Goal: Task Accomplishment & Management: Complete application form

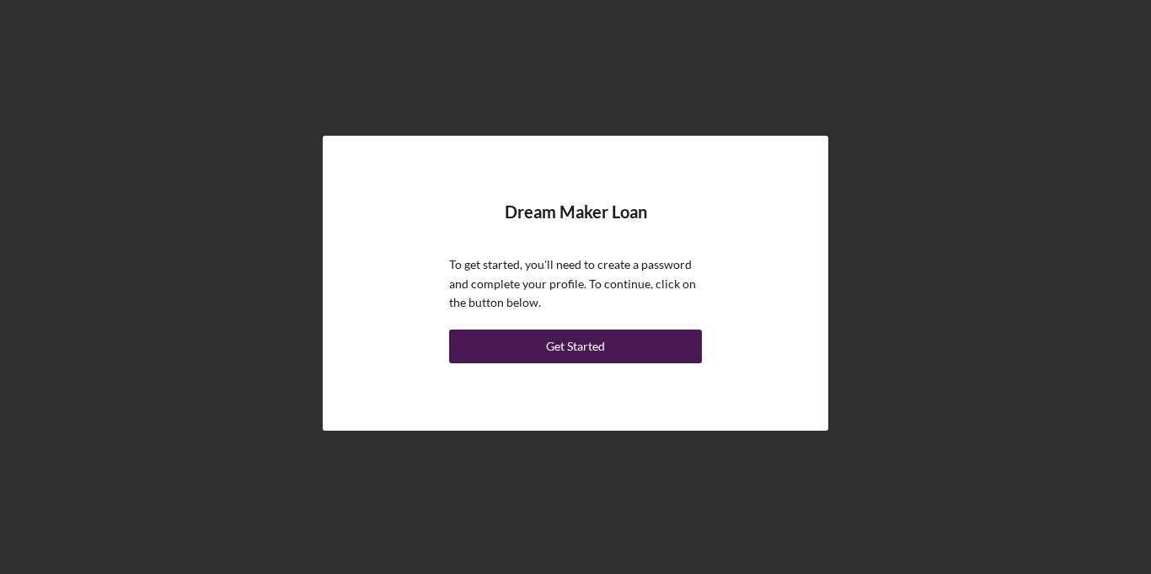
click at [585, 362] on link "Get Started" at bounding box center [575, 346] width 253 height 34
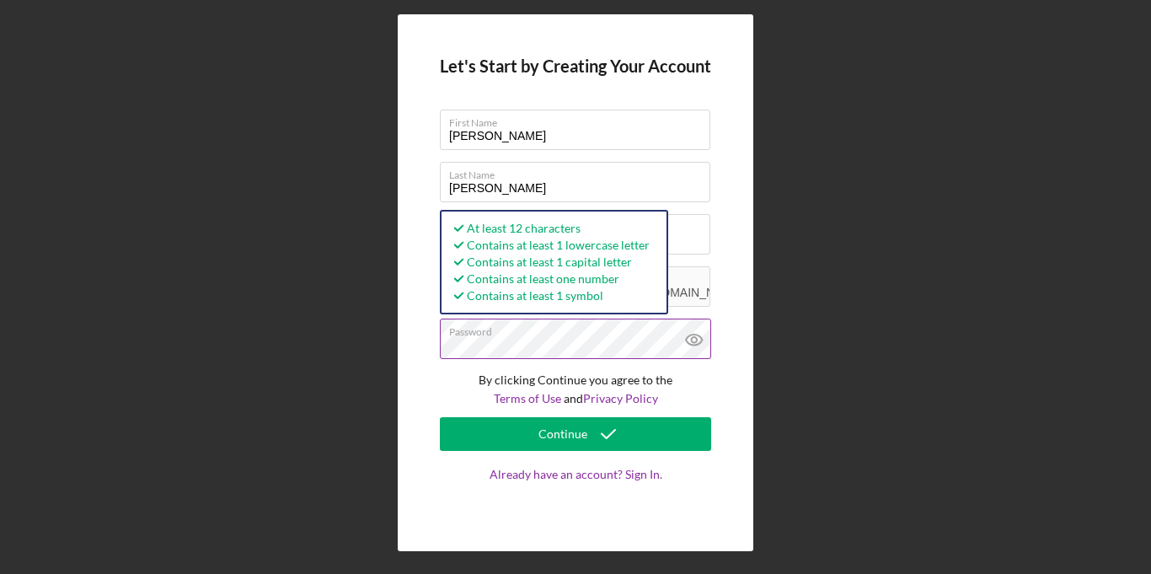
click at [697, 345] on icon at bounding box center [694, 339] width 16 height 11
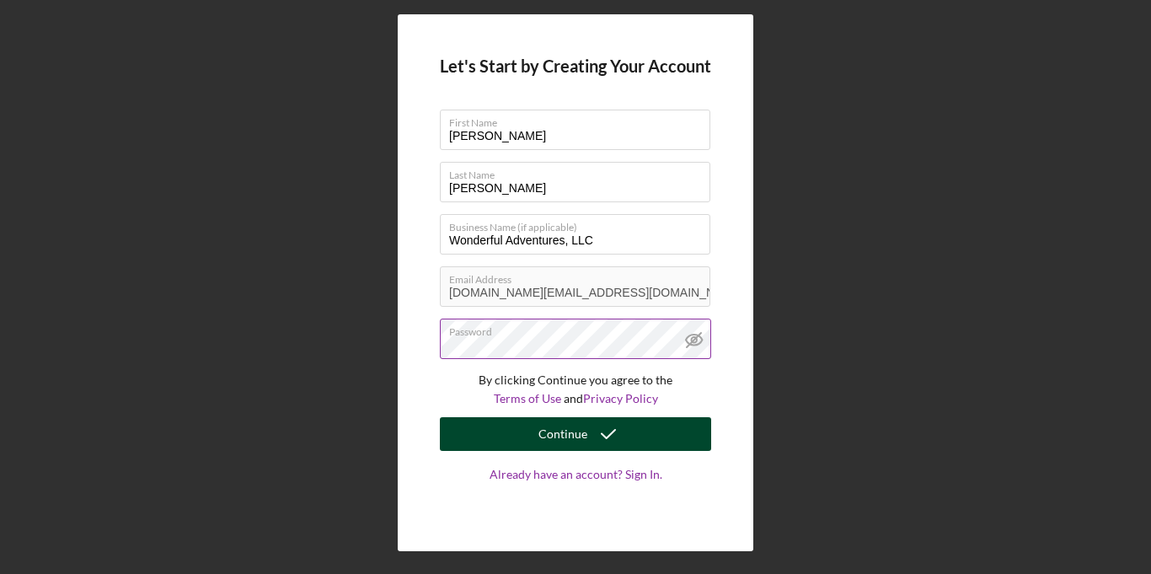
click at [576, 436] on div "Continue" at bounding box center [562, 434] width 49 height 34
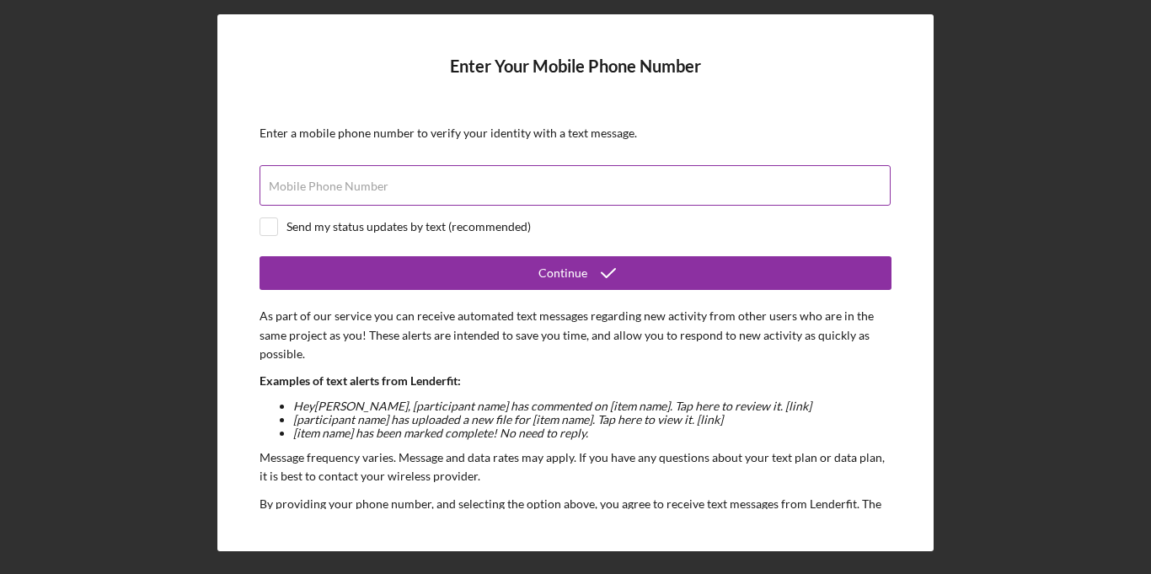
click at [638, 188] on input "Mobile Phone Number" at bounding box center [574, 185] width 631 height 40
type input "[PHONE_NUMBER]"
click at [275, 219] on input "checkbox" at bounding box center [268, 226] width 17 height 17
checkbox input "true"
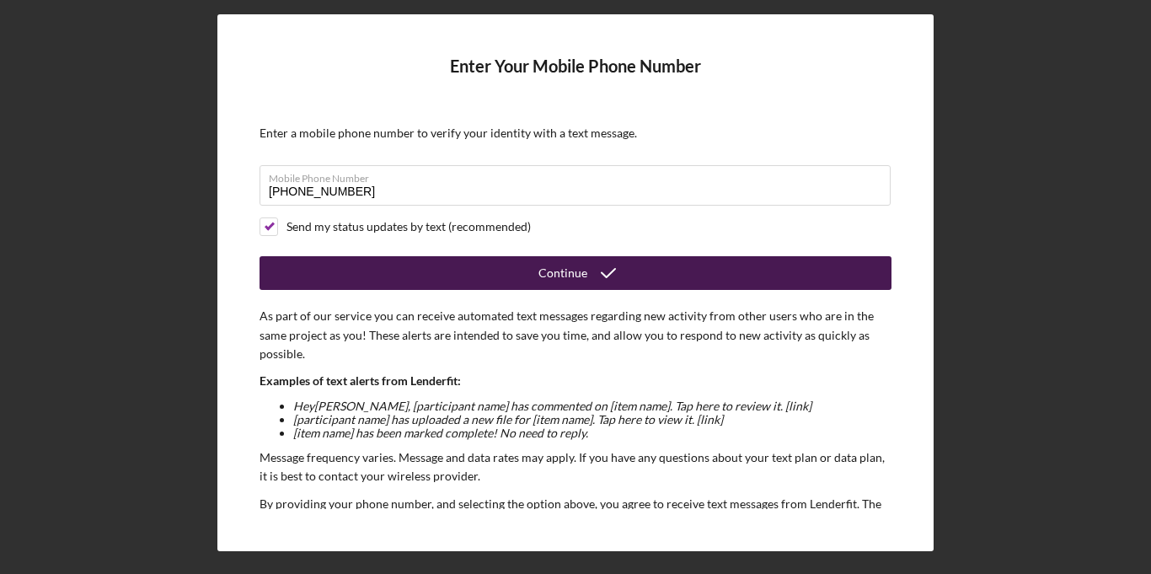
click at [304, 266] on button "Continue" at bounding box center [575, 273] width 632 height 34
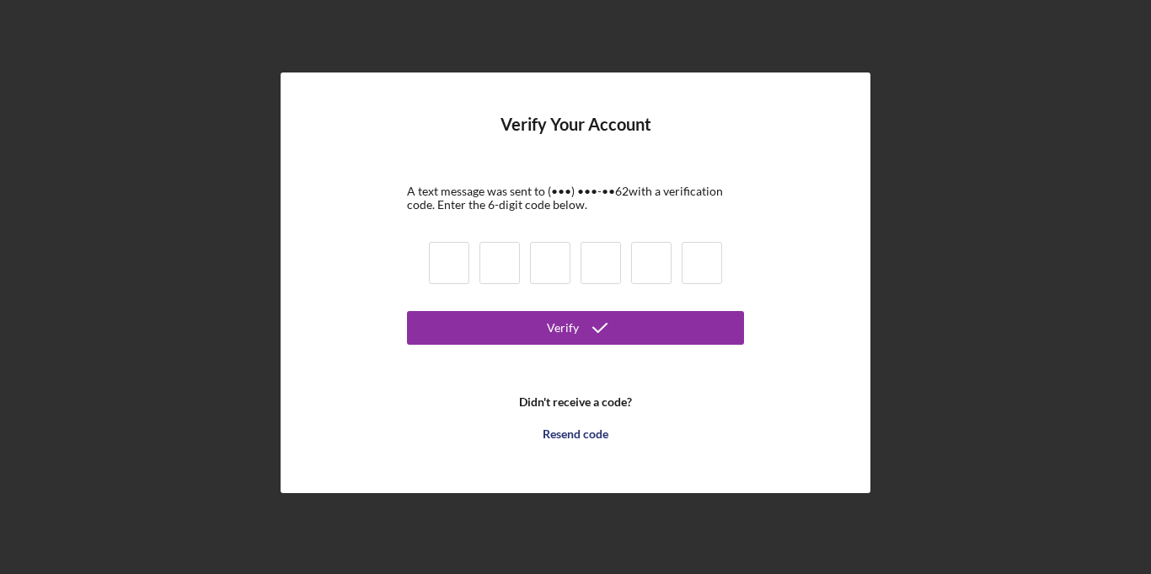
click at [446, 268] on input at bounding box center [449, 263] width 40 height 42
type input "3"
type input "0"
type input "5"
type input "0"
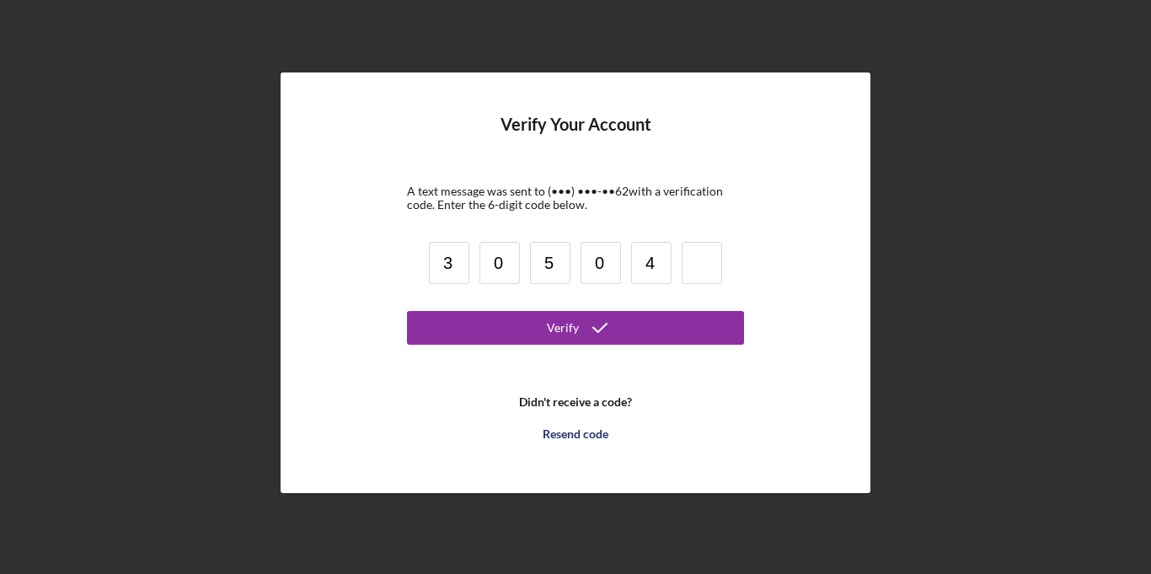
type input "4"
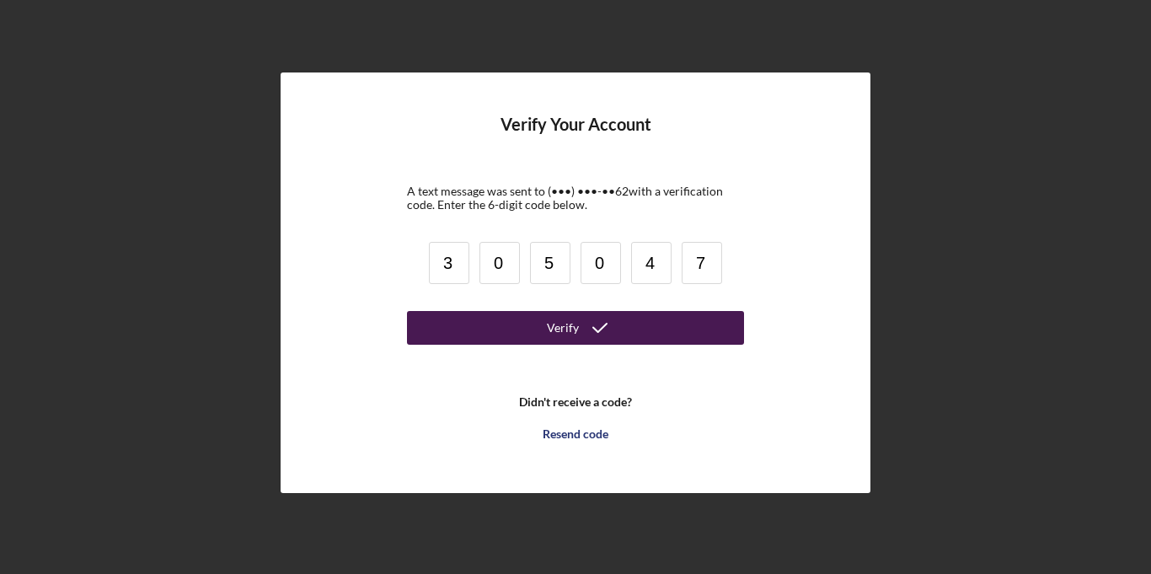
type input "7"
click at [534, 328] on button "Verify" at bounding box center [575, 328] width 337 height 34
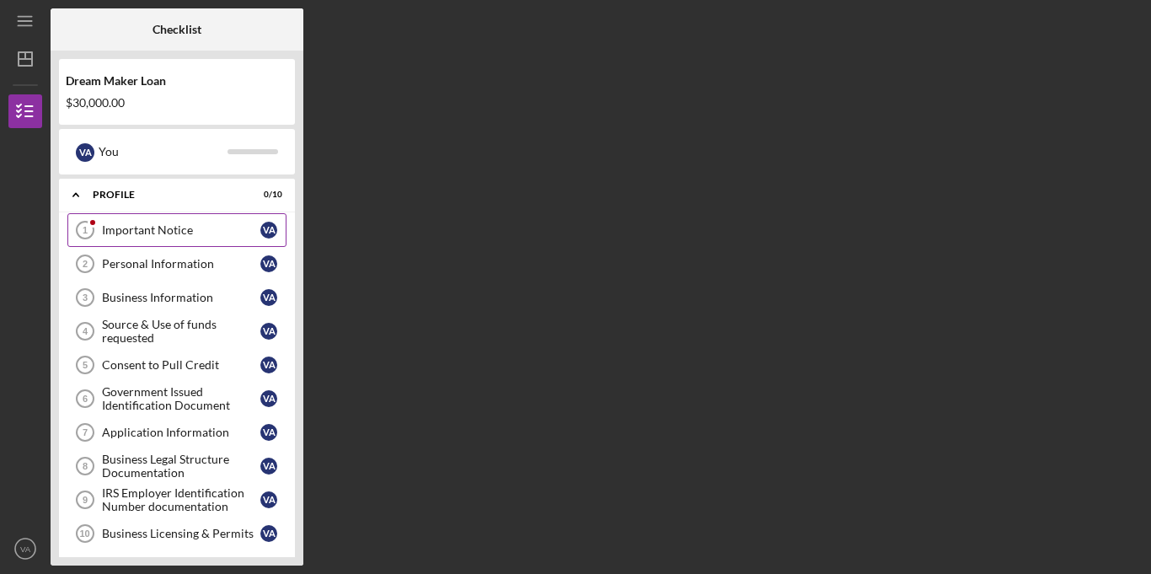
click at [160, 232] on div "Important Notice" at bounding box center [181, 229] width 158 height 13
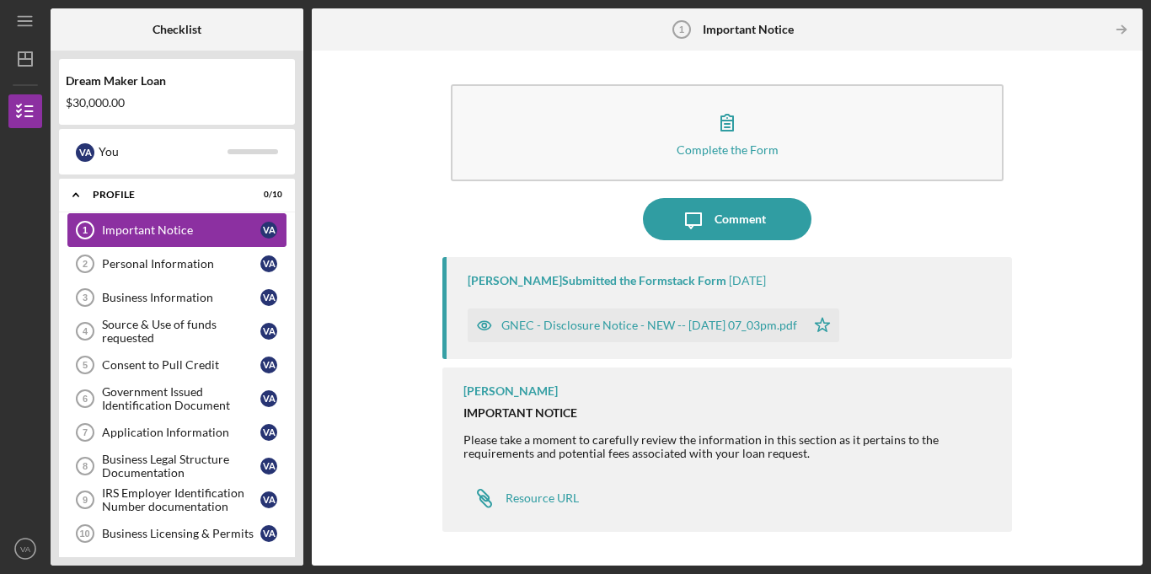
click at [160, 232] on div "Important Notice" at bounding box center [181, 229] width 158 height 13
click at [489, 326] on icon "button" at bounding box center [485, 325] width 34 height 34
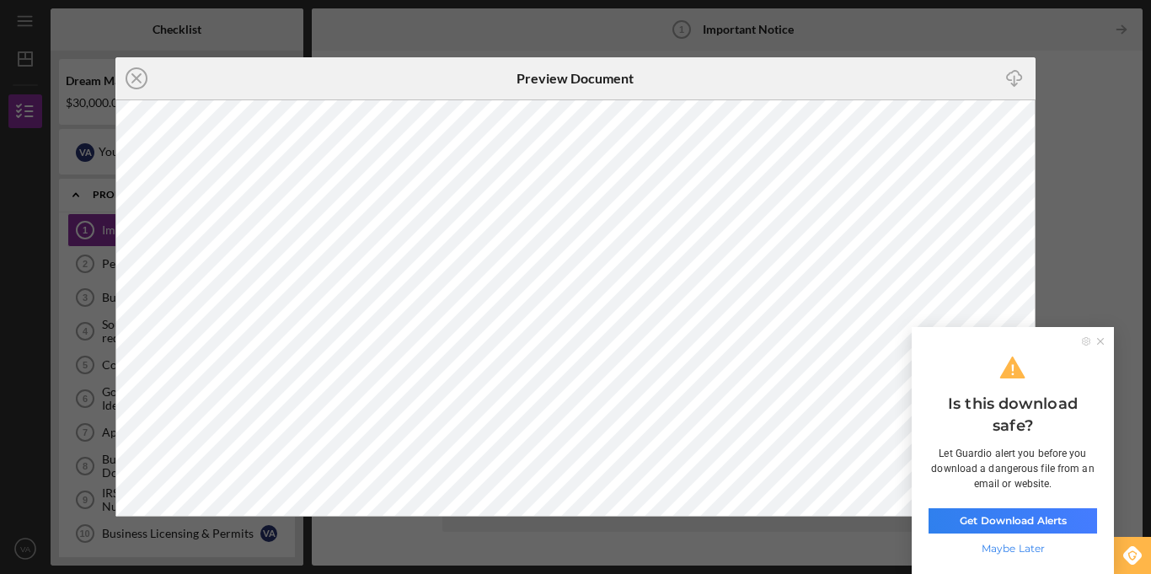
click at [1098, 339] on icon at bounding box center [1100, 341] width 7 height 7
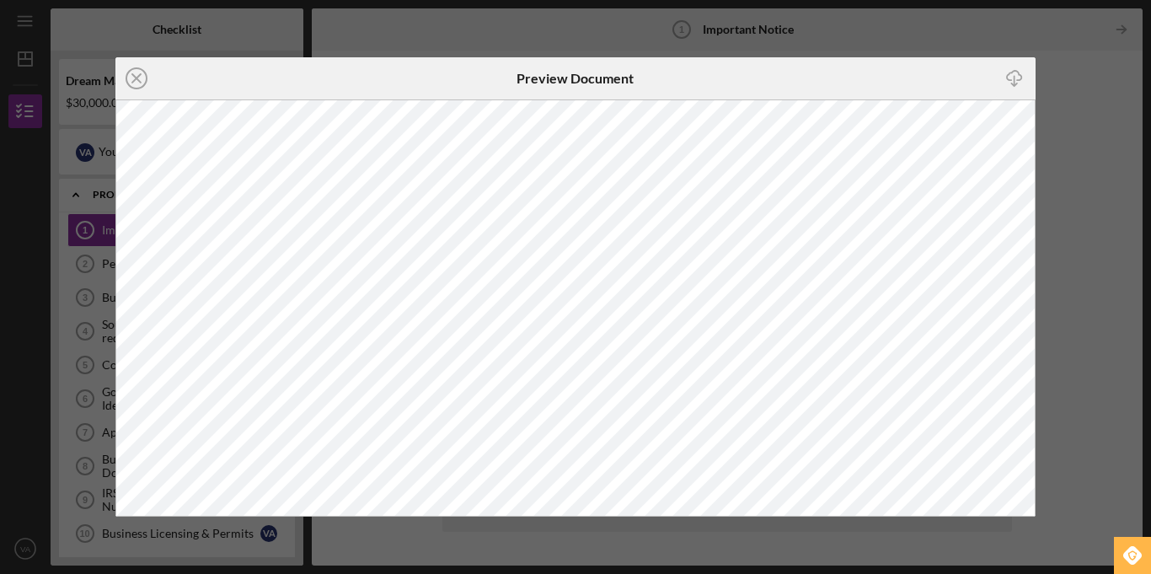
click at [1104, 152] on div "Icon/Close Preview Document Icon/Download" at bounding box center [575, 287] width 1151 height 574
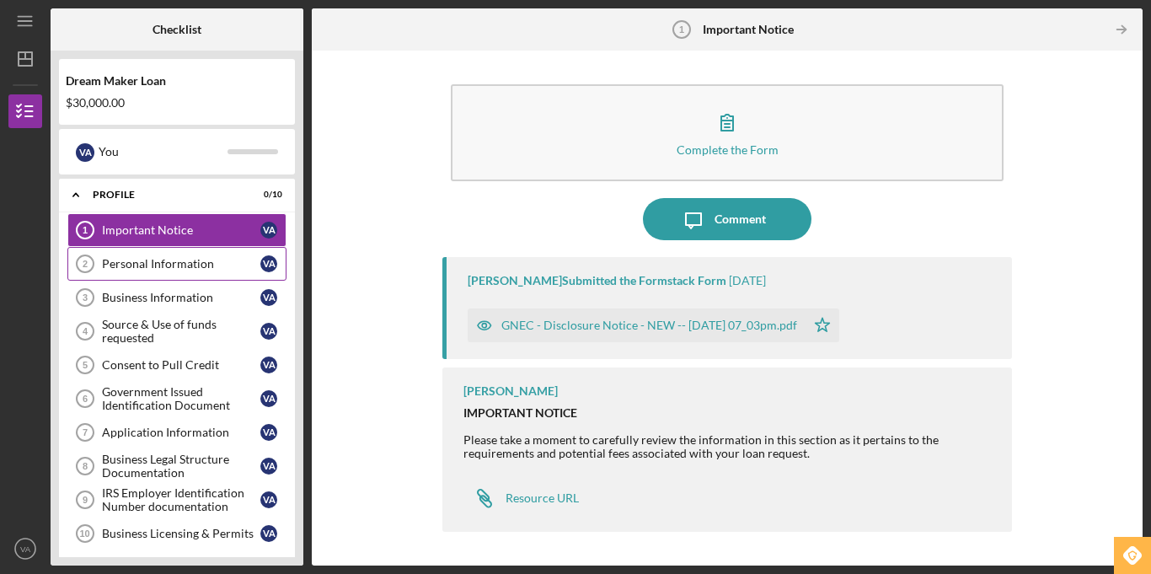
click at [184, 261] on div "Personal Information" at bounding box center [181, 263] width 158 height 13
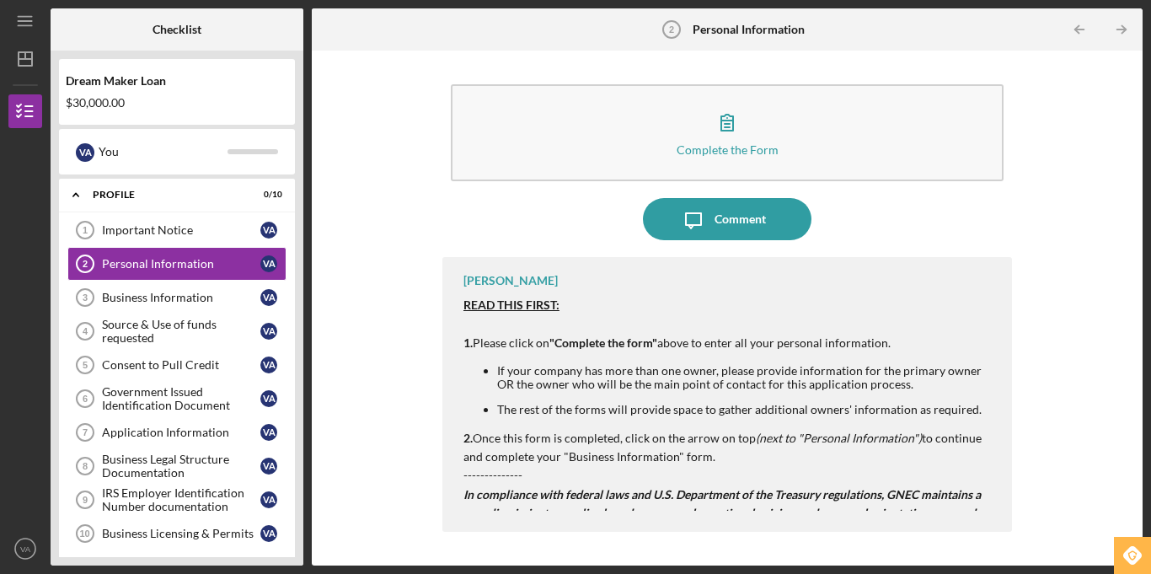
scroll to position [34, 0]
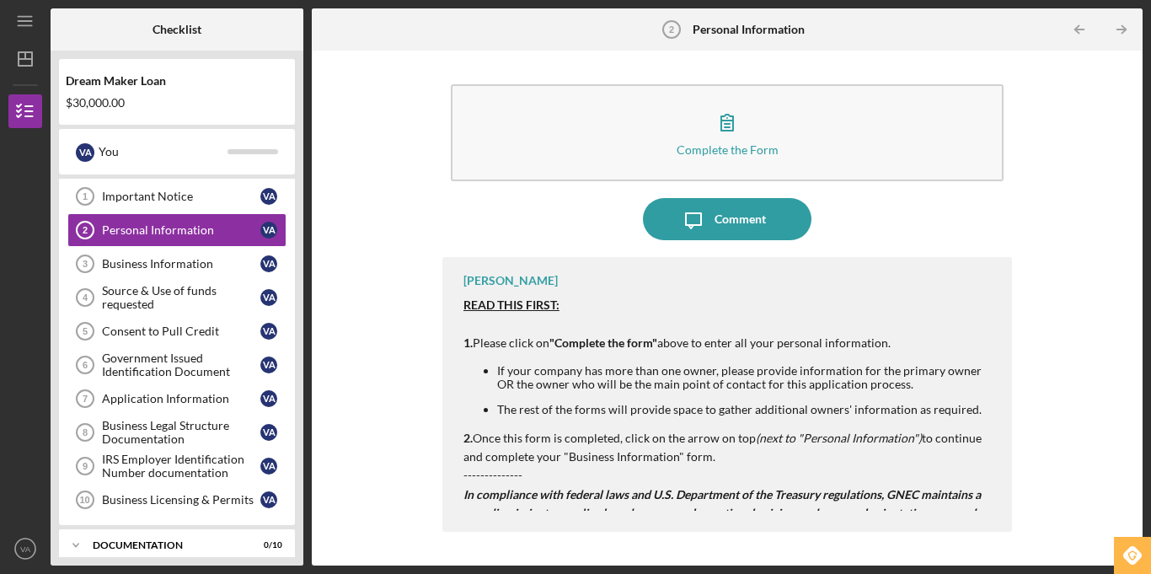
click at [414, 271] on div "Complete the Form Form Icon/Message Comment [PERSON_NAME] READ THIS FIRST: 1. P…" at bounding box center [727, 308] width 814 height 498
click at [149, 197] on div "Important Notice" at bounding box center [181, 196] width 158 height 13
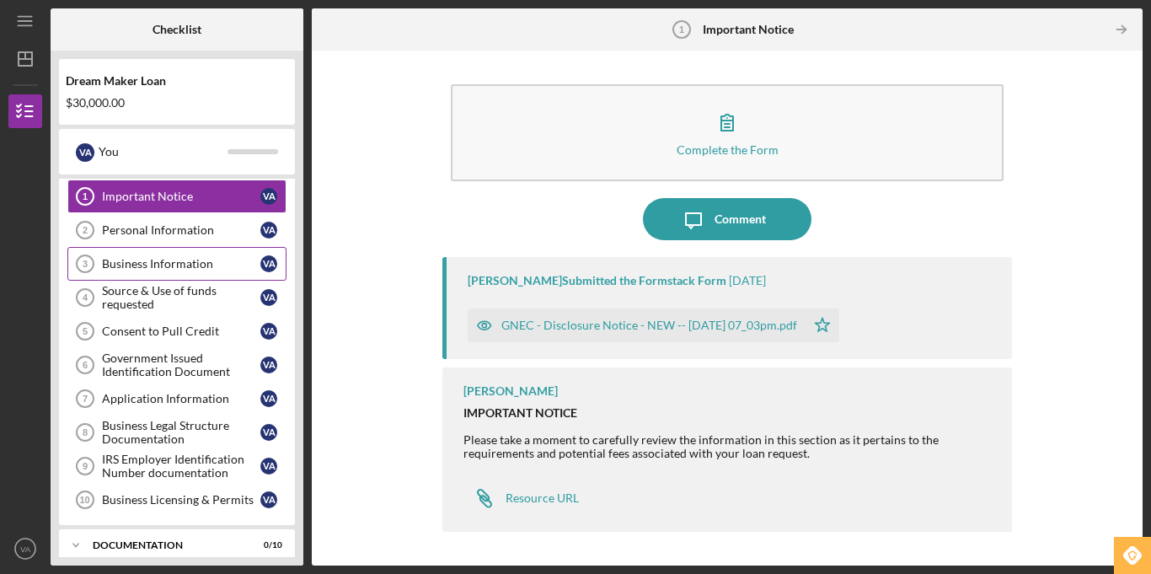
click at [103, 267] on div "Business Information" at bounding box center [181, 263] width 158 height 13
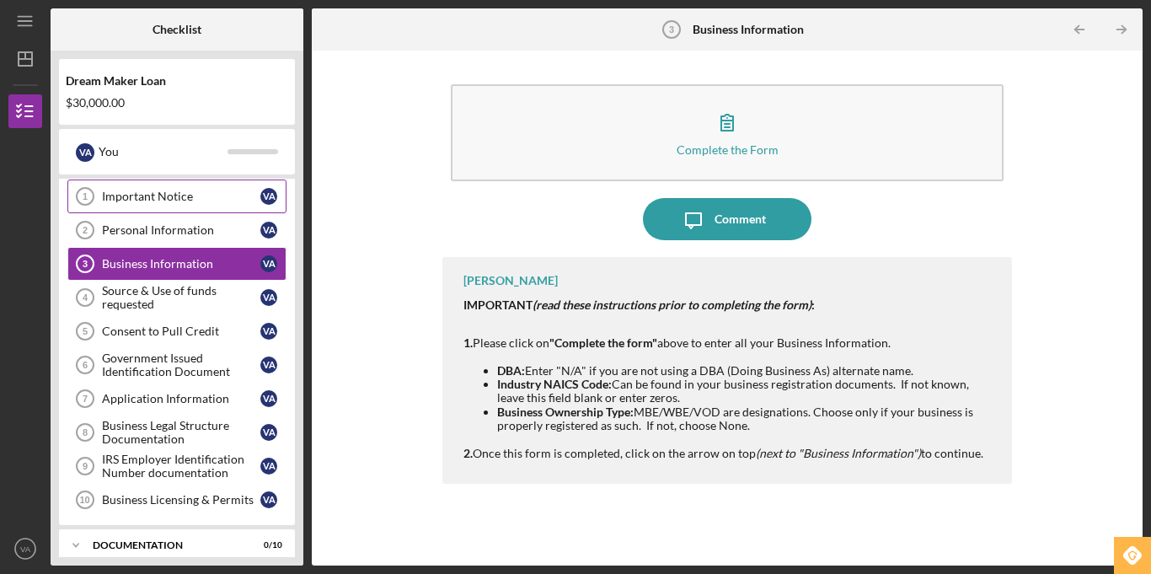
click at [130, 207] on link "Important Notice 1 Important Notice V A" at bounding box center [176, 196] width 219 height 34
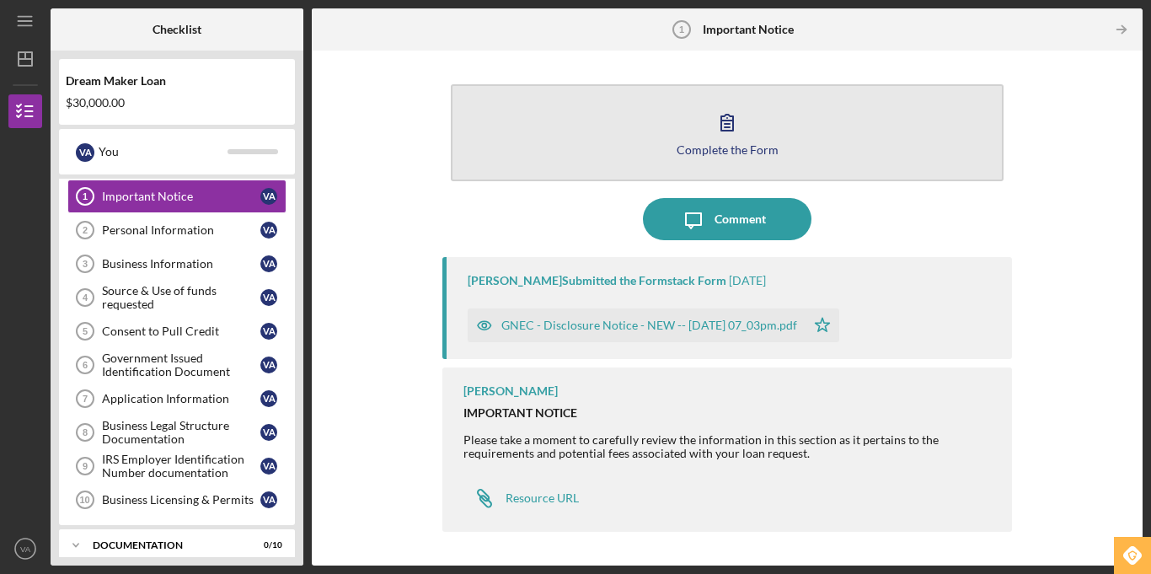
click at [744, 143] on div "Complete the Form" at bounding box center [727, 149] width 102 height 13
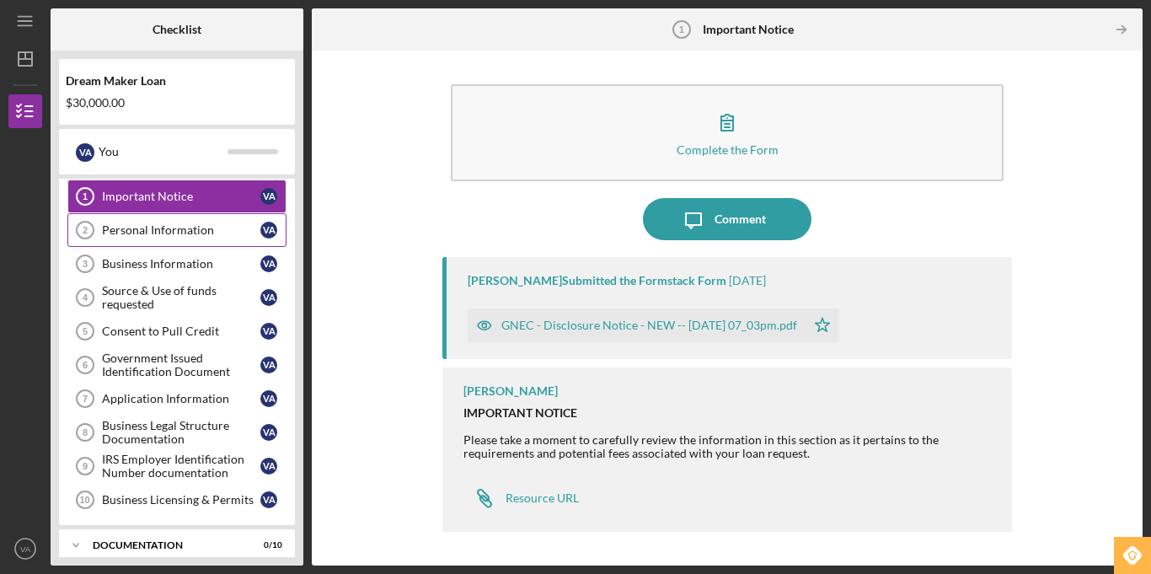
click at [199, 222] on link "Personal Information 2 Personal Information V A" at bounding box center [176, 230] width 219 height 34
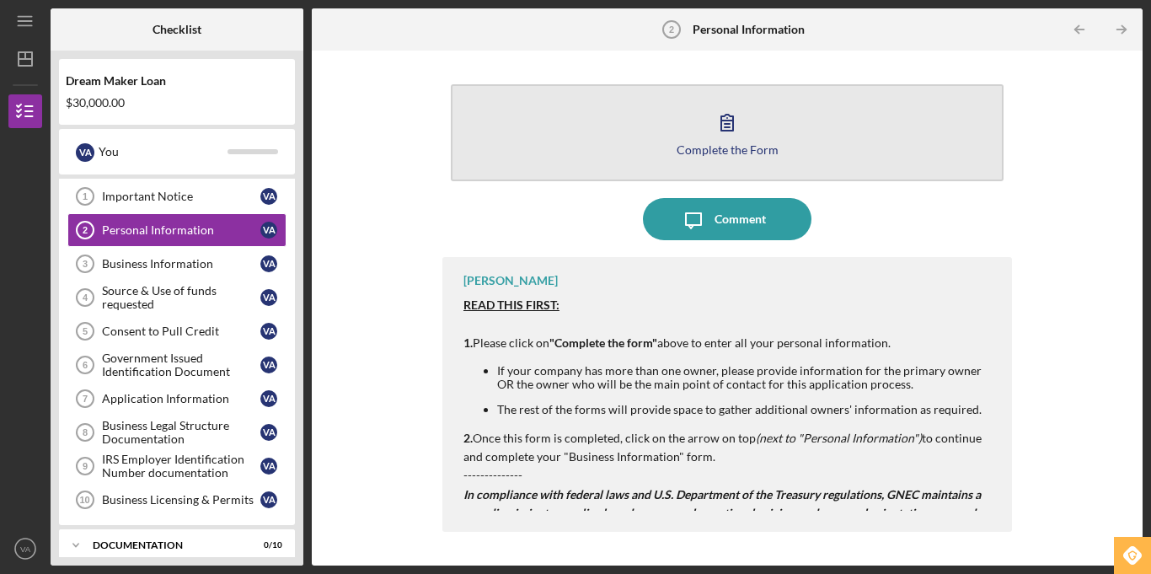
click at [762, 155] on div "Complete the Form" at bounding box center [727, 149] width 102 height 13
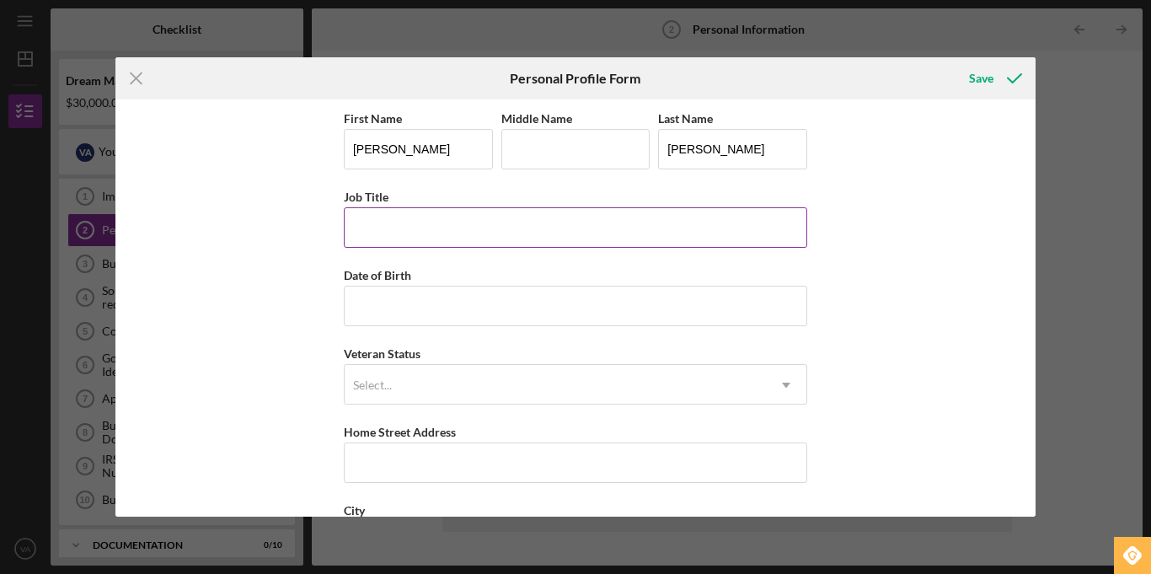
click at [537, 232] on input "Job Title" at bounding box center [575, 227] width 463 height 40
type input "Director"
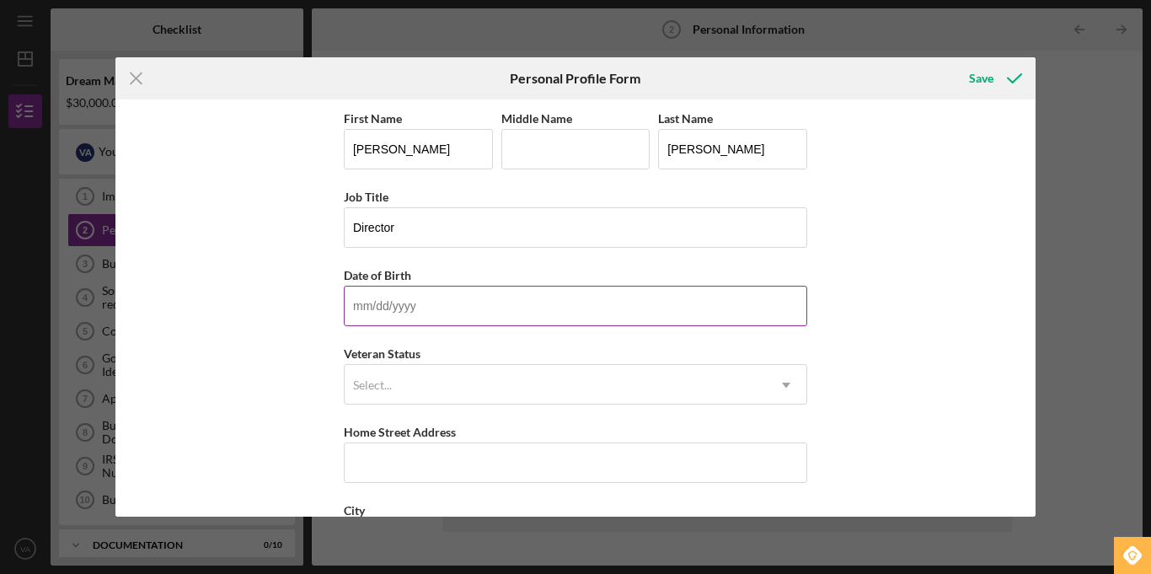
click at [489, 311] on input "Date of Birth" at bounding box center [575, 306] width 463 height 40
type input "03/04/1984"
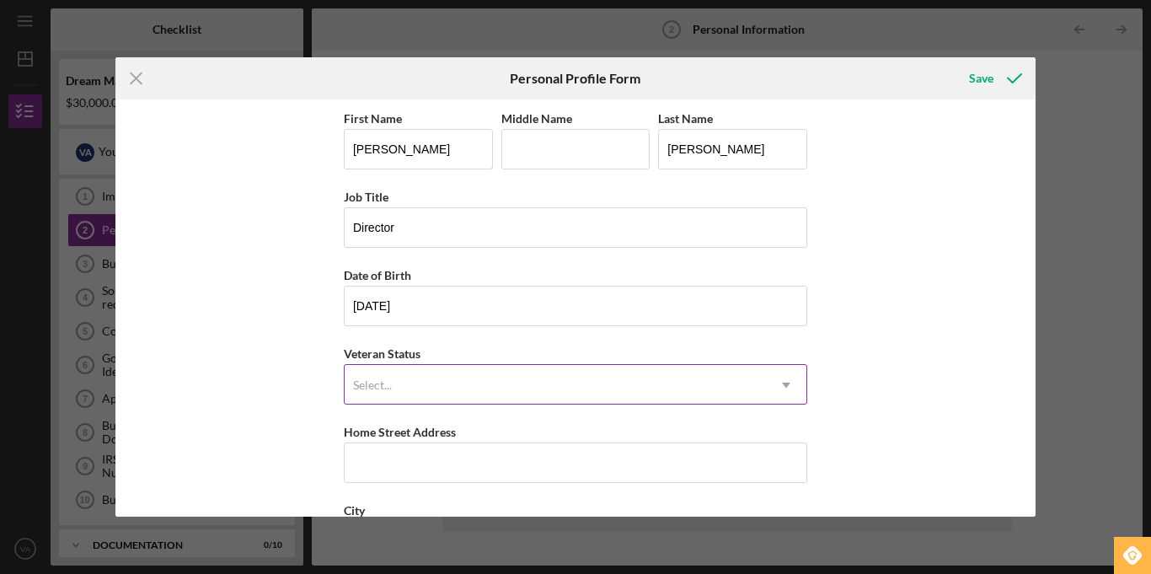
click at [482, 400] on div "Select..." at bounding box center [555, 385] width 421 height 39
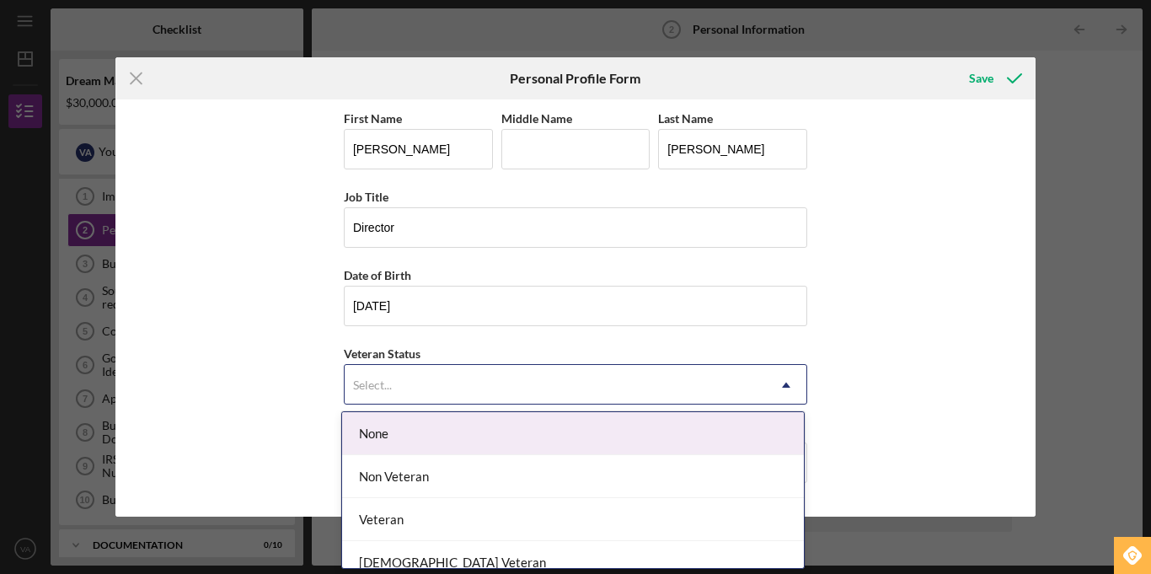
click at [478, 422] on div "None" at bounding box center [573, 433] width 462 height 43
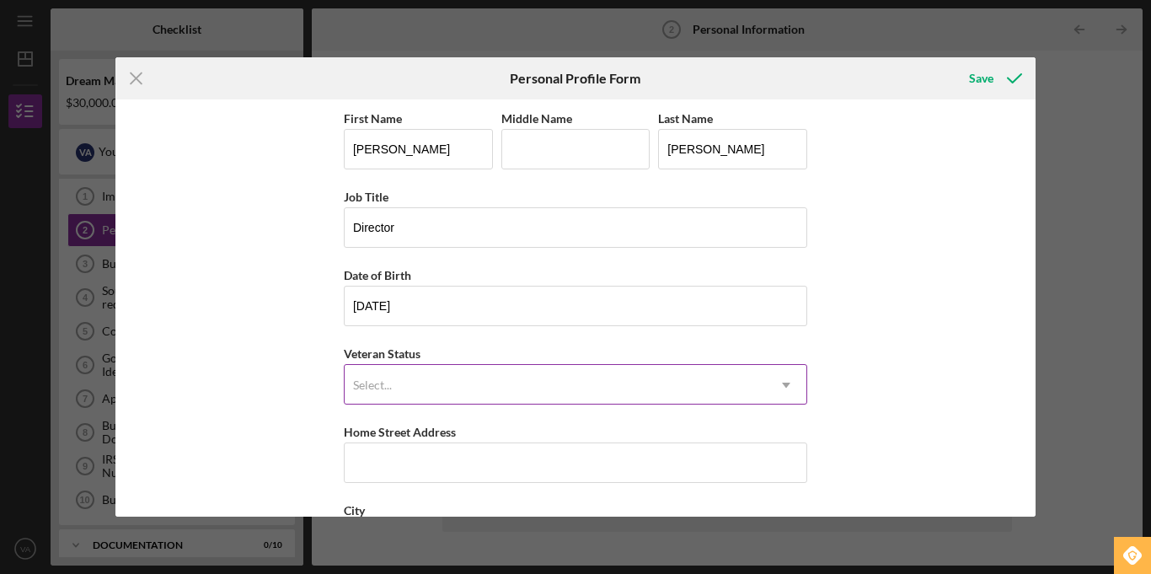
click at [471, 377] on div "Select..." at bounding box center [555, 385] width 421 height 39
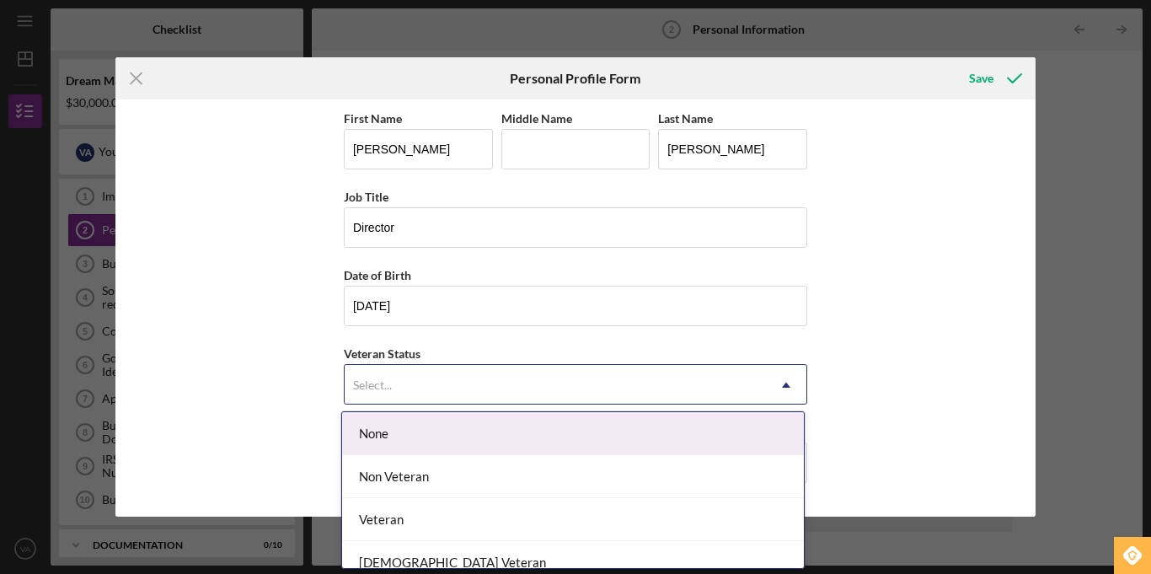
click at [436, 441] on div "None" at bounding box center [573, 433] width 462 height 43
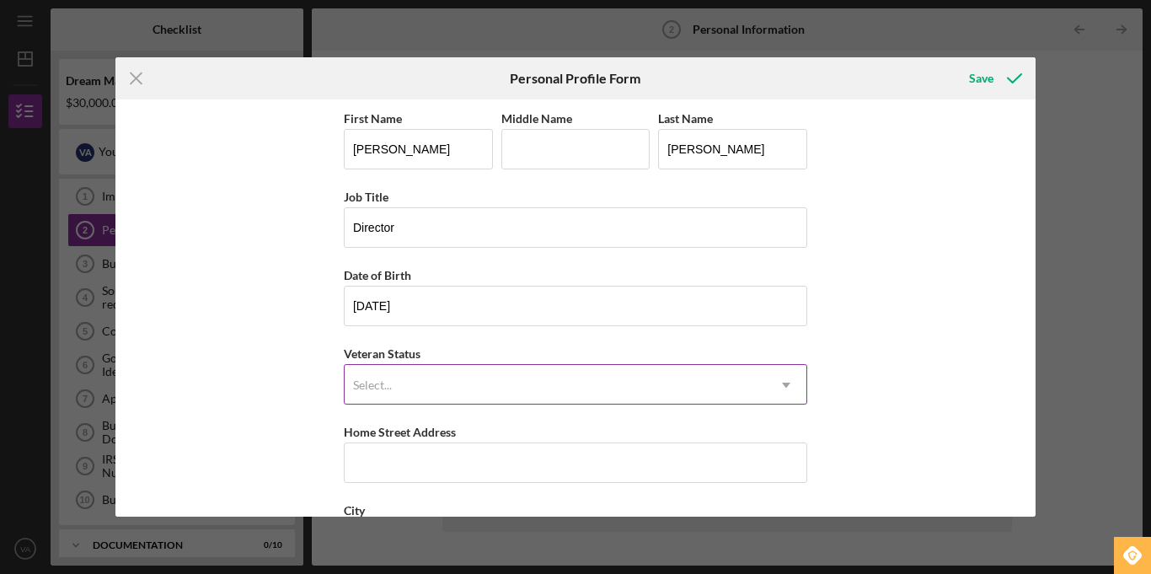
click at [374, 377] on div "Select..." at bounding box center [555, 385] width 421 height 39
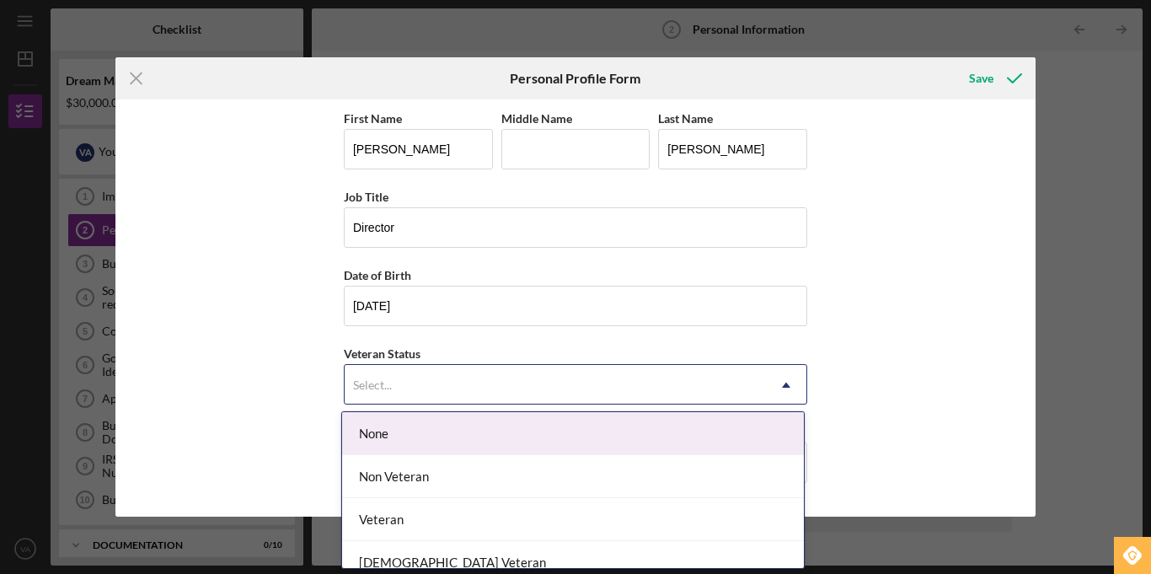
click at [391, 429] on div "None" at bounding box center [573, 433] width 462 height 43
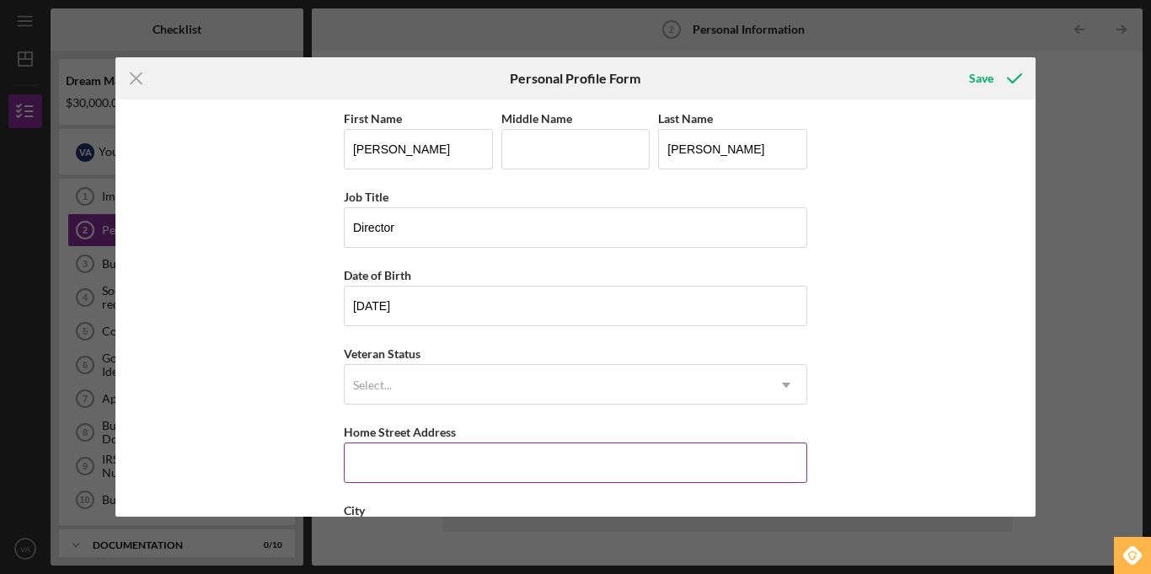
click at [397, 446] on input "Home Street Address" at bounding box center [575, 462] width 463 height 40
type input "[STREET_ADDRESS][PERSON_NAME]"
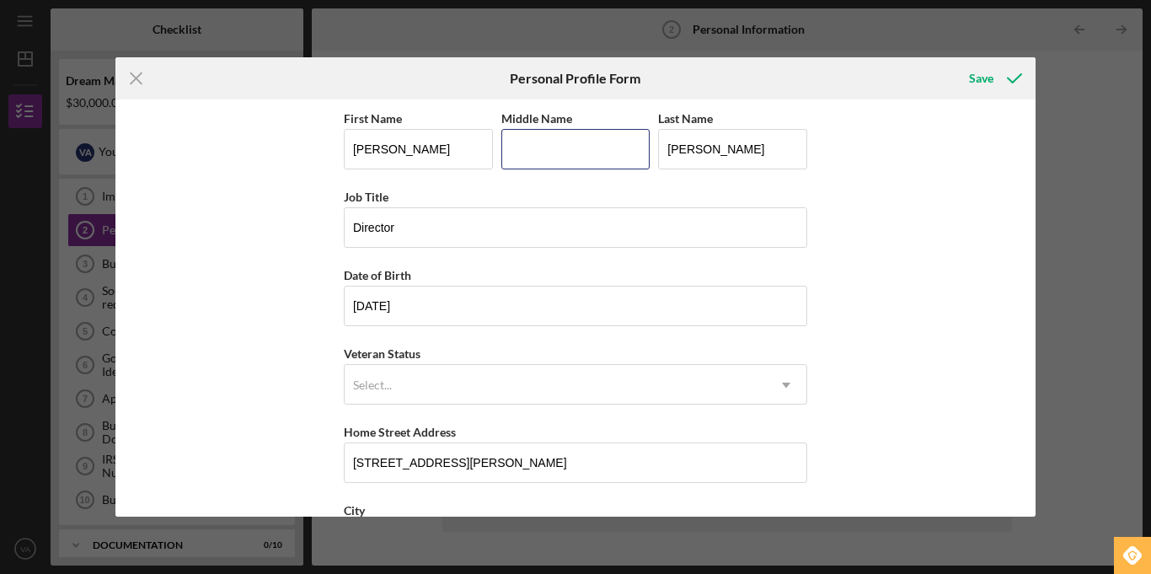
type input "Angel"
type input "[GEOGRAPHIC_DATA]"
type input "NJ"
type input "07067"
type input "United States"
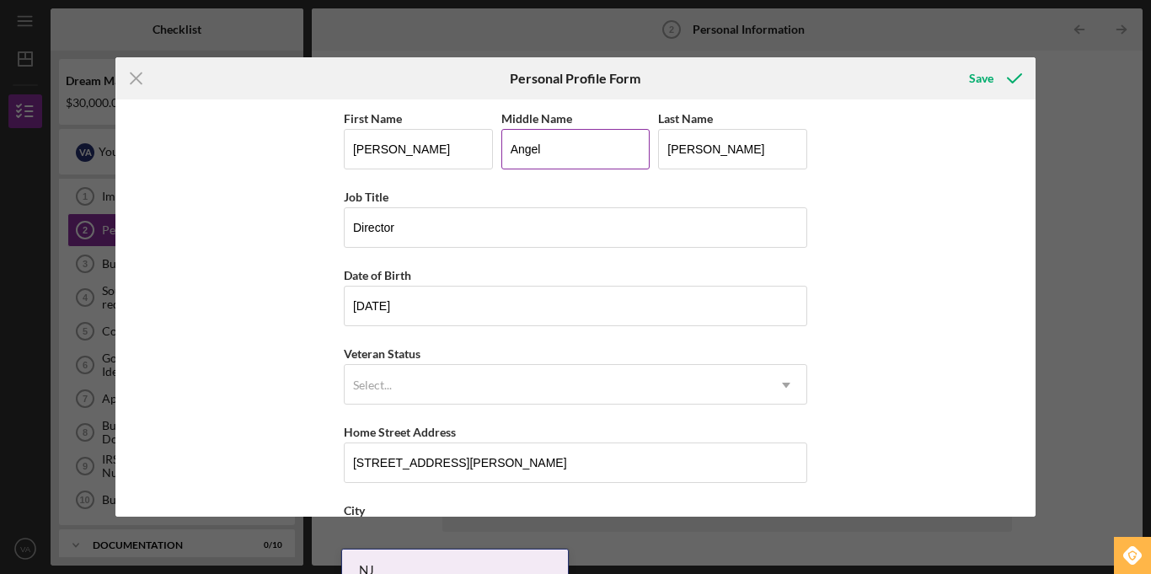
click at [562, 152] on input "Angel" at bounding box center [575, 149] width 149 height 40
type input "A"
click at [948, 298] on div "First Name Viviana Middle Name Last Name Angel Ospina Job Title Director Date o…" at bounding box center [575, 307] width 921 height 417
click at [1035, 336] on div "Icon/Menu Close Personal Profile Form Save First Name Viviana Middle Name Last …" at bounding box center [575, 287] width 1151 height 574
drag, startPoint x: 1035, startPoint y: 336, endPoint x: 1038, endPoint y: 392, distance: 55.7
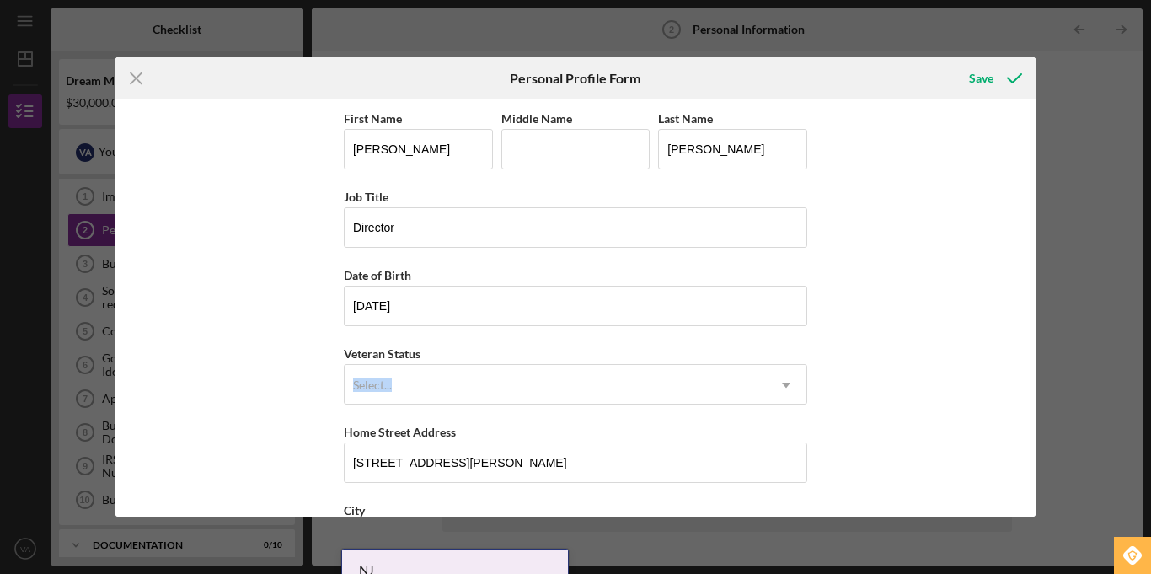
click at [1038, 392] on div "Icon/Menu Close Personal Profile Form Save First Name Viviana Middle Name Last …" at bounding box center [575, 287] width 1151 height 574
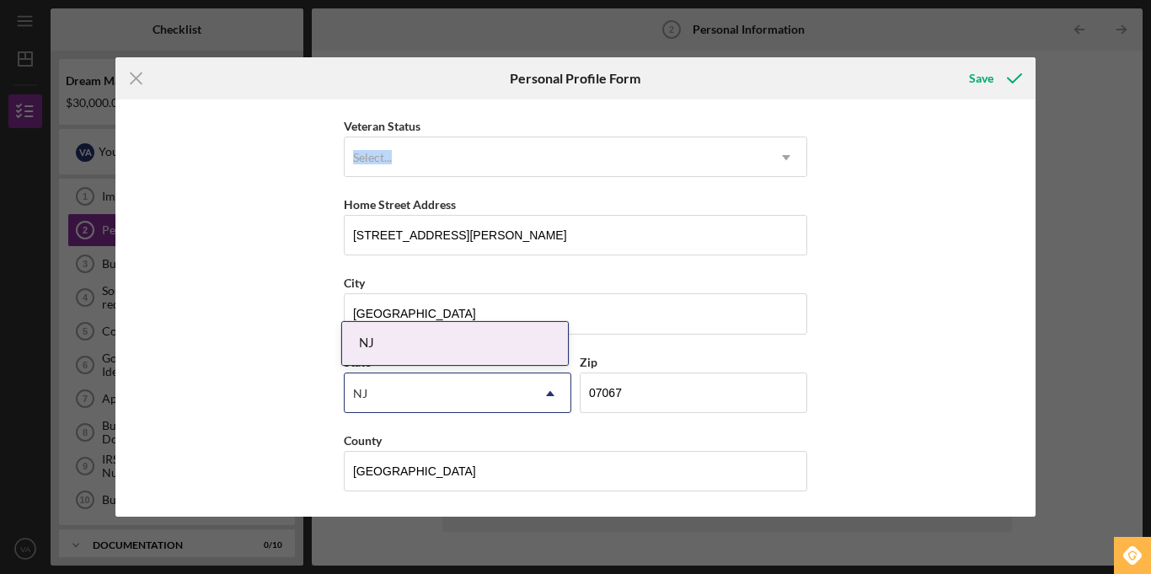
click at [459, 347] on div "NJ" at bounding box center [455, 343] width 226 height 43
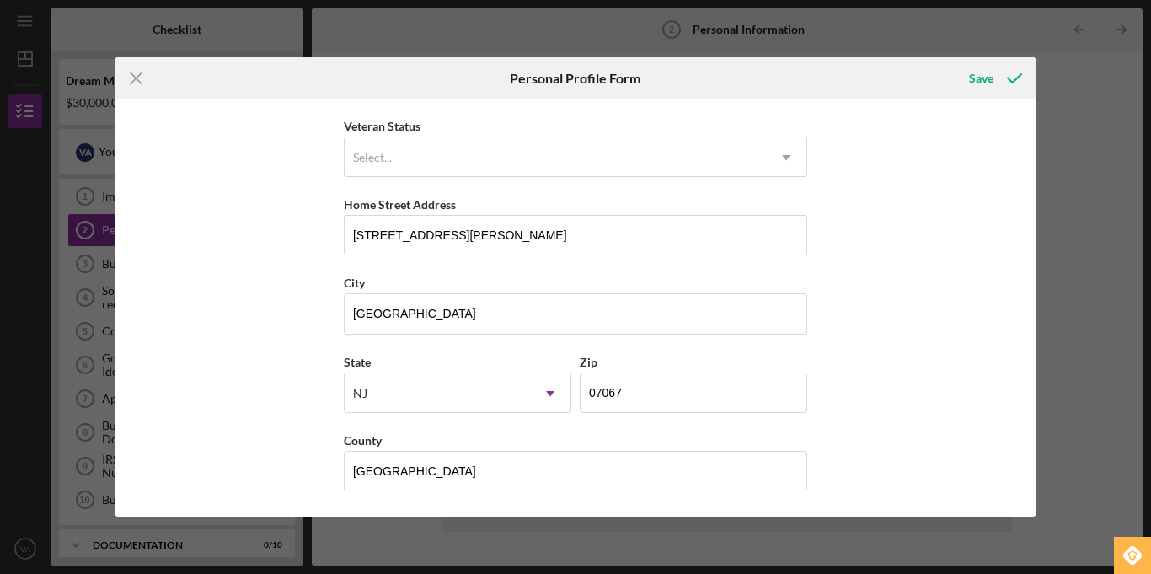
click at [929, 292] on div "First Name Viviana Middle Name Last Name Angel Ospina Job Title Director Date o…" at bounding box center [575, 307] width 921 height 417
click at [981, 83] on div "Save" at bounding box center [981, 78] width 24 height 34
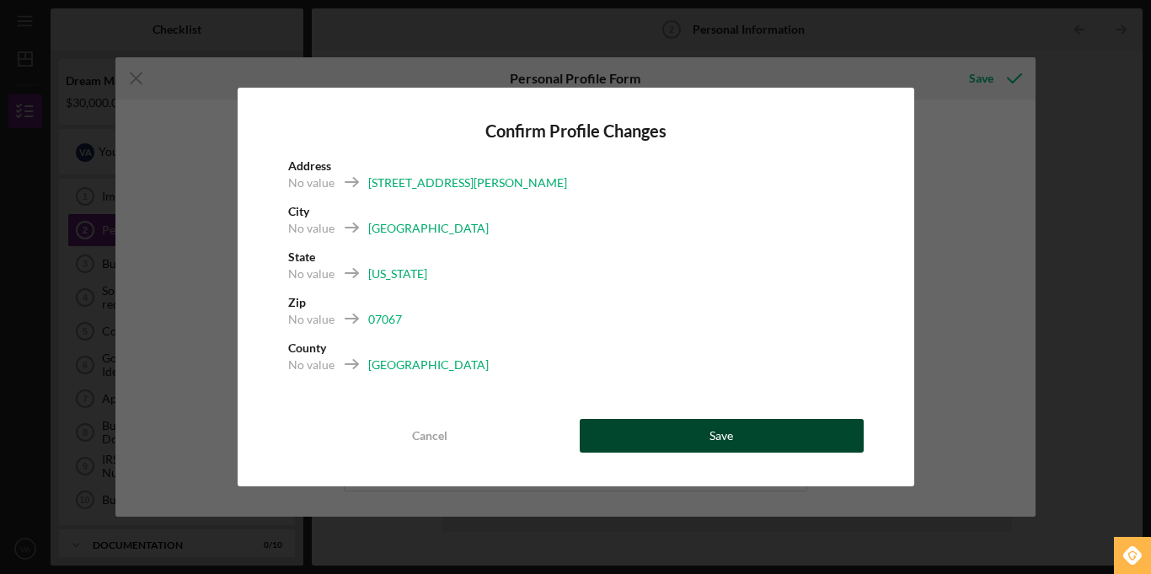
click at [765, 432] on button "Save" at bounding box center [722, 436] width 284 height 34
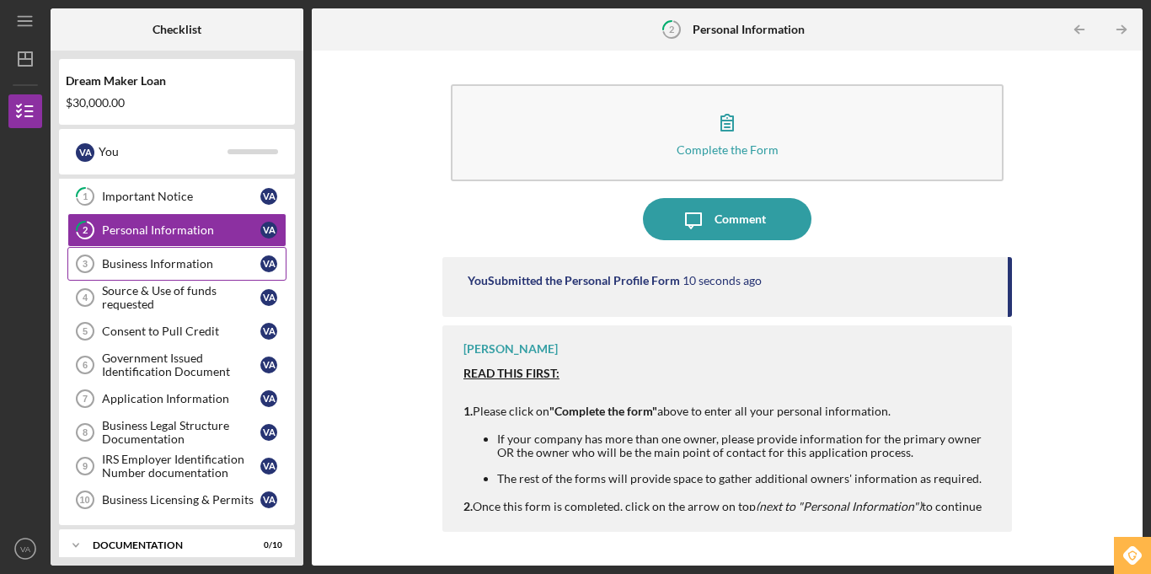
click at [231, 262] on div "Business Information" at bounding box center [181, 263] width 158 height 13
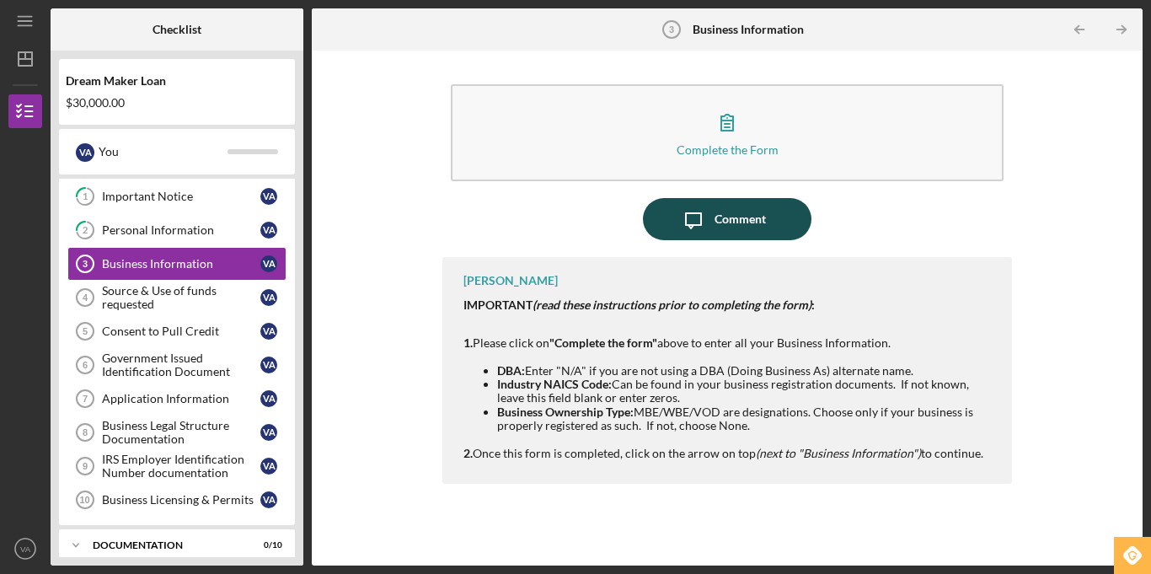
click at [679, 232] on icon "Icon/Message" at bounding box center [693, 219] width 42 height 42
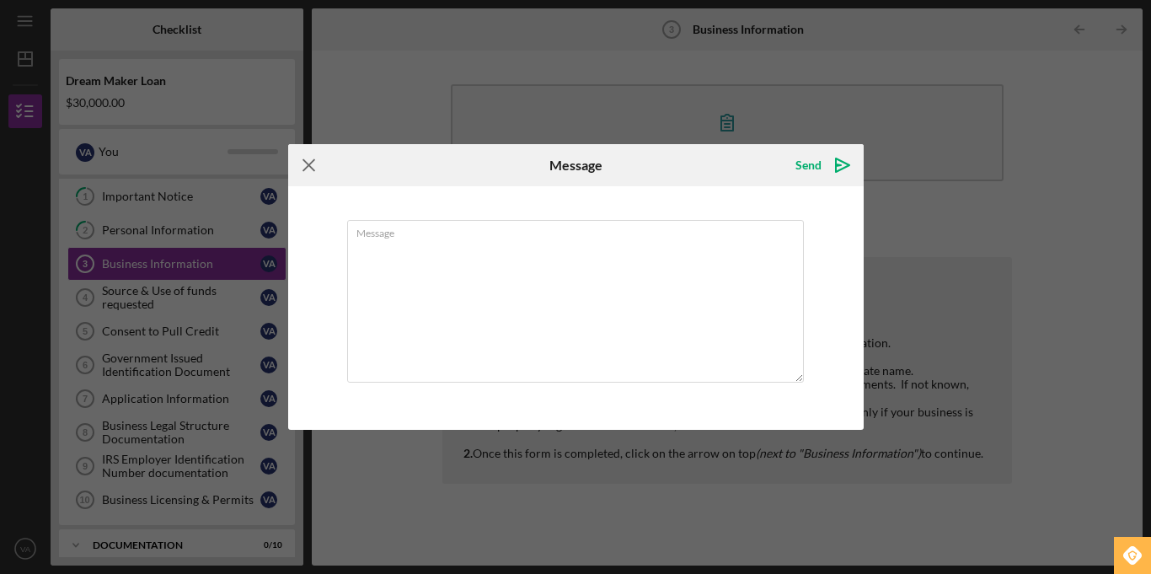
click at [307, 166] on icon "Icon/Menu Close" at bounding box center [309, 165] width 42 height 42
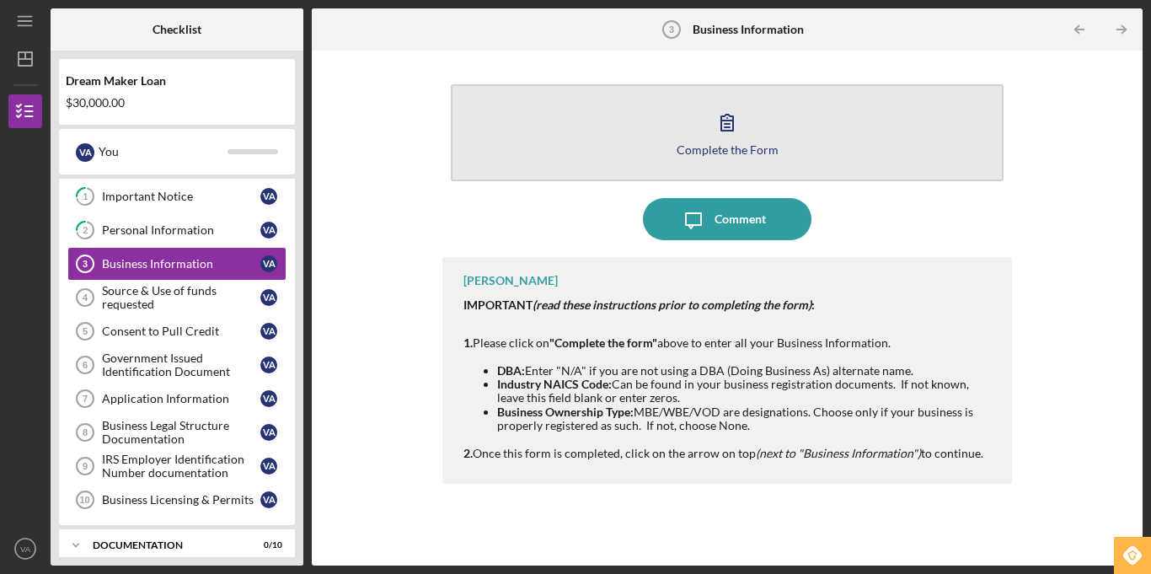
click at [701, 156] on button "Complete the Form Form" at bounding box center [727, 132] width 553 height 97
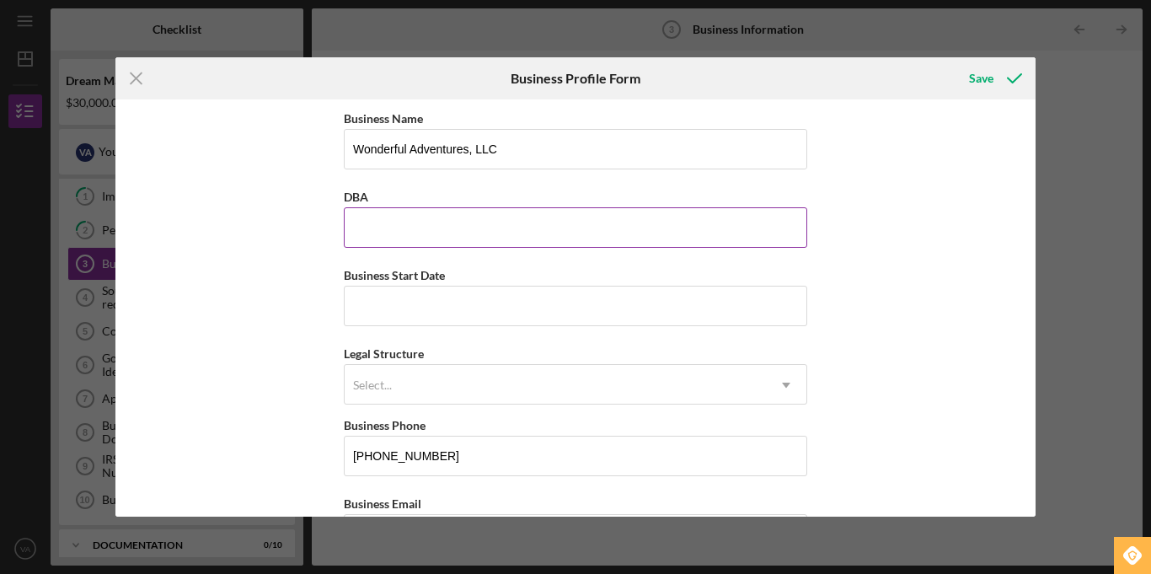
click at [452, 239] on input "DBA" at bounding box center [575, 227] width 463 height 40
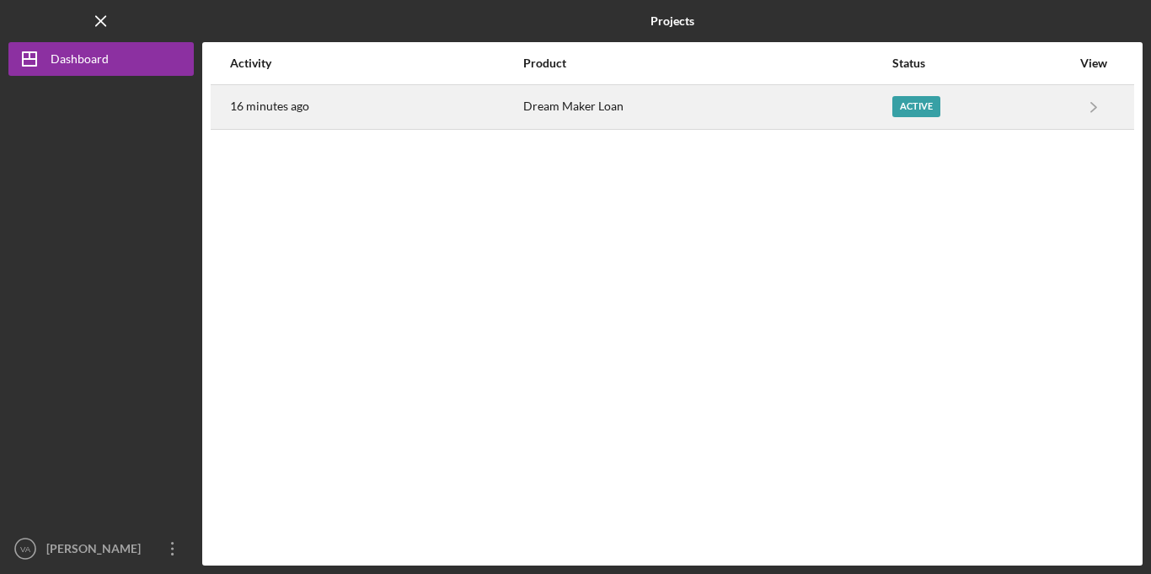
click at [274, 99] on time "16 minutes ago" at bounding box center [269, 105] width 79 height 13
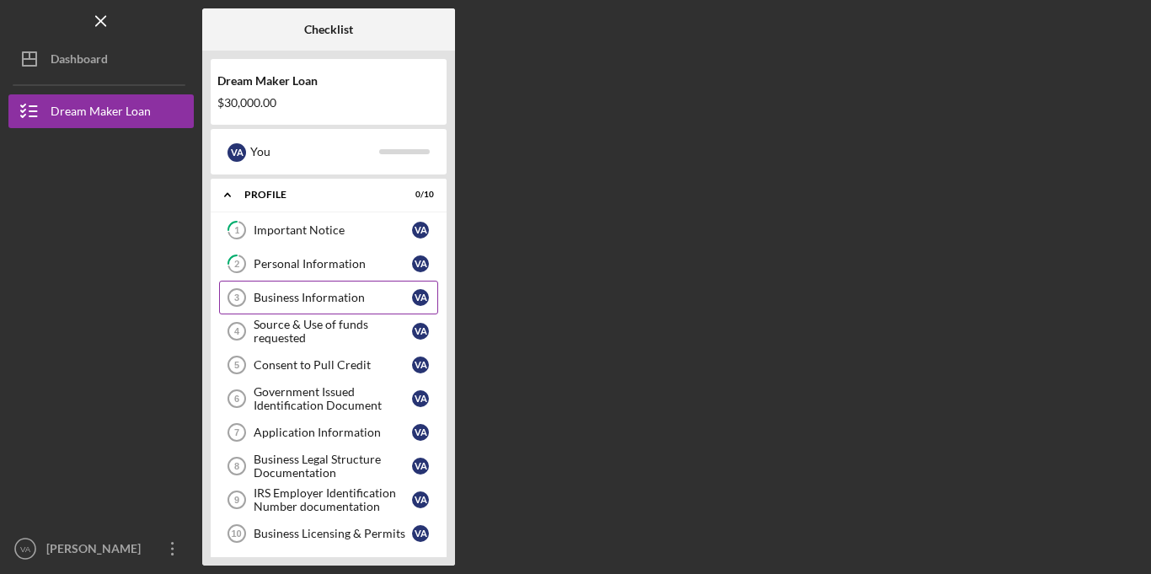
click at [316, 297] on div "Business Information" at bounding box center [333, 297] width 158 height 13
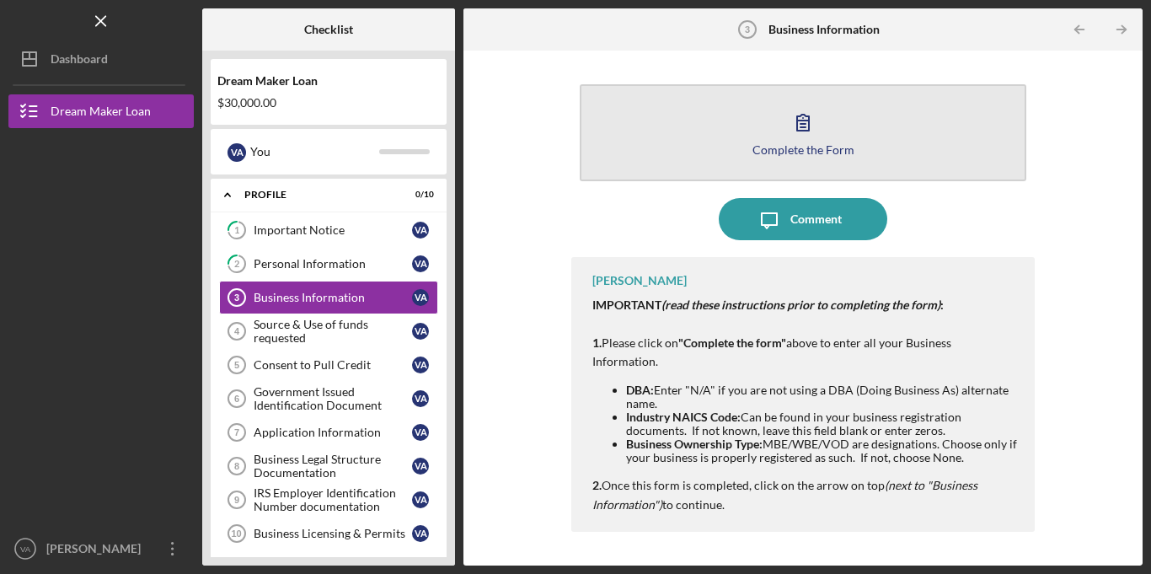
click at [788, 136] on icon "button" at bounding box center [803, 122] width 42 height 42
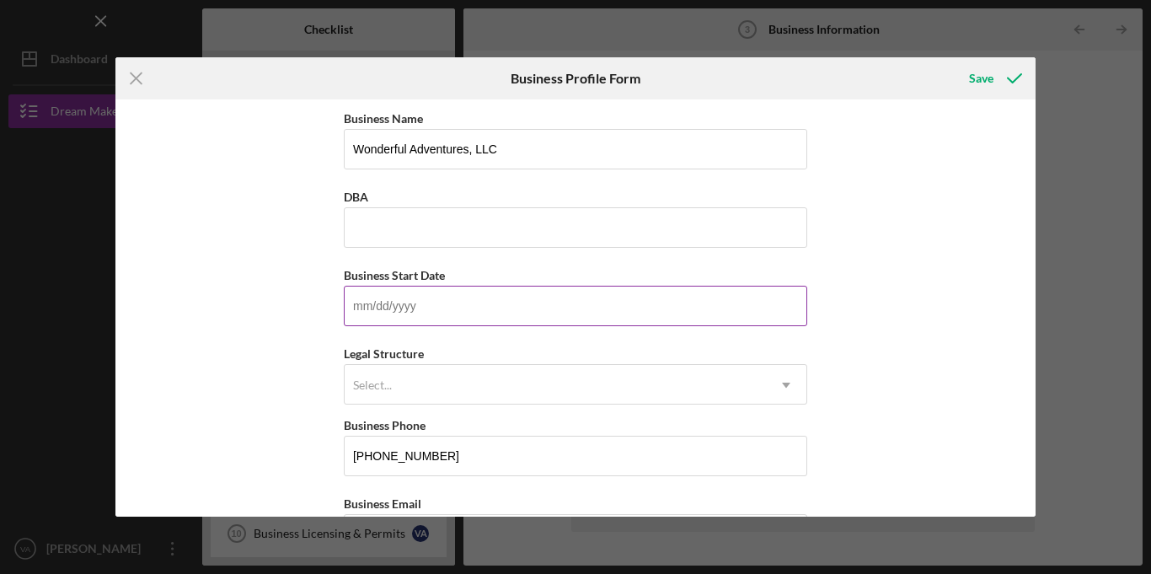
click at [554, 291] on input "Business Start Date" at bounding box center [575, 306] width 463 height 40
type input "[DATE]"
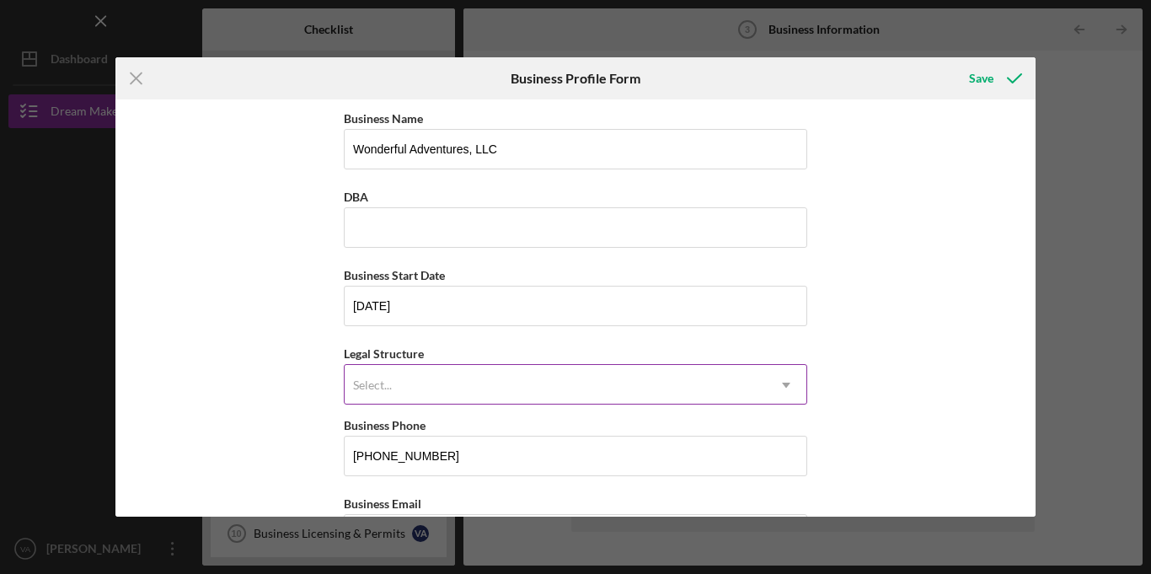
click at [450, 394] on div "Select..." at bounding box center [555, 385] width 421 height 39
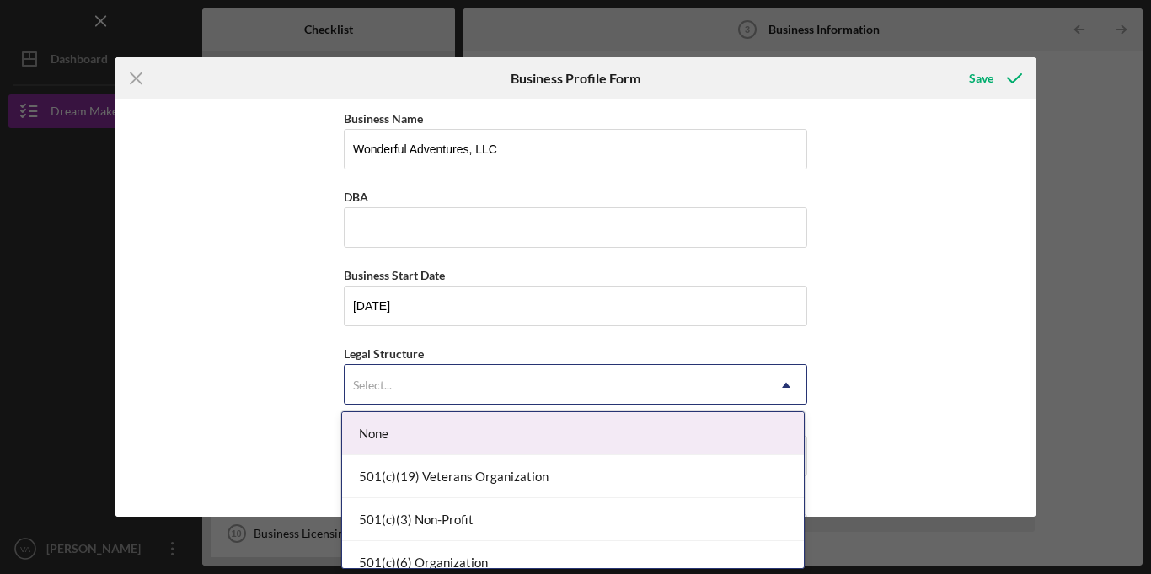
click at [442, 430] on div "None" at bounding box center [573, 433] width 462 height 43
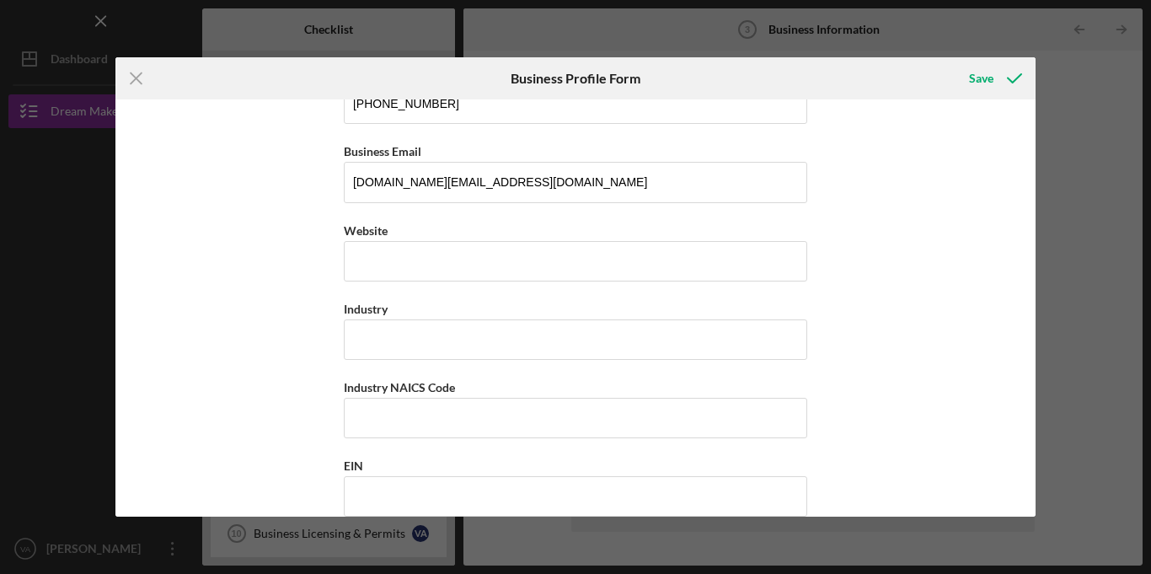
scroll to position [359, 0]
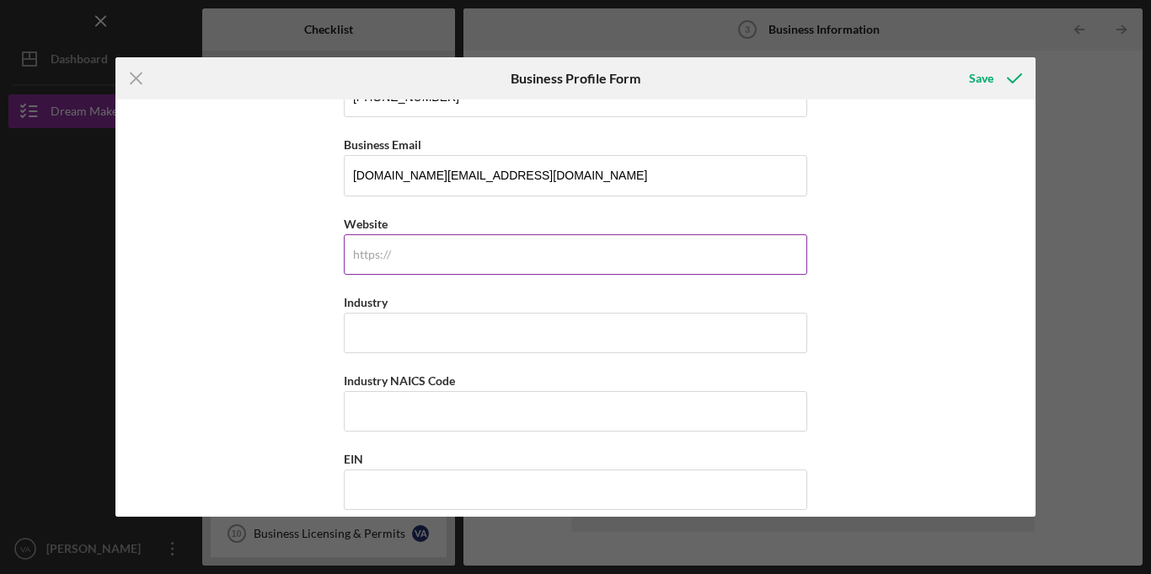
click at [703, 239] on input "Website" at bounding box center [575, 254] width 463 height 40
type input "[DOMAIN_NAME]"
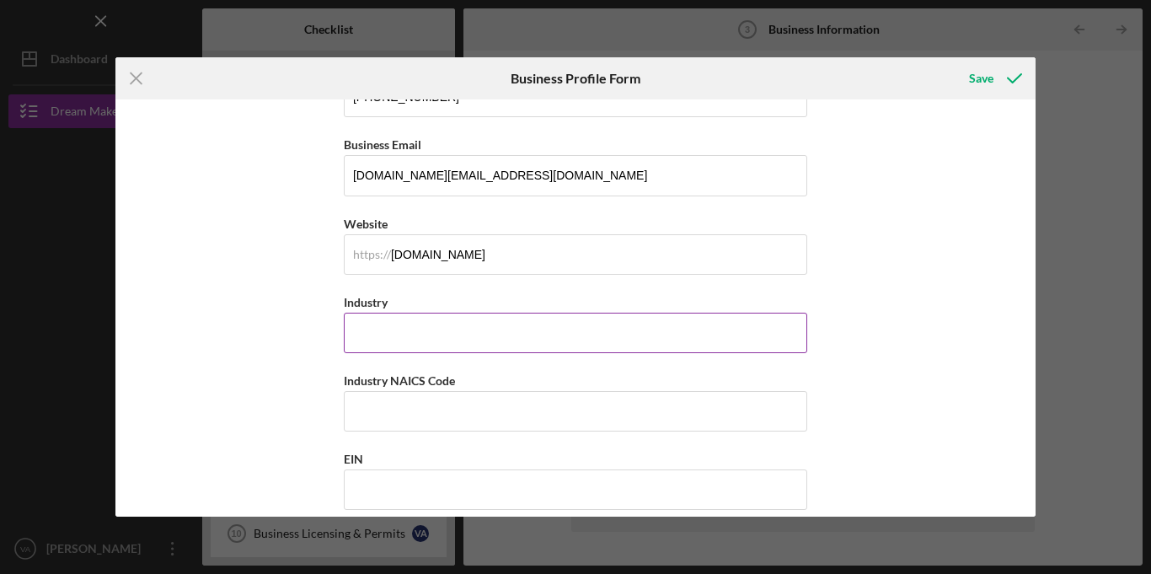
click at [555, 333] on input "Industry" at bounding box center [575, 333] width 463 height 40
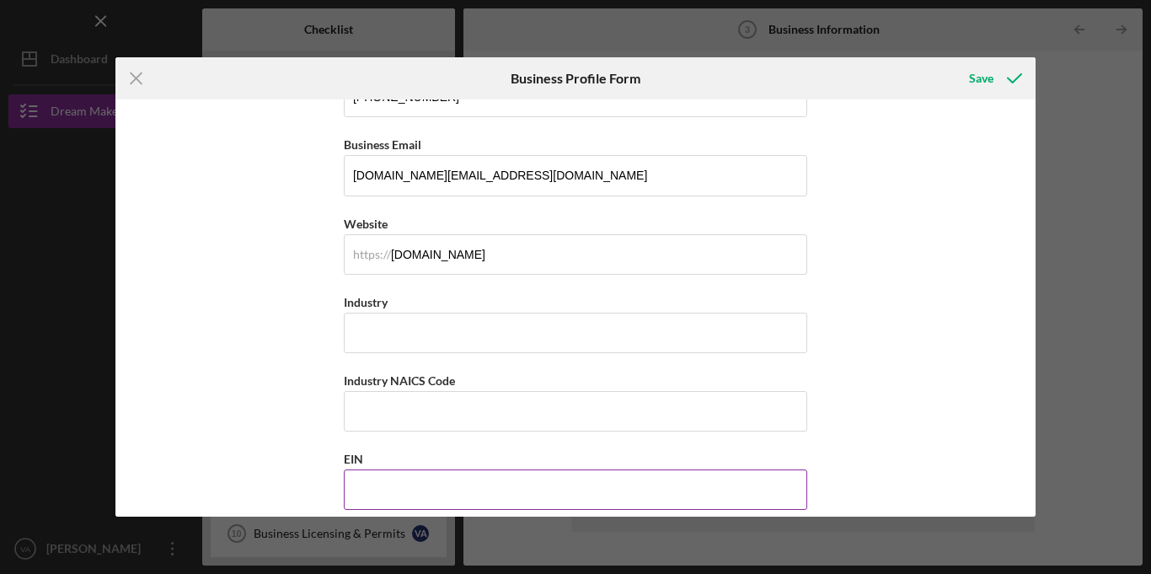
click at [468, 458] on div "EIN" at bounding box center [575, 458] width 463 height 21
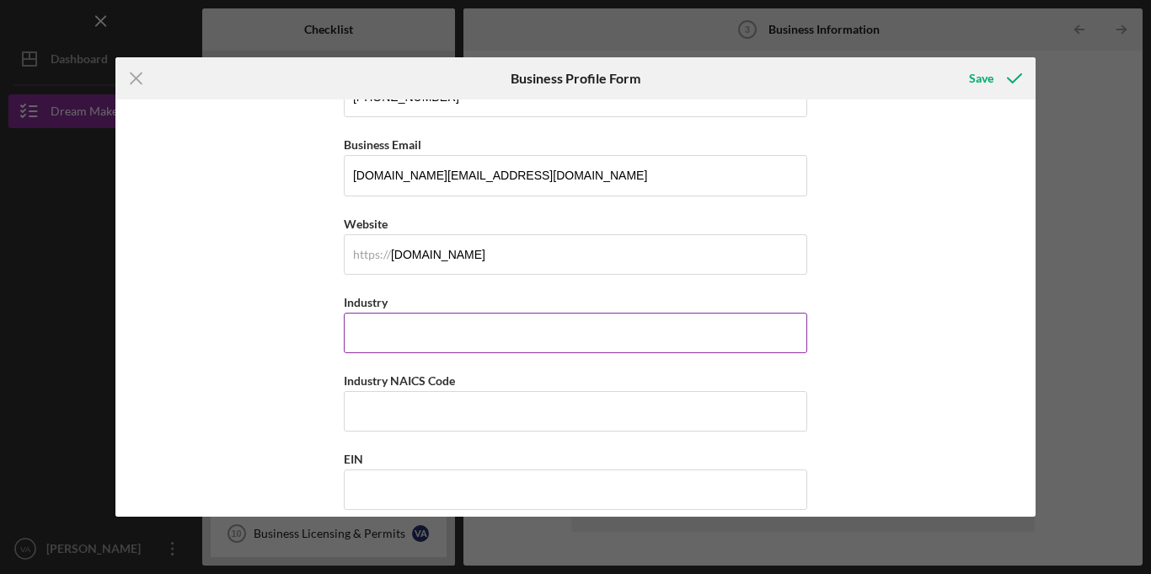
click at [521, 328] on input "Industry" at bounding box center [575, 333] width 463 height 40
click at [413, 345] on input "Industry" at bounding box center [575, 333] width 463 height 40
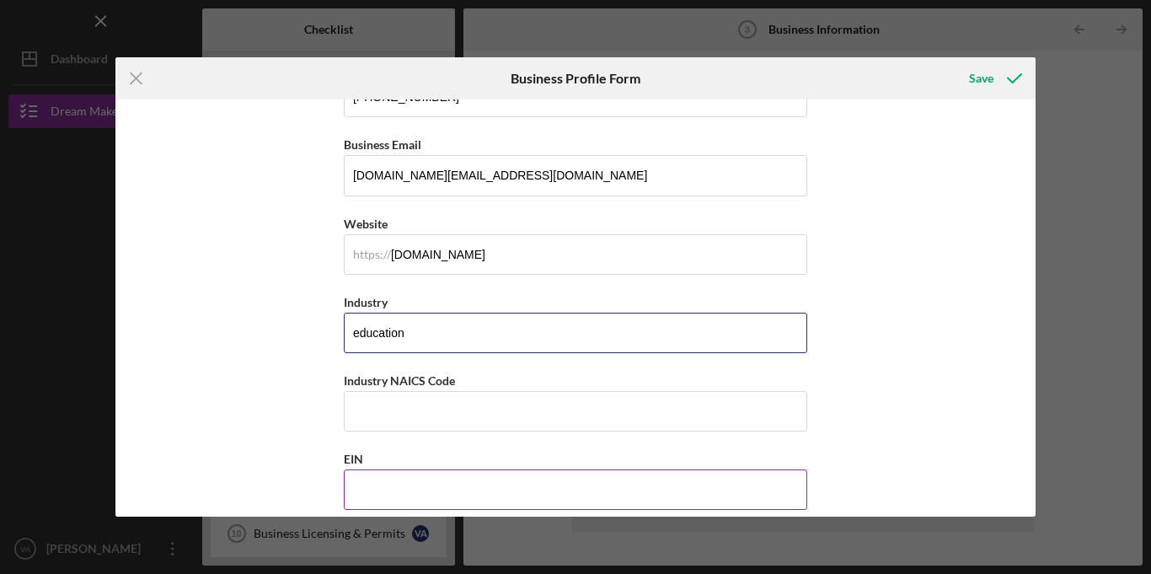
type input "education"
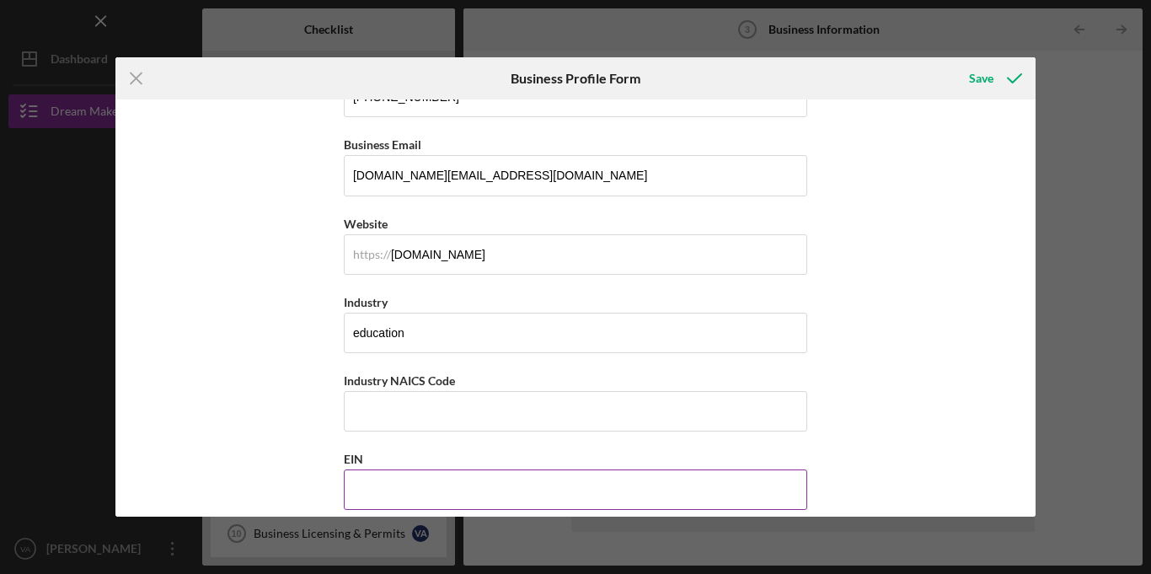
click at [410, 503] on input "EIN" at bounding box center [575, 489] width 463 height 40
type input "[US_EMPLOYER_IDENTIFICATION_NUMBER]"
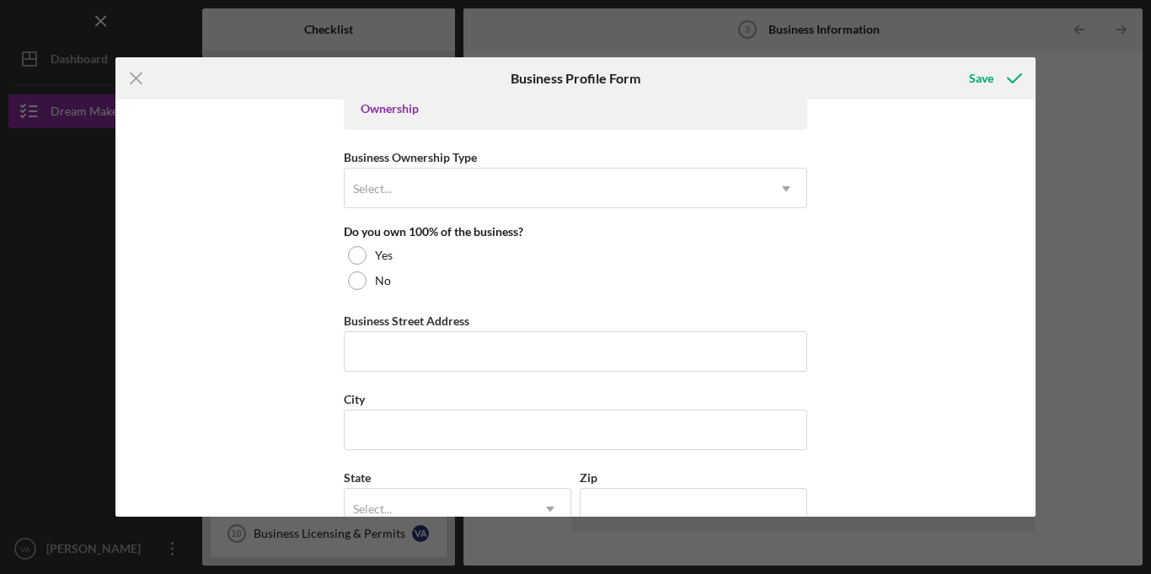
scroll to position [804, 0]
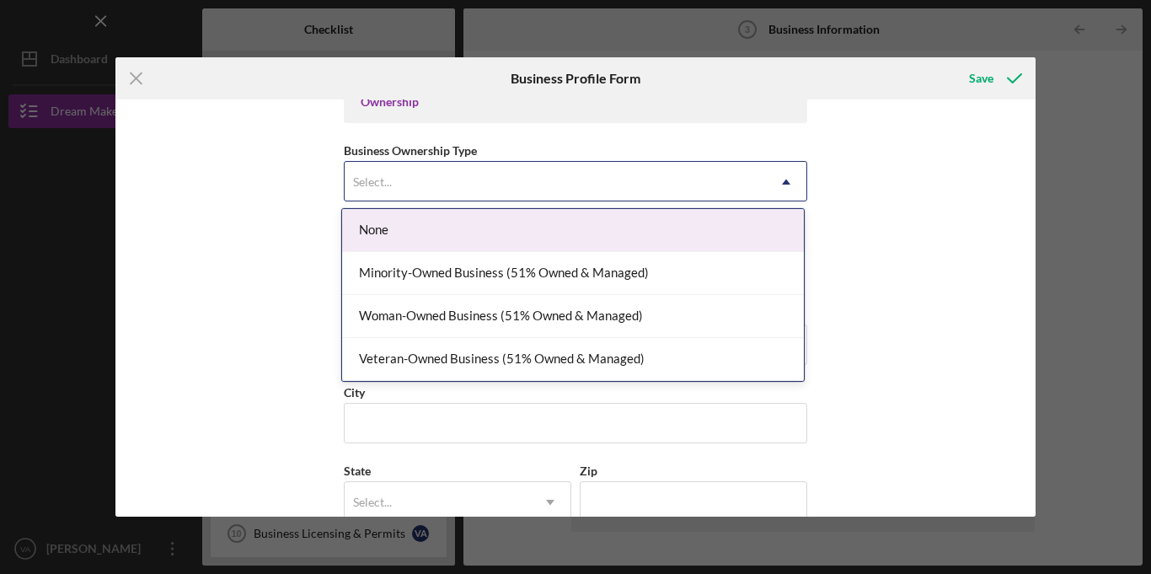
click at [781, 184] on icon "Icon/Dropdown Arrow" at bounding box center [786, 182] width 40 height 40
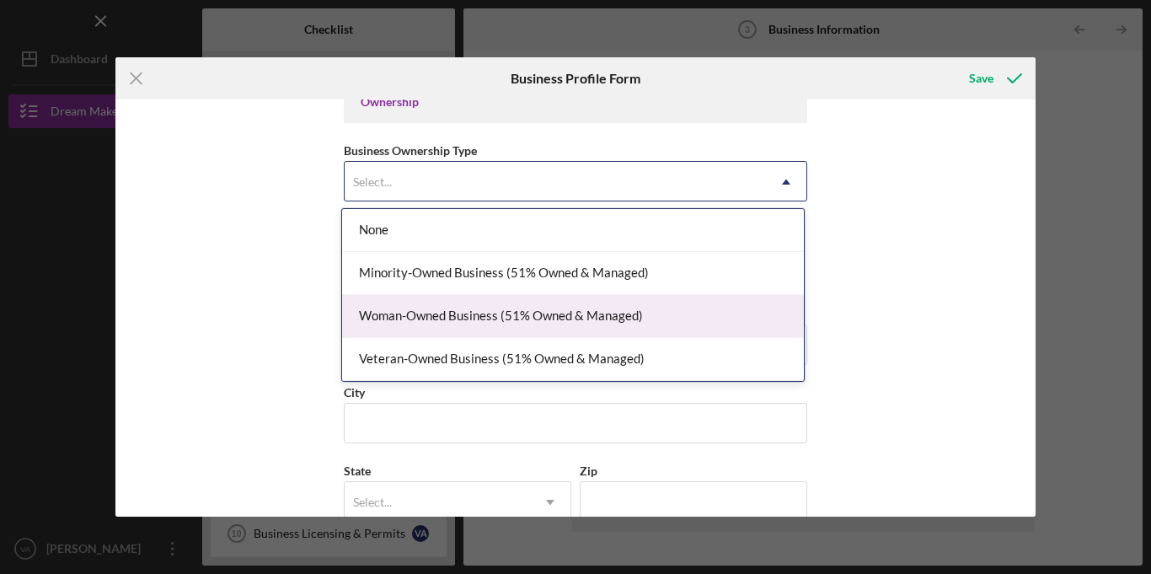
click at [602, 324] on div "Woman-Owned Business (51% Owned & Managed)" at bounding box center [573, 316] width 462 height 43
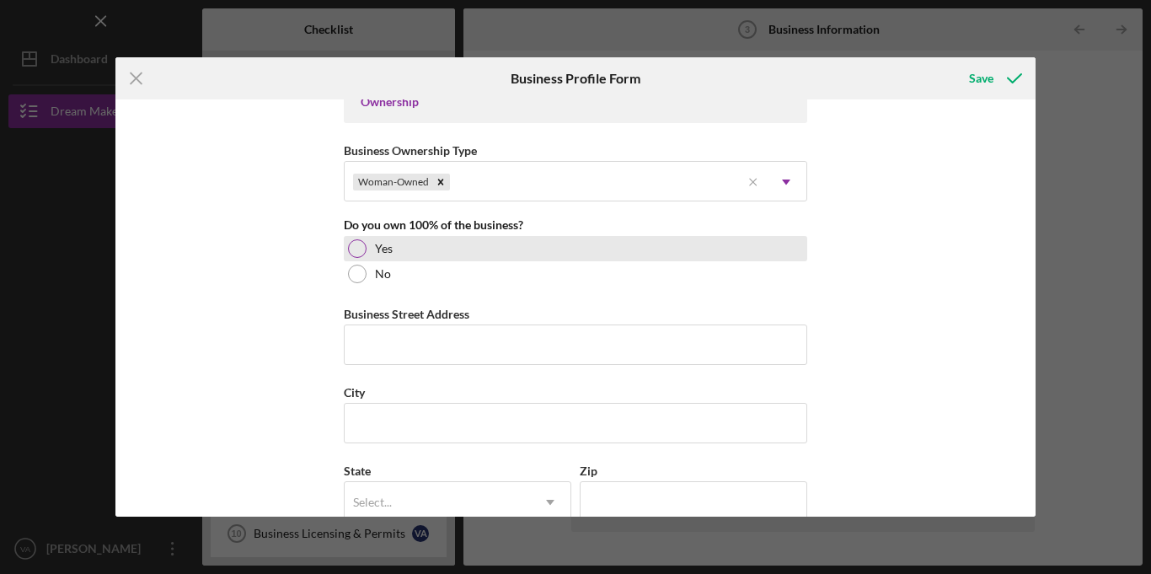
click at [378, 253] on label "Yes" at bounding box center [384, 248] width 18 height 13
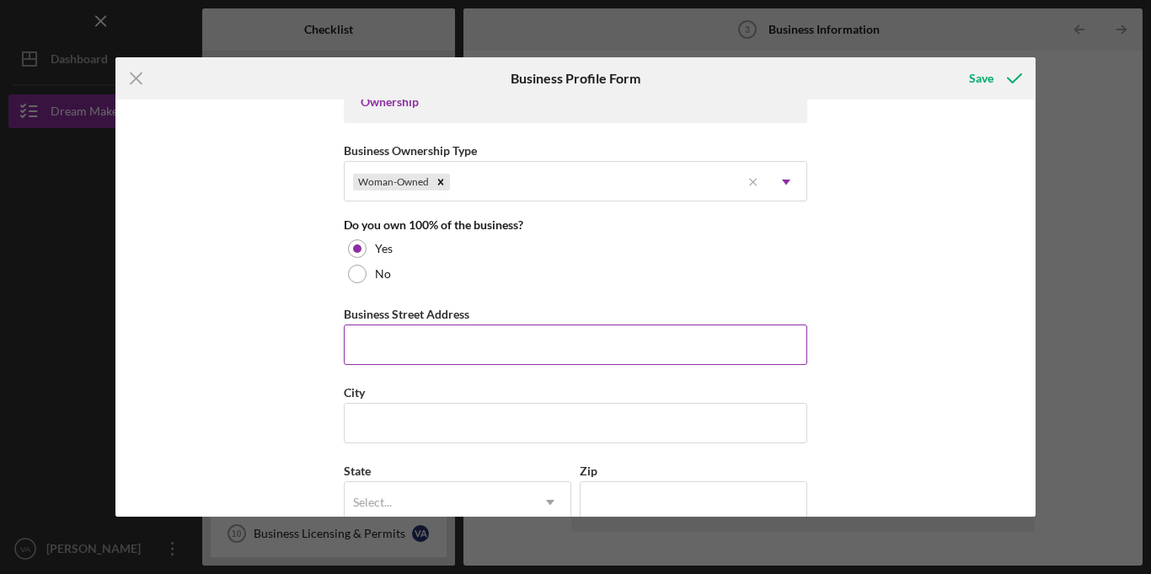
click at [377, 350] on input "Business Street Address" at bounding box center [575, 344] width 463 height 40
type input "[STREET_ADDRESS]"
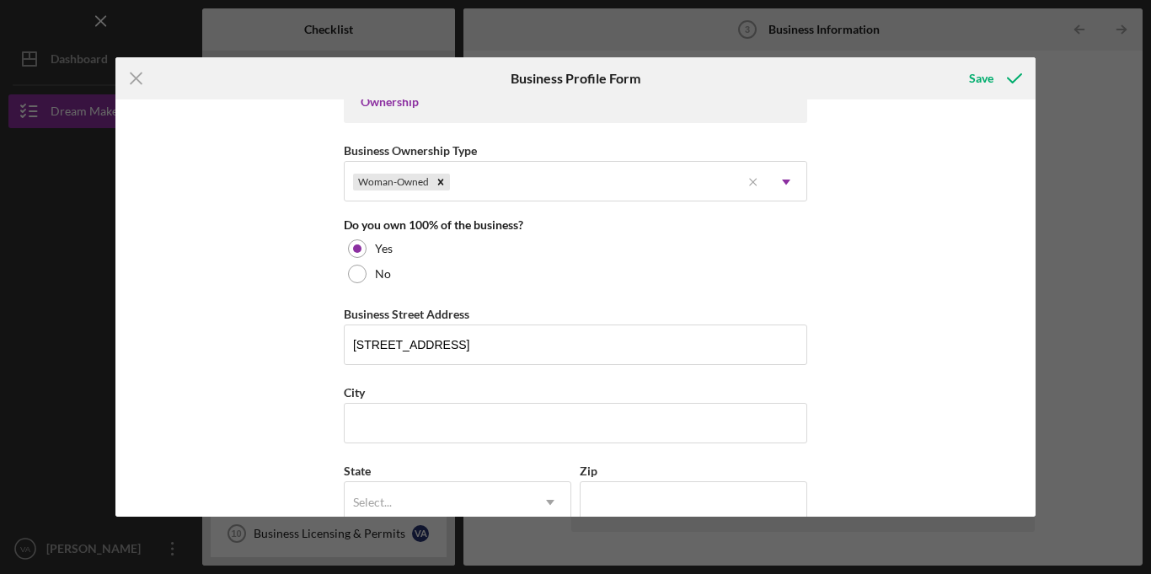
type input "Wonderful Adventures"
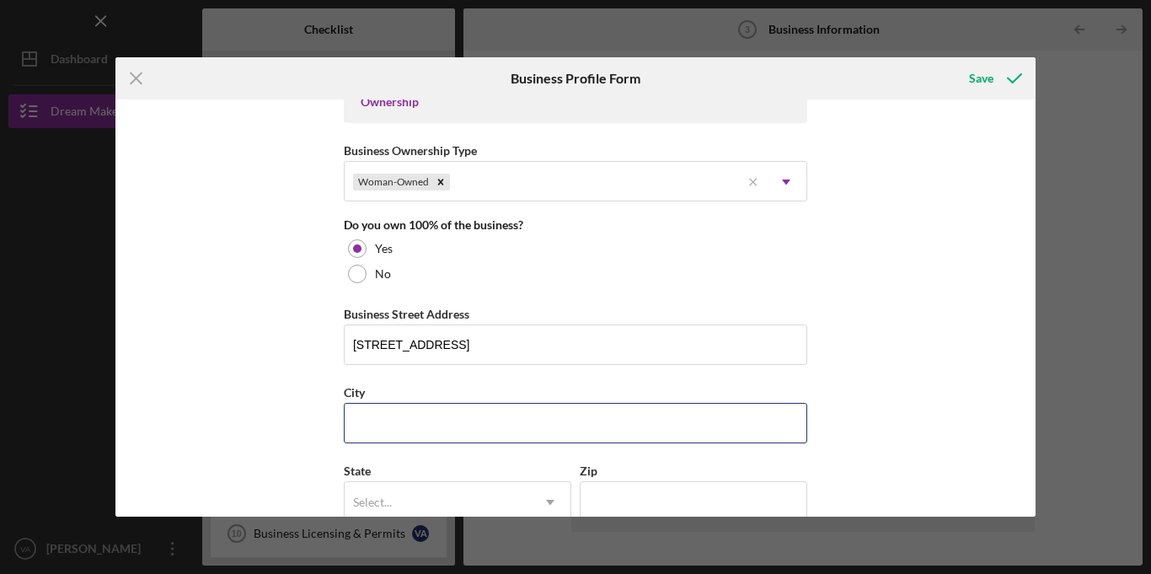
type input "Roselle"
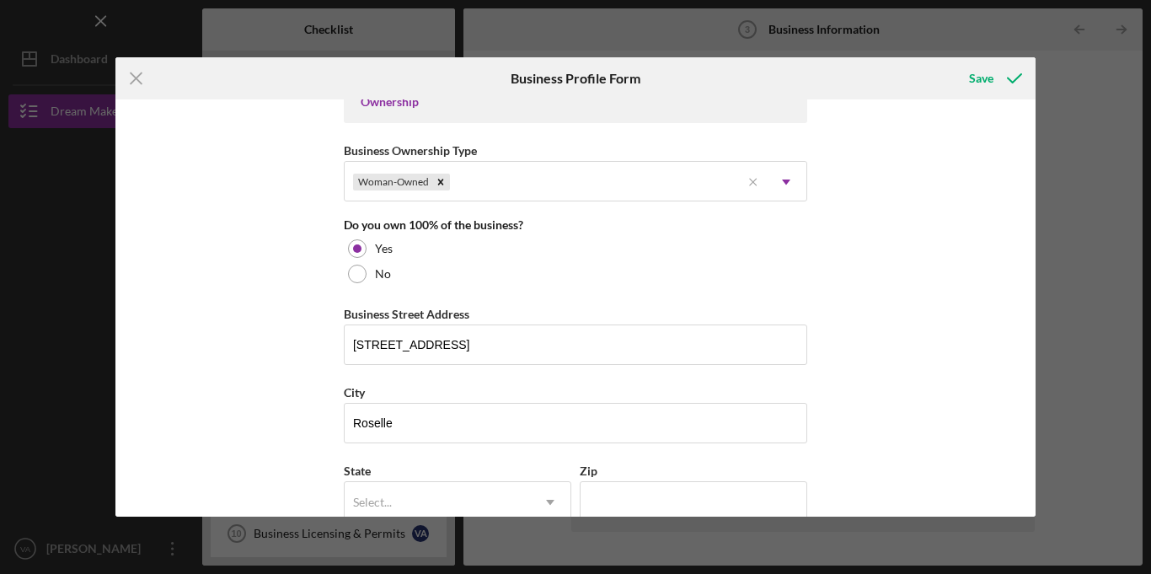
type input "[US_STATE]"
type input "07203"
type input "[US_STATE]"
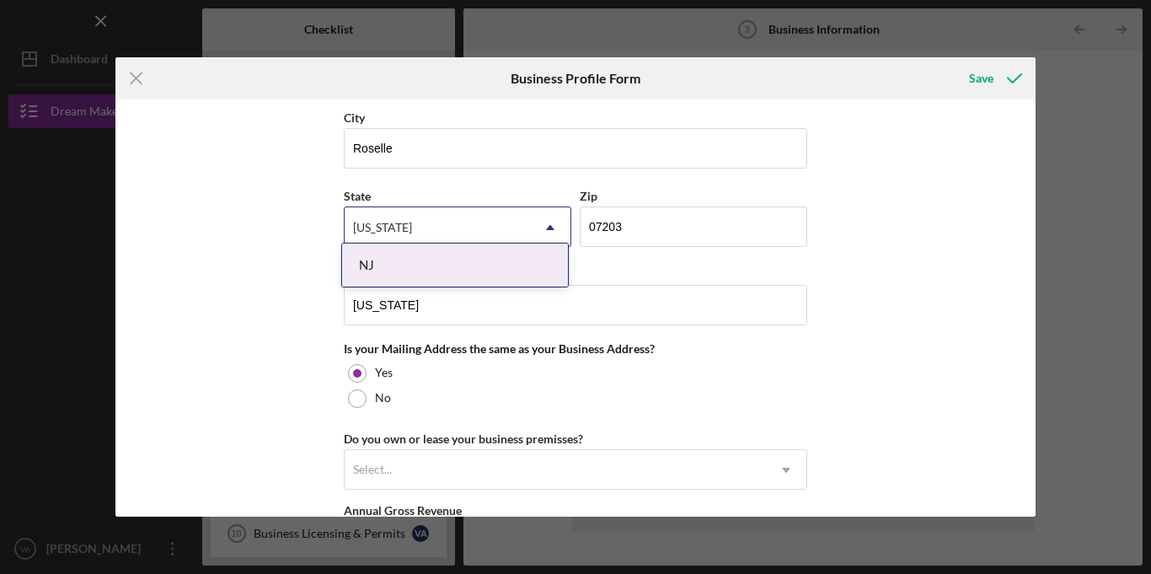
scroll to position [1093, 0]
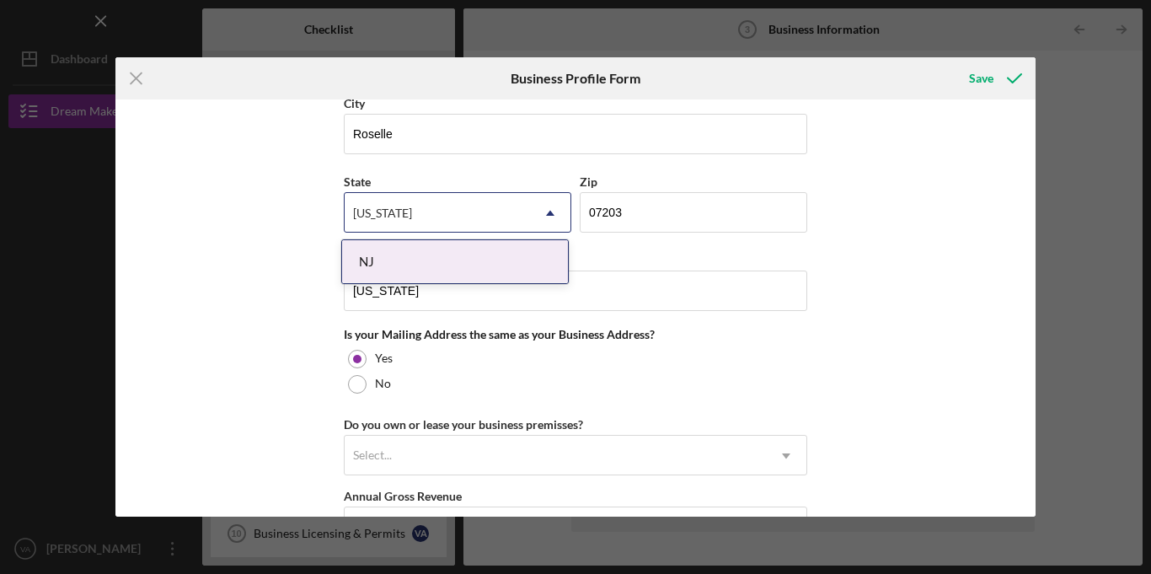
click at [552, 260] on div "NJ" at bounding box center [455, 261] width 226 height 43
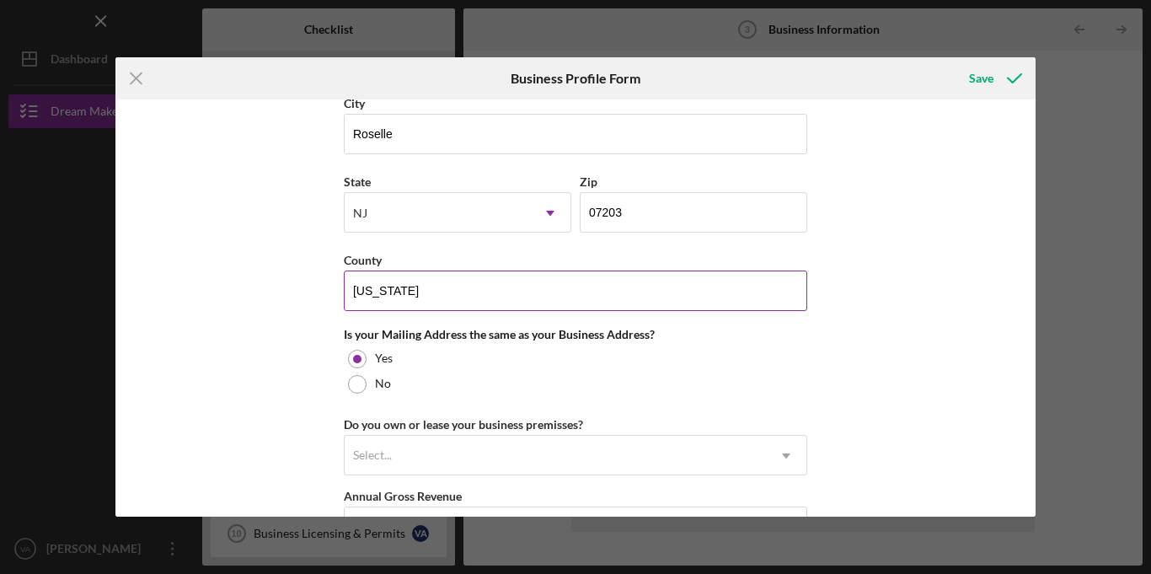
click at [548, 265] on div "County" at bounding box center [575, 259] width 463 height 21
click at [516, 297] on input "[US_STATE]" at bounding box center [575, 290] width 463 height 40
type input "Union"
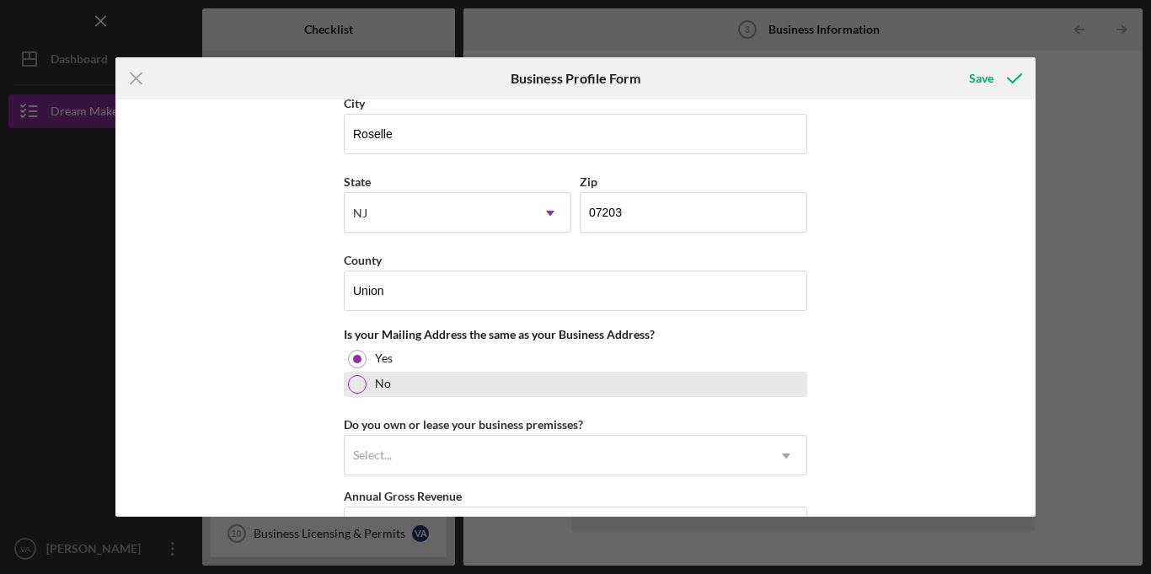
click at [510, 371] on div "No" at bounding box center [575, 383] width 463 height 25
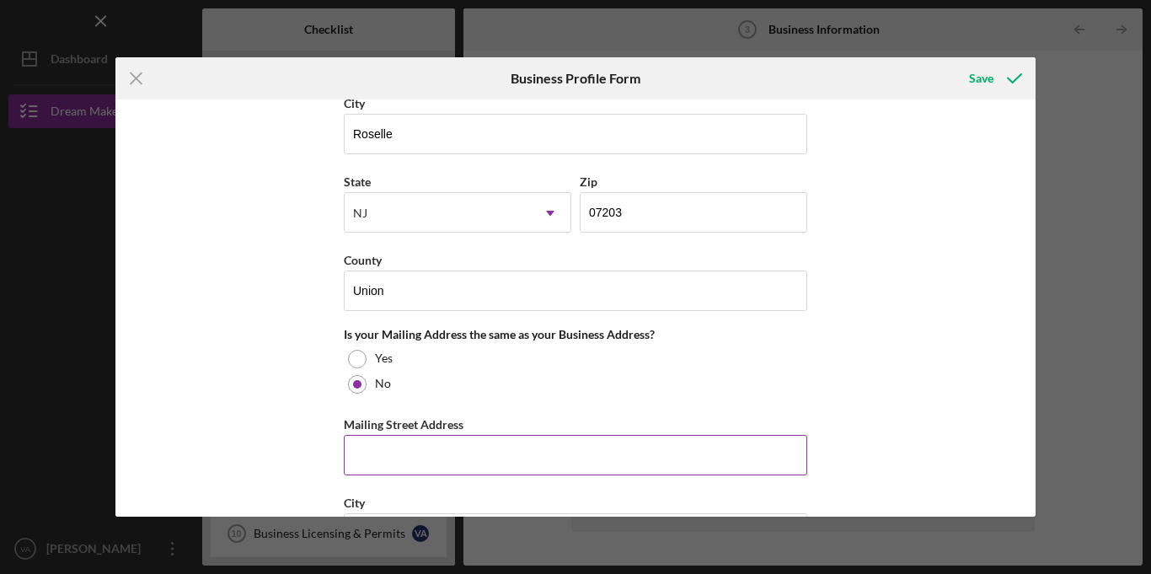
click at [503, 447] on input "Mailing Street Address" at bounding box center [575, 455] width 463 height 40
type input "[STREET_ADDRESS]"
type input "Roselle"
type input "[US_STATE]"
type input "07203"
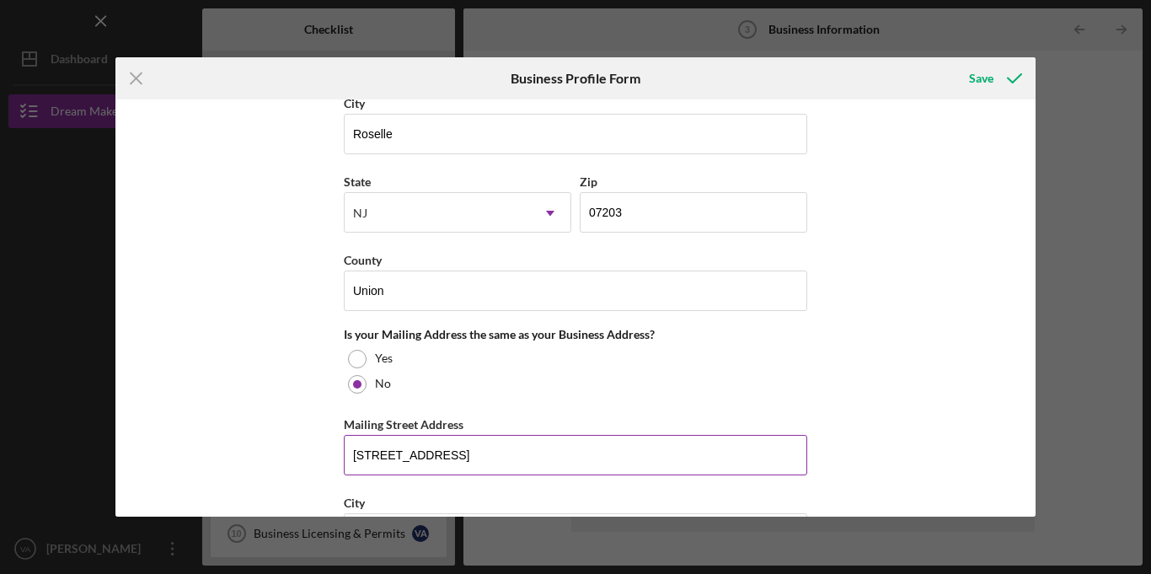
type input "[US_STATE]"
click at [394, 452] on input "[STREET_ADDRESS]" at bounding box center [575, 455] width 463 height 40
type input "[STREET_ADDRESS][PERSON_NAME]"
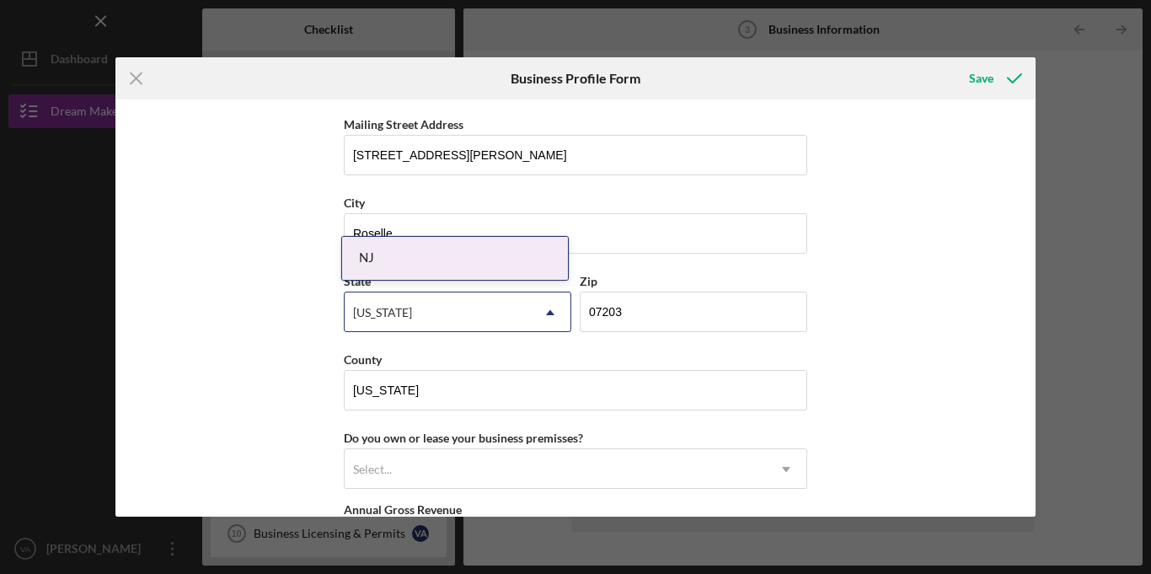
scroll to position [1402, 0]
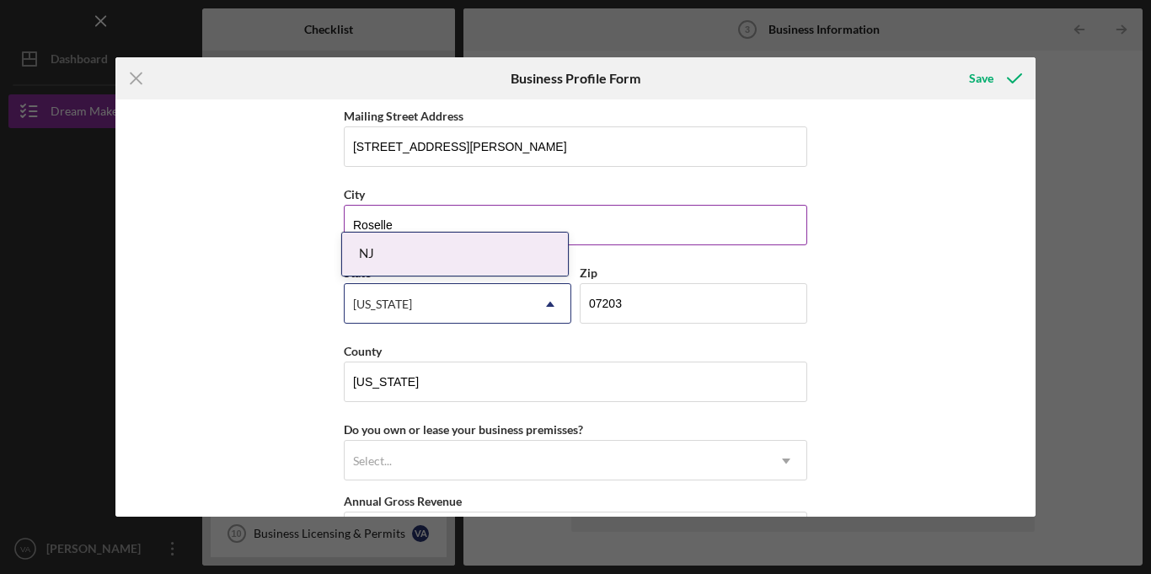
click at [614, 220] on input "Roselle" at bounding box center [575, 225] width 463 height 40
type input "[GEOGRAPHIC_DATA]"
click at [479, 249] on div "NJ" at bounding box center [455, 253] width 226 height 43
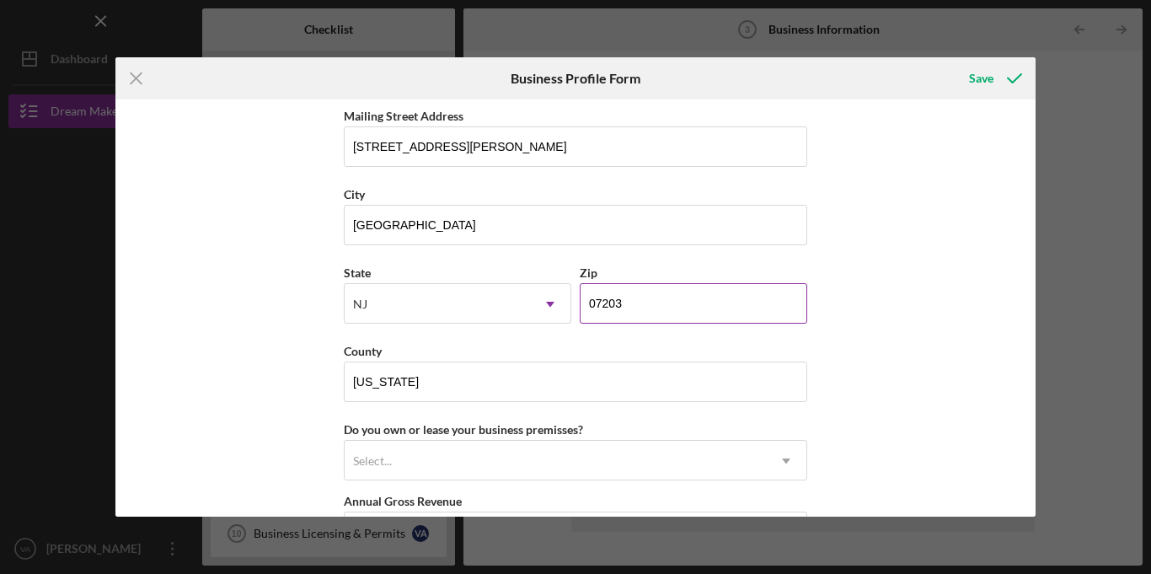
click at [617, 297] on input "07203" at bounding box center [693, 303] width 227 height 40
type input "07067"
click at [719, 371] on input "[US_STATE]" at bounding box center [575, 381] width 463 height 40
type input "N"
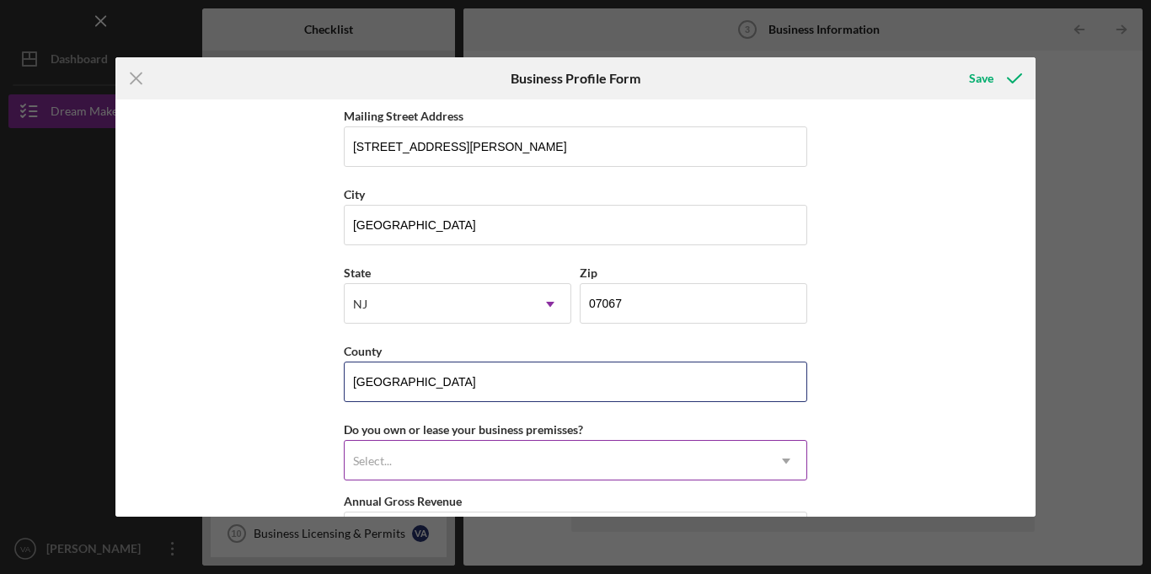
type input "[GEOGRAPHIC_DATA]"
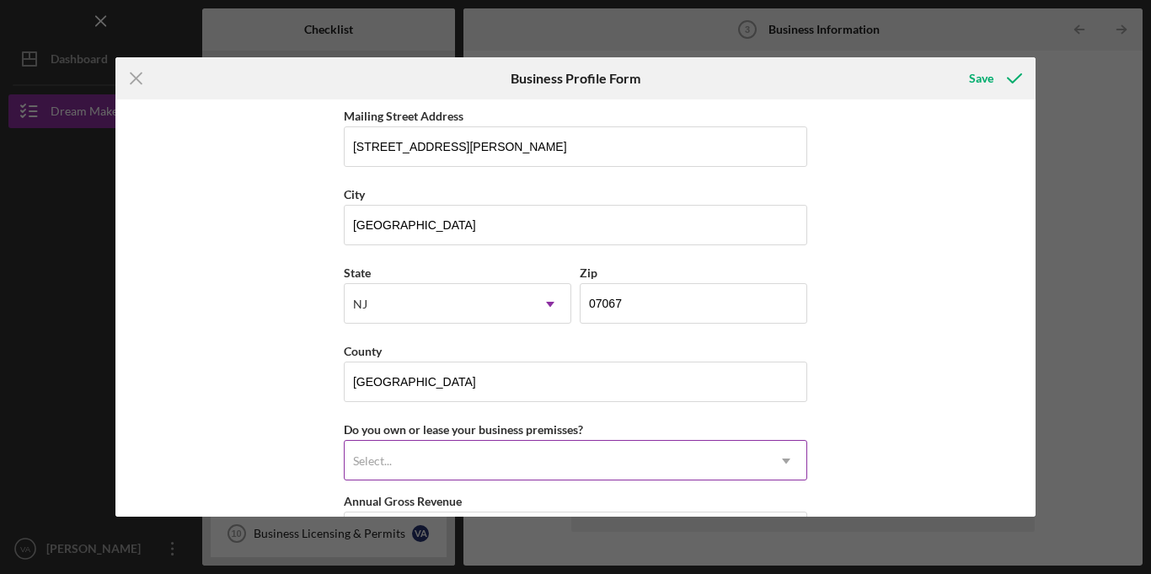
click at [604, 478] on div "Select..." at bounding box center [555, 460] width 421 height 39
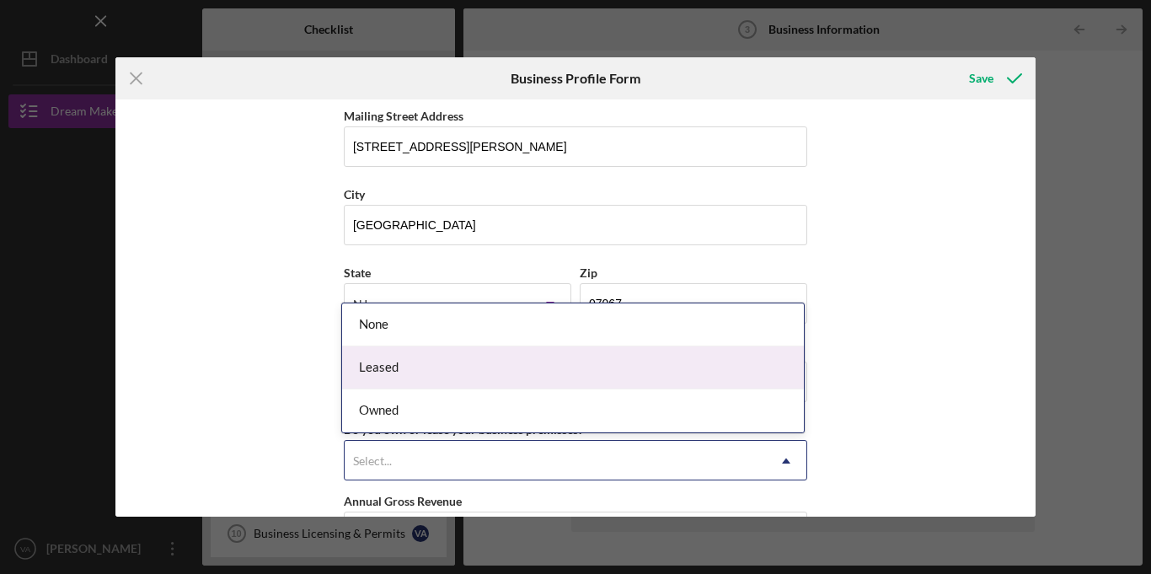
click at [597, 383] on div "Leased" at bounding box center [573, 367] width 462 height 43
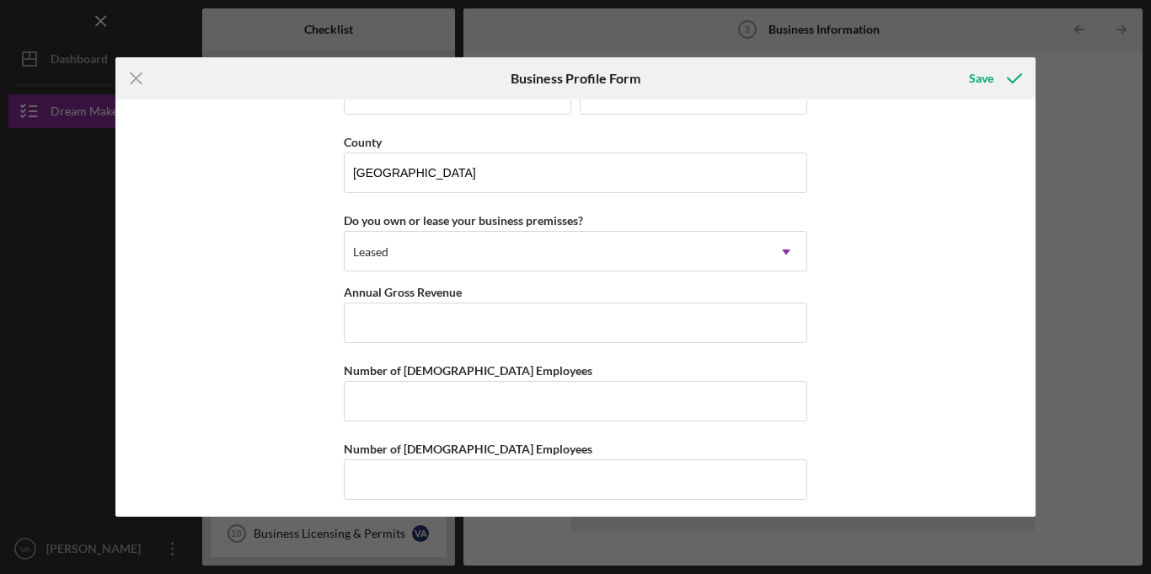
scroll to position [1619, 0]
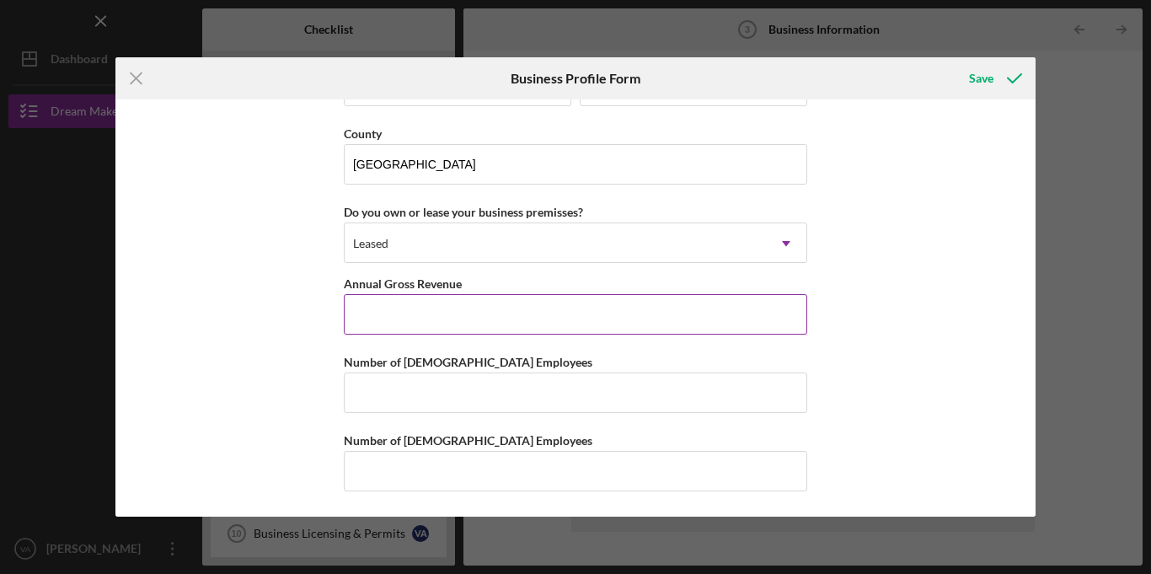
click at [693, 313] on input "Annual Gross Revenue" at bounding box center [575, 314] width 463 height 40
type input "$172,800"
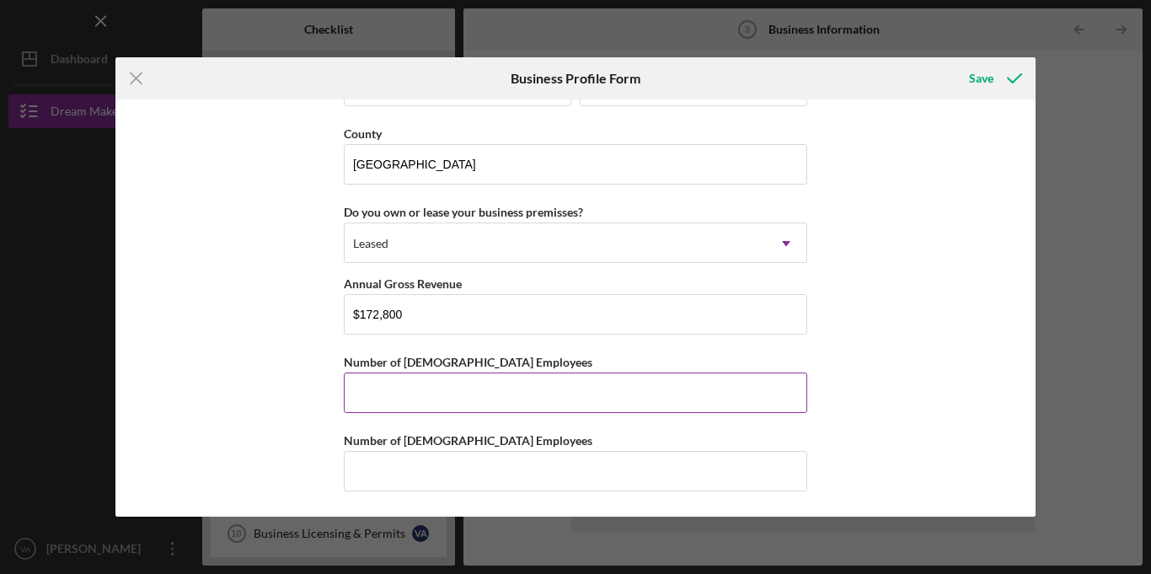
click at [478, 377] on input "Number of [DEMOGRAPHIC_DATA] Employees" at bounding box center [575, 392] width 463 height 40
type input "2"
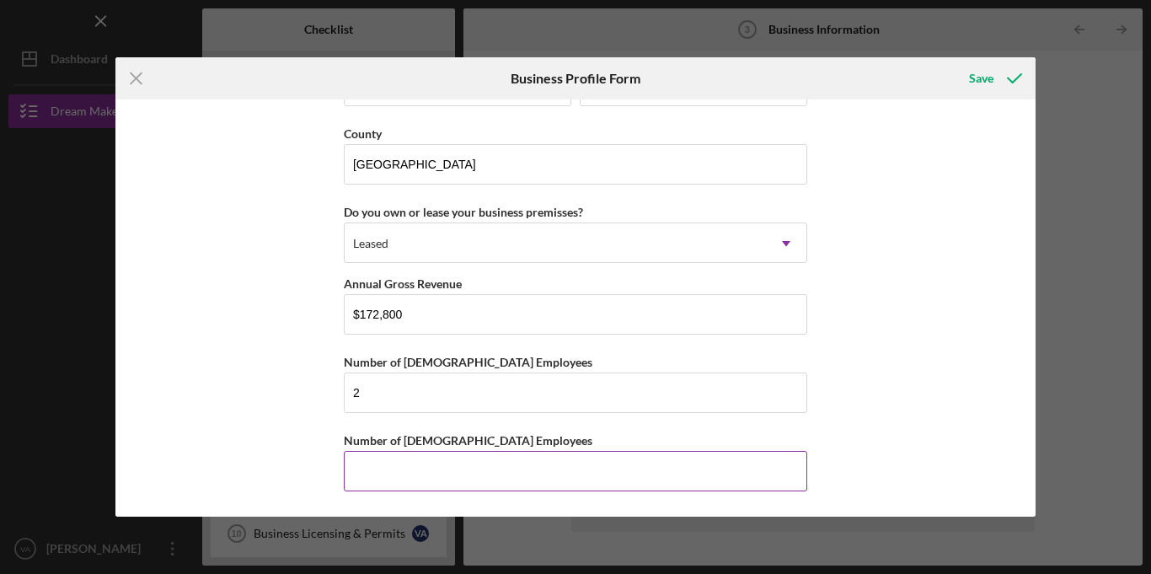
click at [429, 462] on input "Number of [DEMOGRAPHIC_DATA] Employees" at bounding box center [575, 471] width 463 height 40
type input "1"
click at [977, 84] on div "Save" at bounding box center [981, 78] width 24 height 34
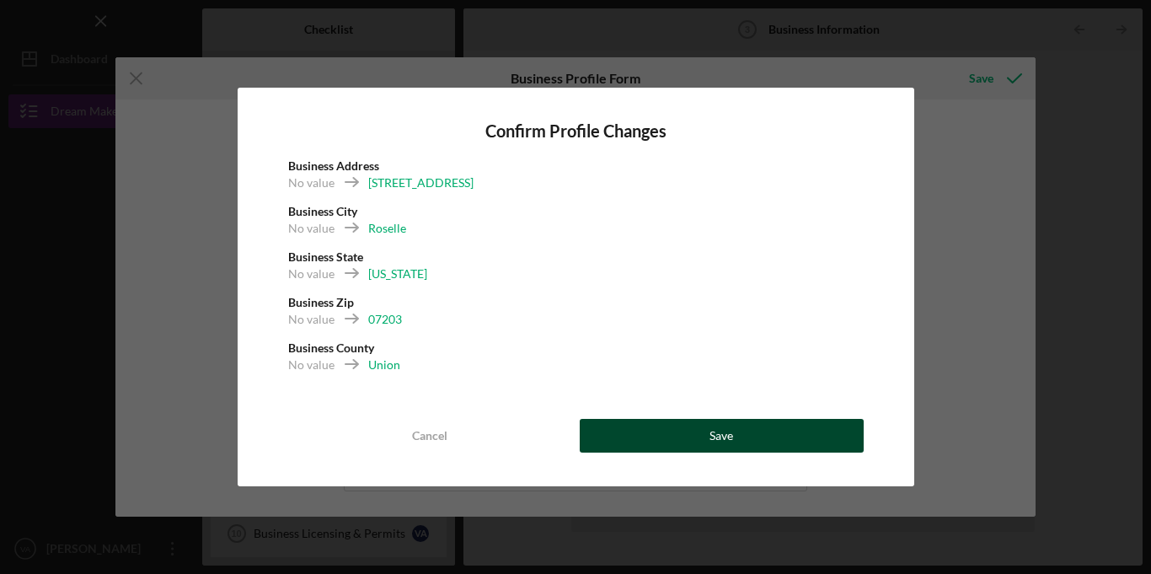
click at [687, 431] on button "Save" at bounding box center [722, 436] width 284 height 34
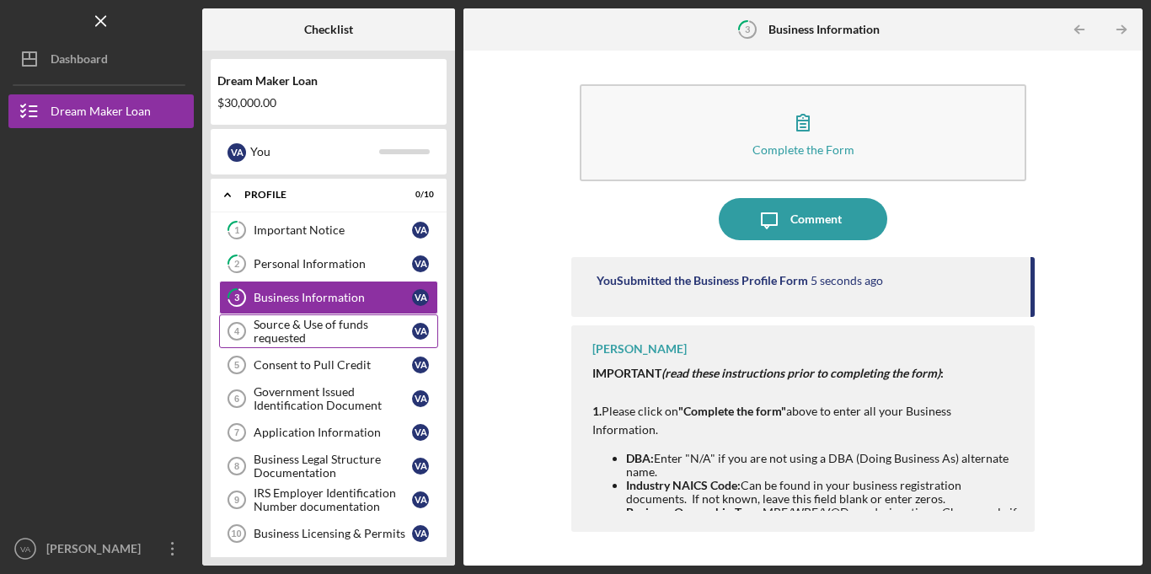
click at [322, 337] on div "Source & Use of funds requested" at bounding box center [333, 331] width 158 height 27
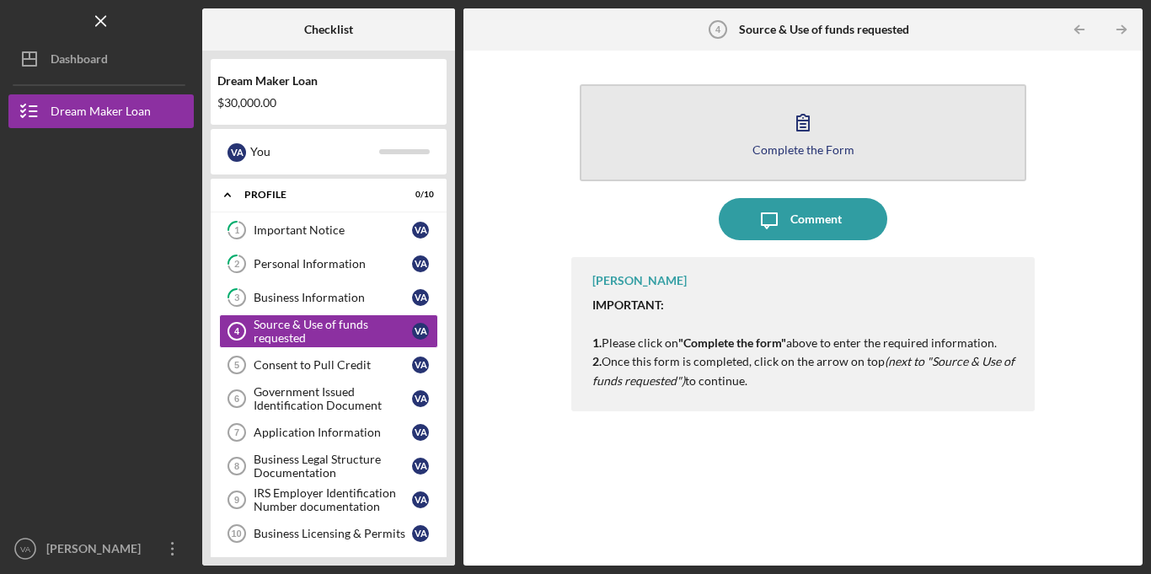
click at [743, 157] on button "Complete the Form Form" at bounding box center [803, 132] width 446 height 97
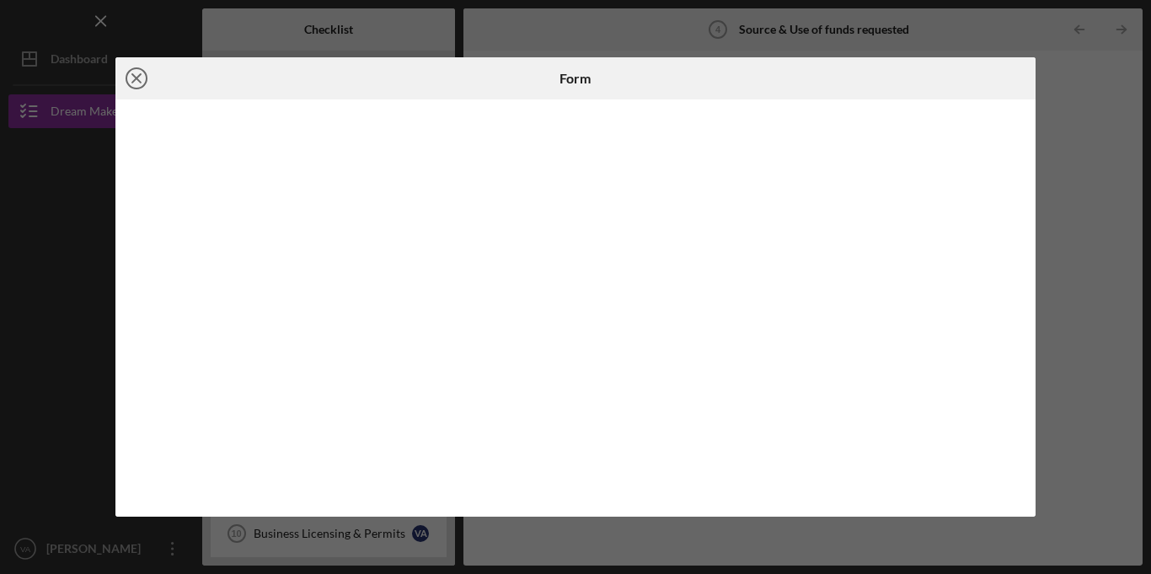
click at [136, 75] on icon "Icon/Close" at bounding box center [136, 78] width 42 height 42
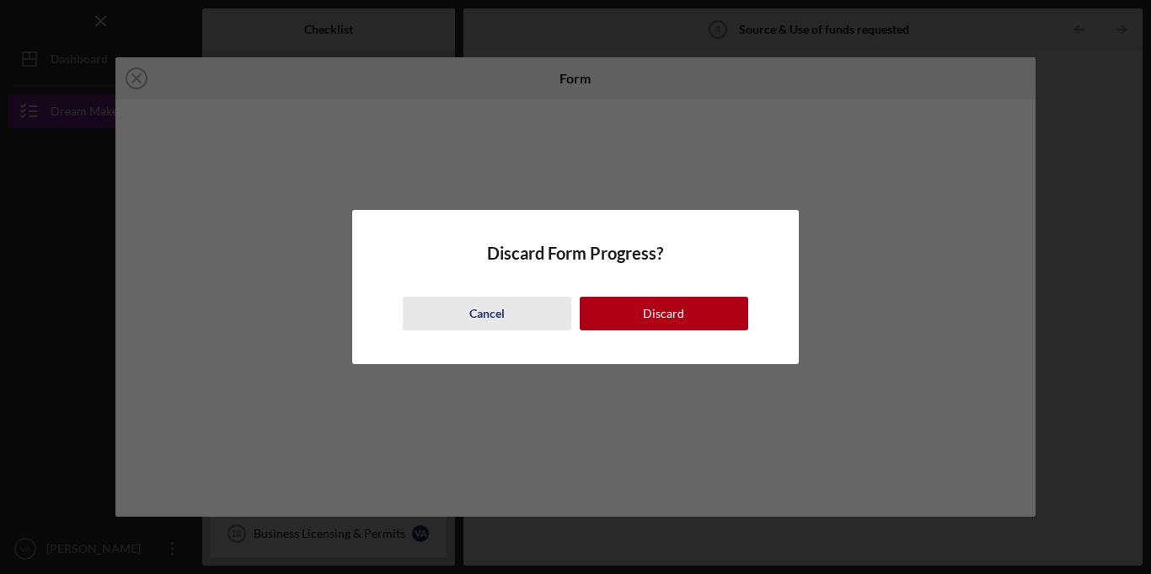
click at [474, 317] on div "Cancel" at bounding box center [486, 314] width 35 height 34
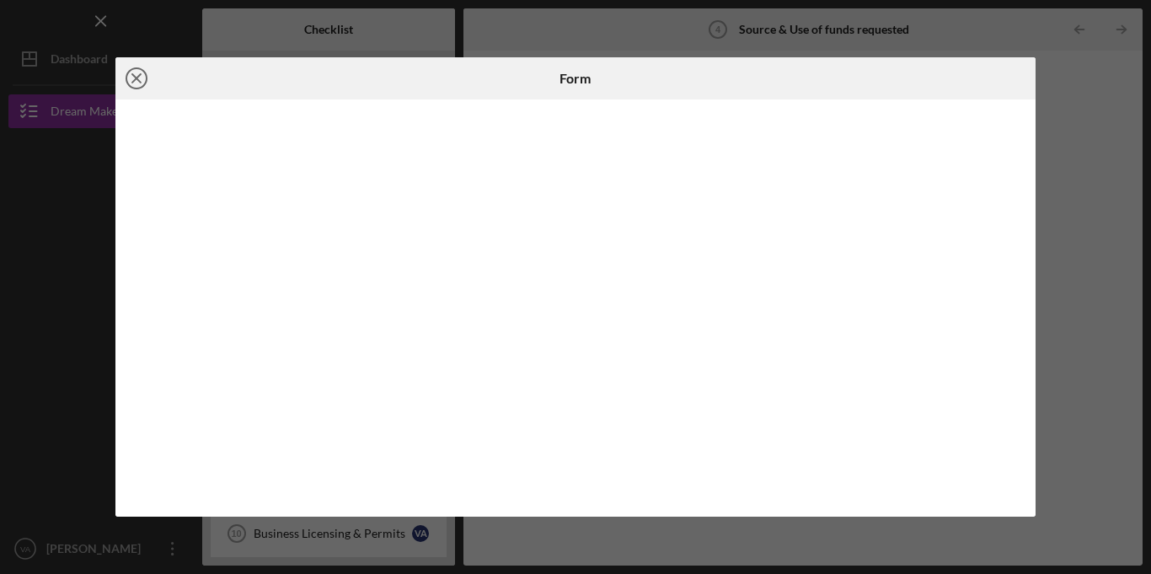
click at [147, 73] on icon "Icon/Close" at bounding box center [136, 78] width 42 height 42
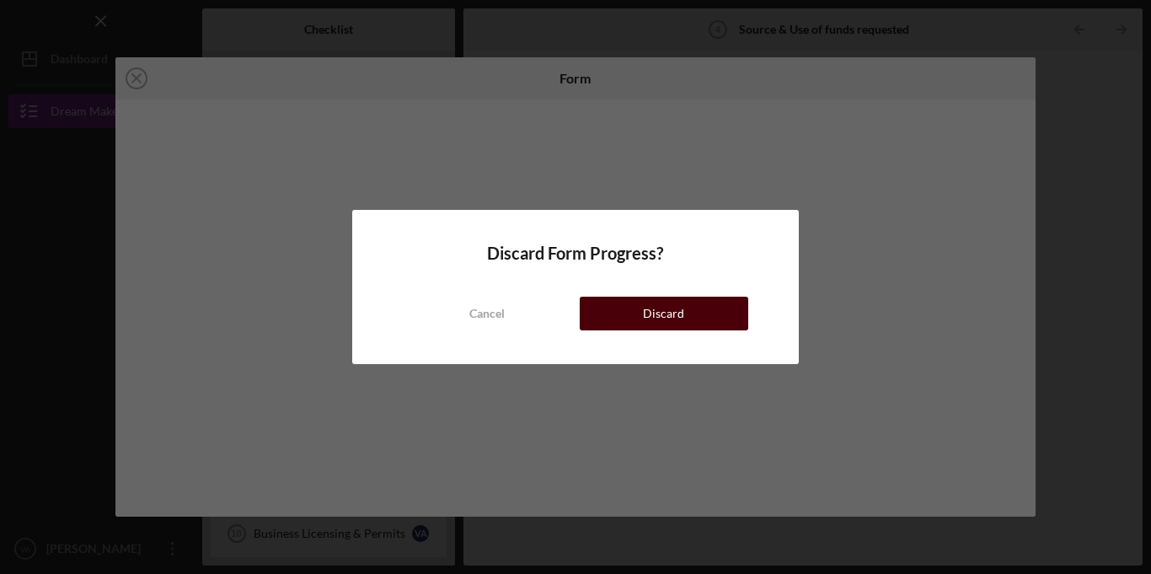
click at [657, 318] on div "Discard" at bounding box center [663, 314] width 41 height 34
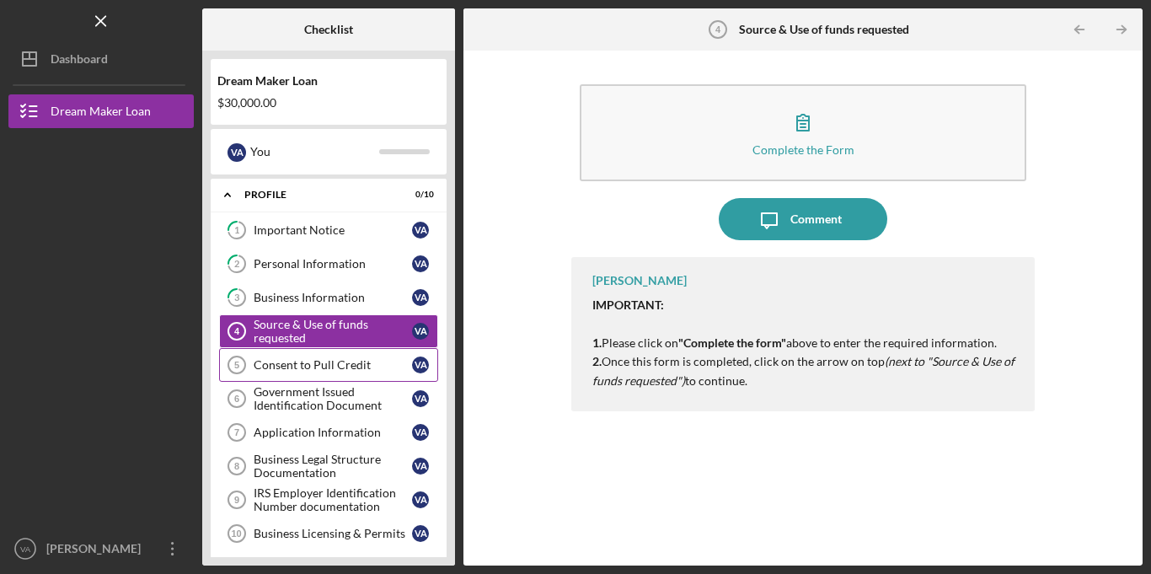
click at [329, 371] on link "Consent to Pull Credit 5 Consent to Pull Credit V A" at bounding box center [328, 365] width 219 height 34
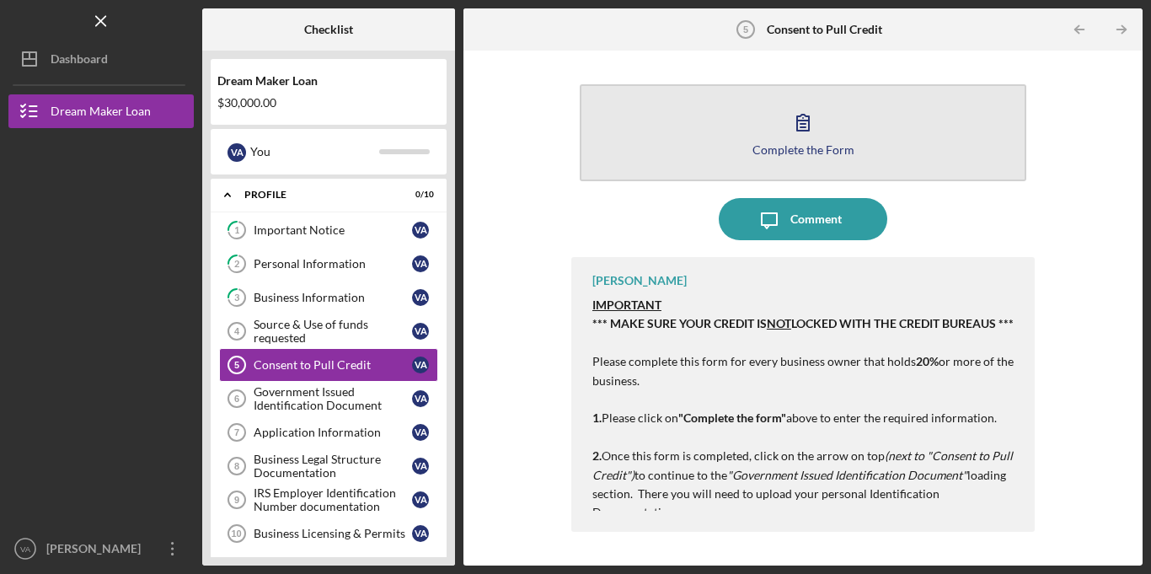
click at [779, 148] on div "Complete the Form" at bounding box center [803, 149] width 102 height 13
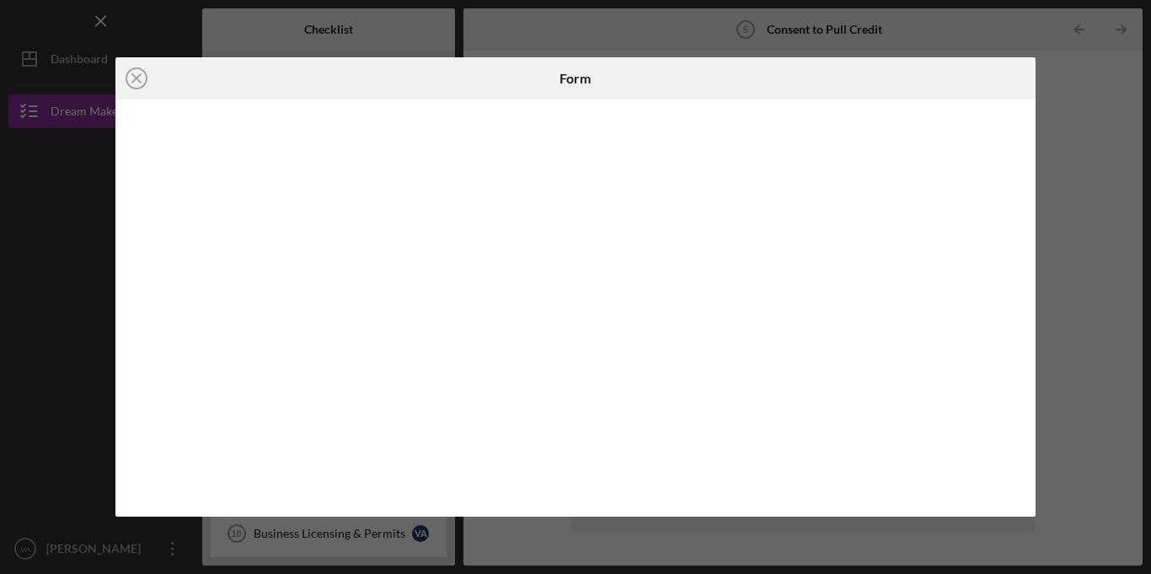
click at [1028, 318] on div at bounding box center [575, 307] width 921 height 417
click at [1052, 318] on div "Icon/Close Form" at bounding box center [575, 287] width 1151 height 574
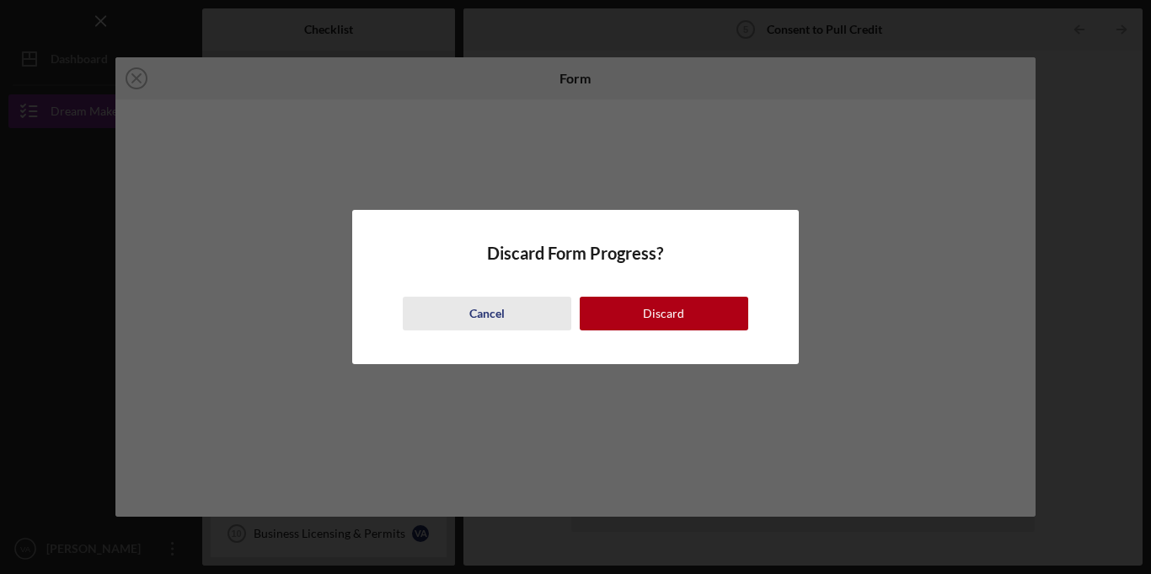
click at [512, 313] on button "Cancel" at bounding box center [487, 314] width 168 height 34
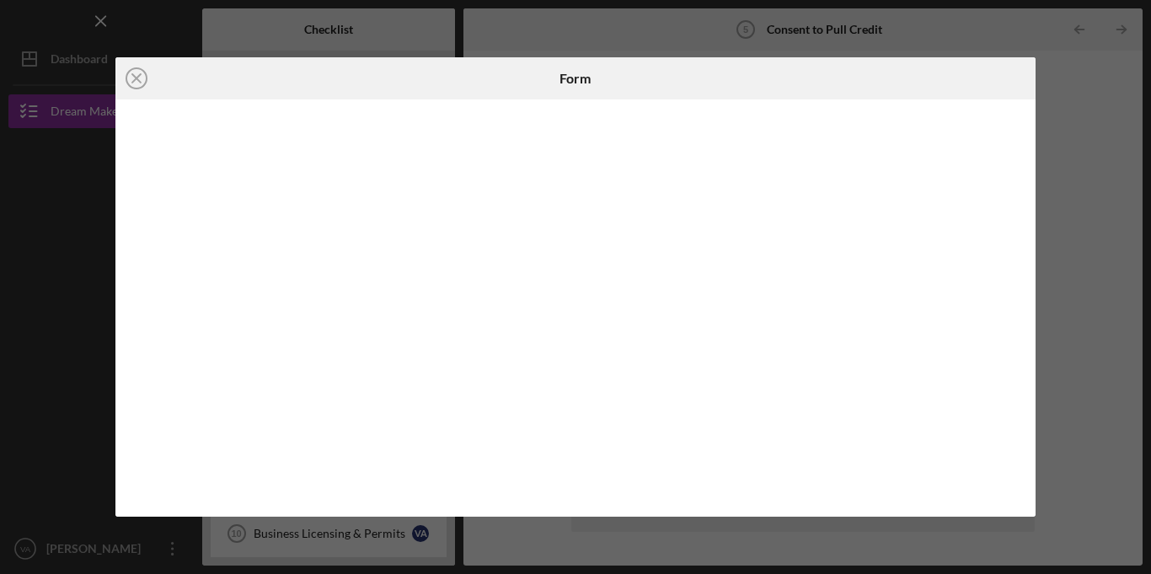
click at [1107, 250] on div "Icon/Close Form" at bounding box center [575, 287] width 1151 height 574
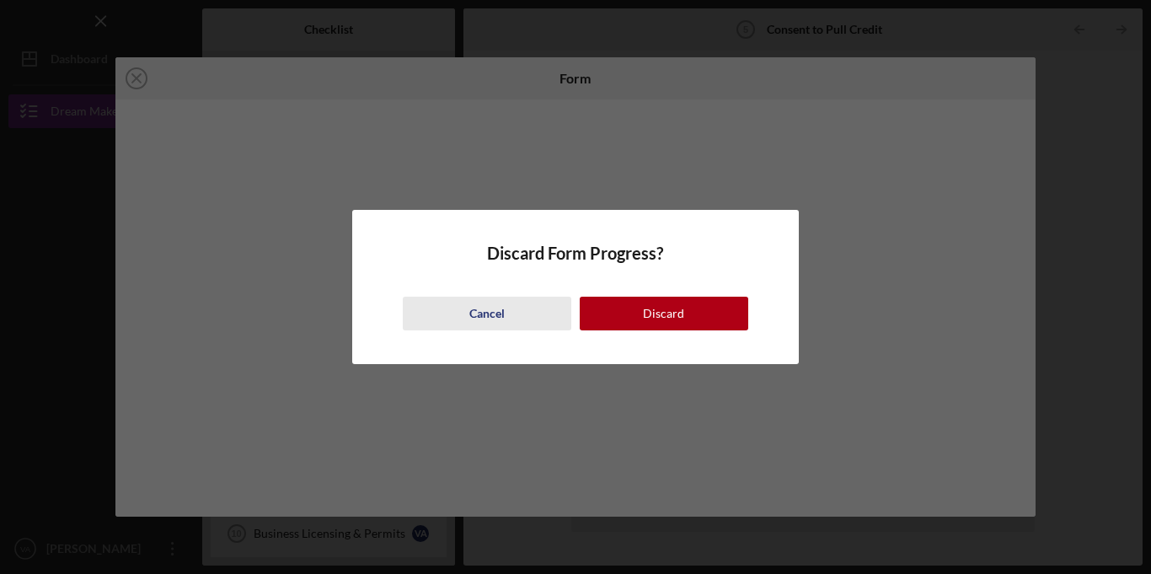
click at [496, 315] on div "Cancel" at bounding box center [486, 314] width 35 height 34
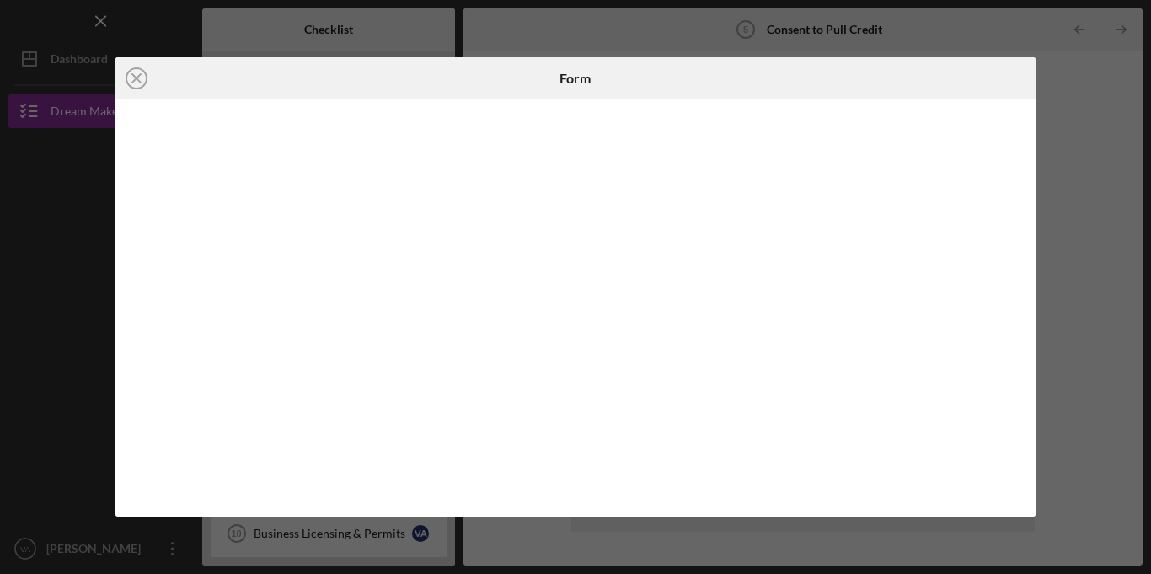
click at [1023, 137] on div at bounding box center [575, 307] width 921 height 417
drag, startPoint x: 1030, startPoint y: 151, endPoint x: 1040, endPoint y: 238, distance: 87.4
click at [1040, 238] on div "Icon/Close Form" at bounding box center [575, 287] width 1151 height 574
drag, startPoint x: 1032, startPoint y: 249, endPoint x: 1027, endPoint y: 299, distance: 50.8
click at [1027, 299] on div at bounding box center [575, 307] width 921 height 417
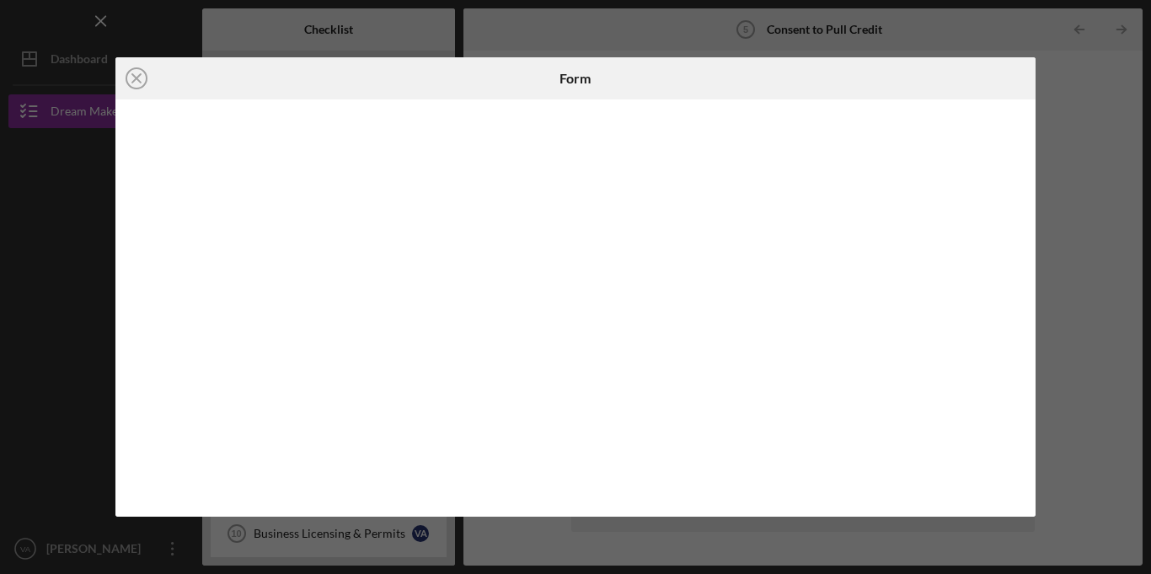
drag, startPoint x: 1026, startPoint y: 183, endPoint x: 1025, endPoint y: 366, distance: 182.8
click at [1025, 366] on div at bounding box center [575, 307] width 921 height 417
click at [1029, 327] on div at bounding box center [575, 307] width 921 height 417
drag, startPoint x: 1036, startPoint y: 338, endPoint x: 1039, endPoint y: 356, distance: 18.7
click at [1039, 356] on div "Icon/Close Form" at bounding box center [575, 287] width 1151 height 574
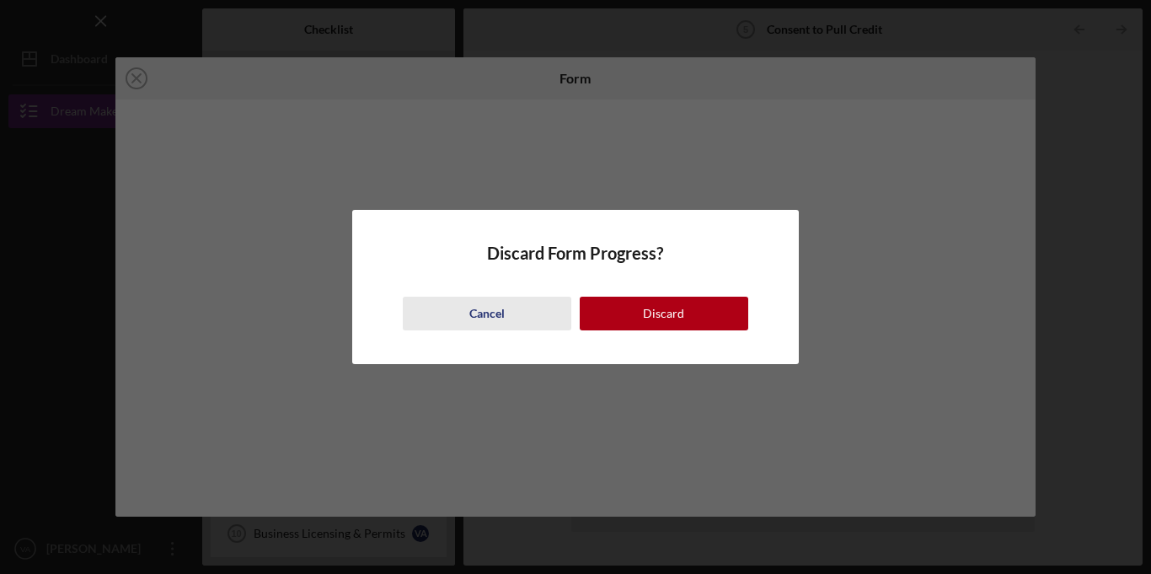
click at [548, 305] on button "Cancel" at bounding box center [487, 314] width 168 height 34
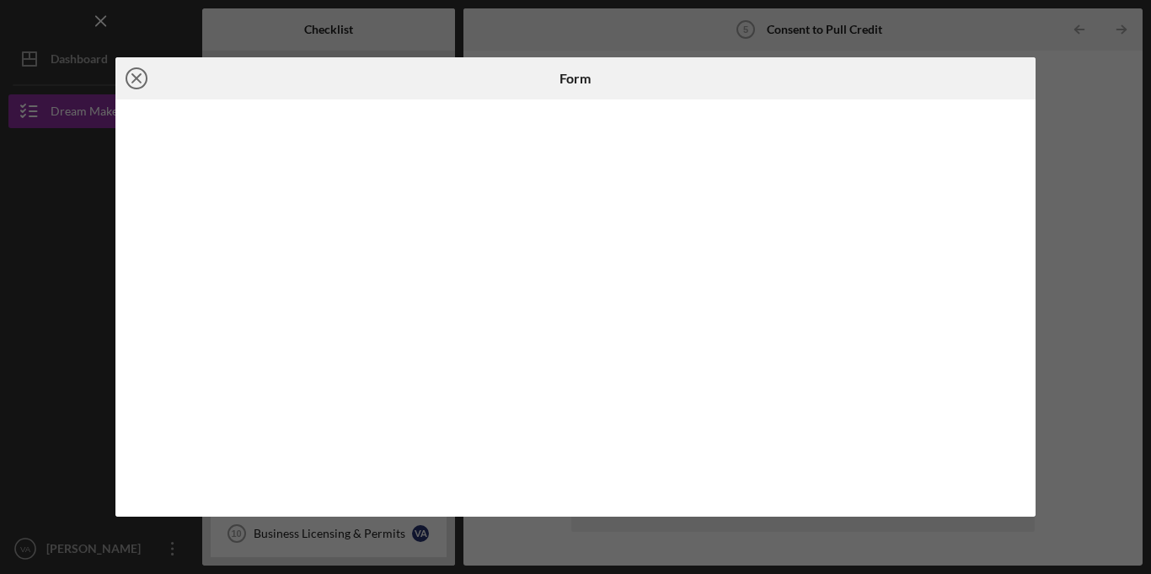
click at [136, 76] on icon "Icon/Close" at bounding box center [136, 78] width 42 height 42
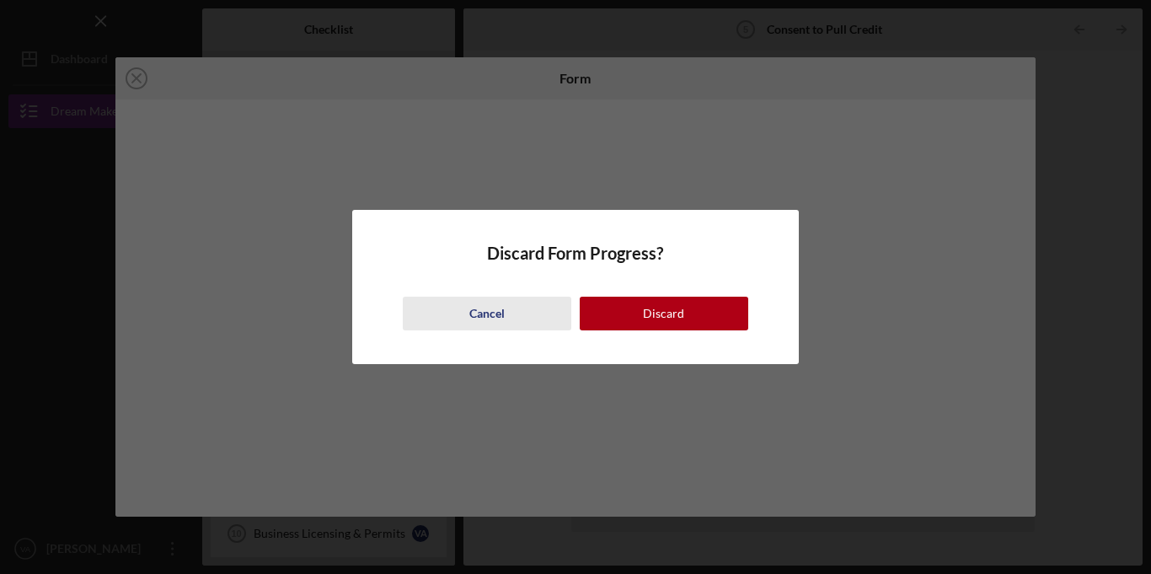
click at [479, 301] on div "Cancel" at bounding box center [486, 314] width 35 height 34
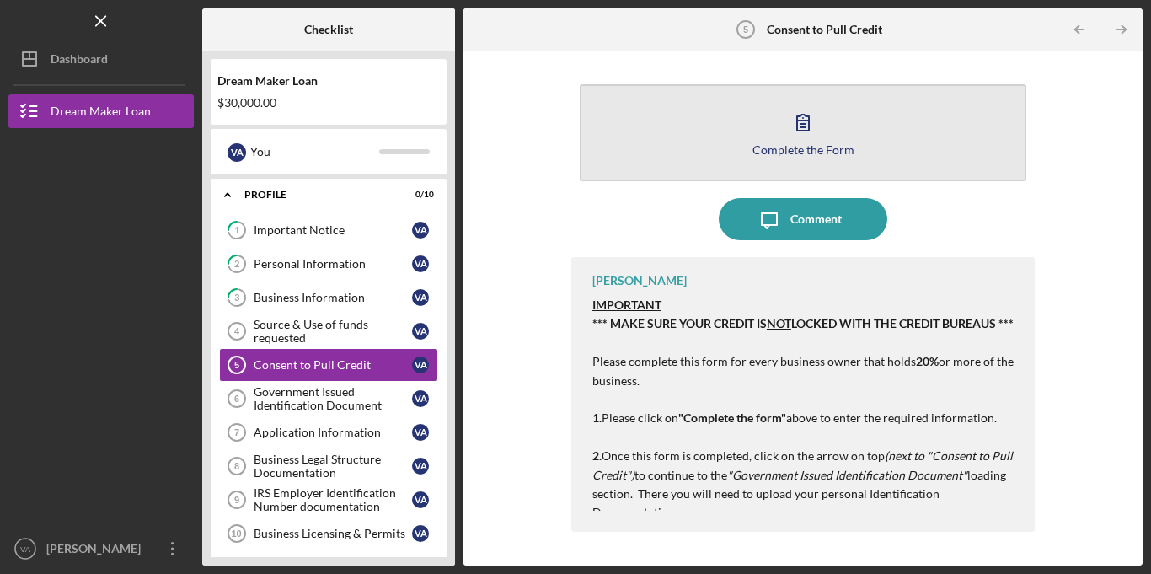
click at [836, 146] on div "Complete the Form" at bounding box center [803, 149] width 102 height 13
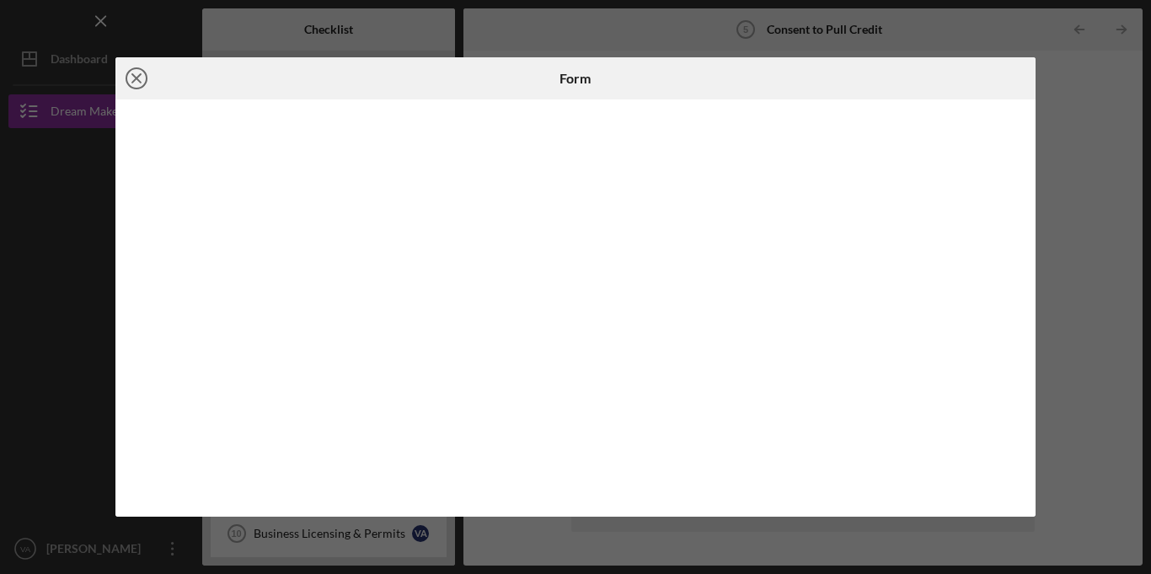
click at [135, 78] on line at bounding box center [136, 78] width 8 height 8
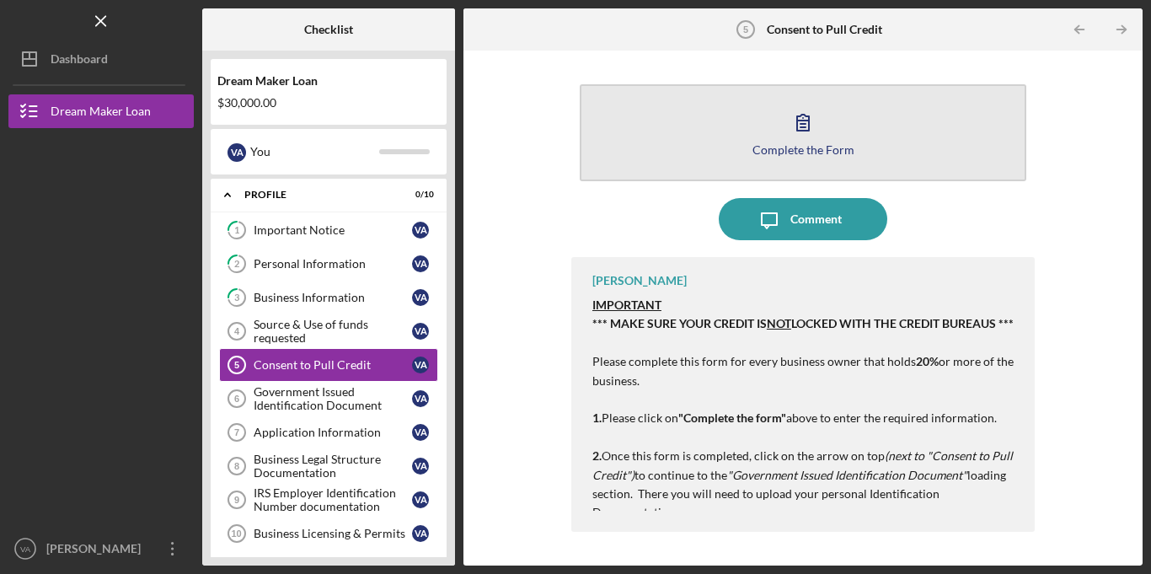
click at [860, 151] on button "Complete the Form Form" at bounding box center [803, 132] width 446 height 97
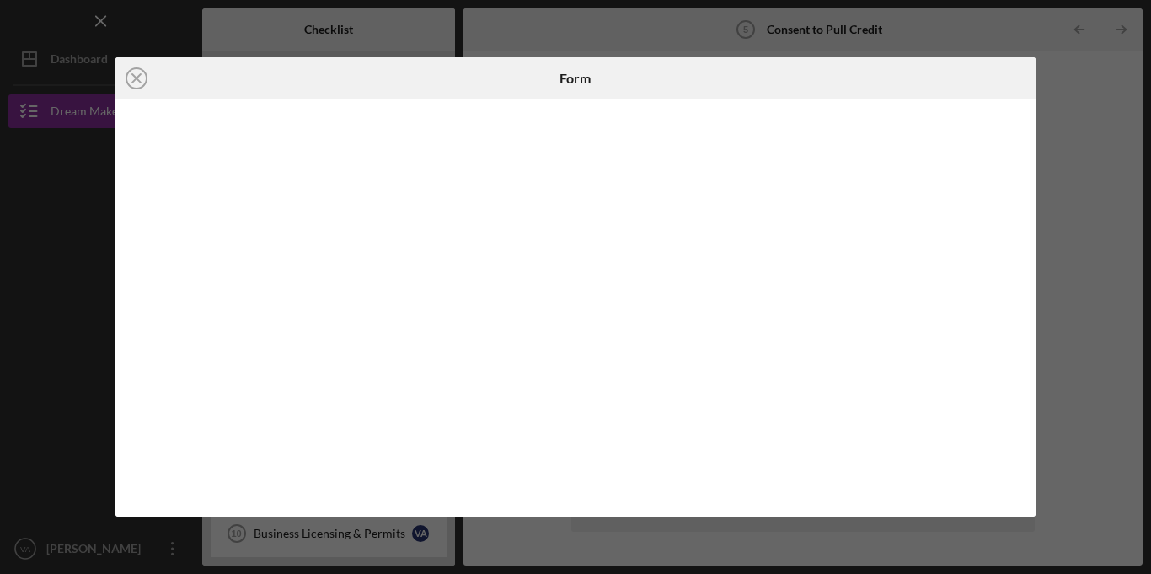
click at [1023, 345] on div at bounding box center [575, 307] width 921 height 417
click at [1022, 340] on div at bounding box center [575, 307] width 921 height 417
click at [1029, 382] on div at bounding box center [575, 307] width 921 height 417
click at [1035, 384] on div "Icon/Close Form" at bounding box center [575, 287] width 1151 height 574
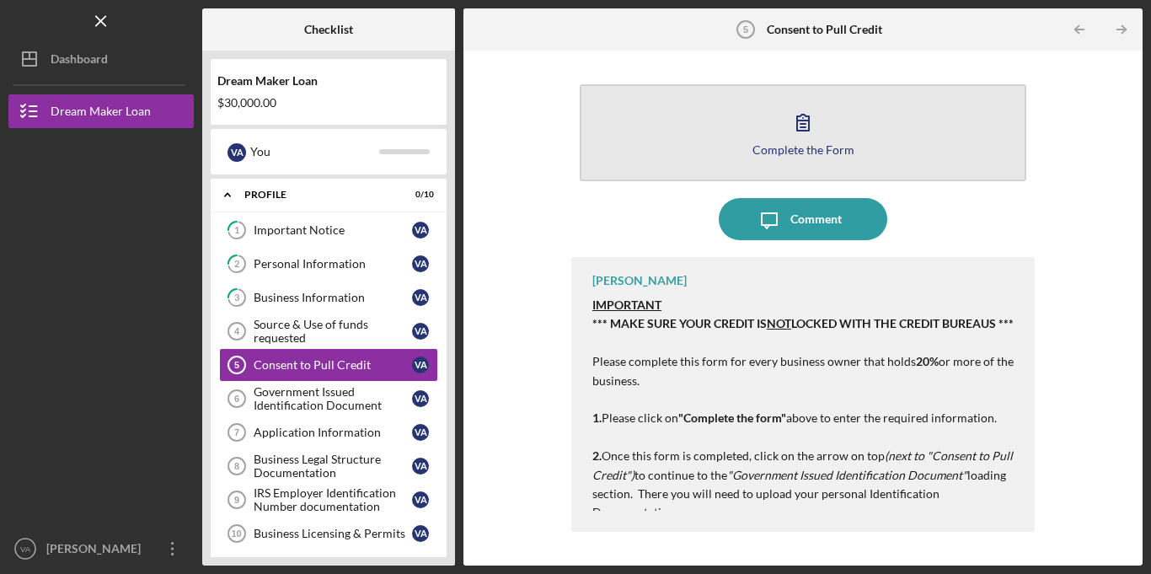
click at [861, 168] on button "Complete the Form Form" at bounding box center [803, 132] width 446 height 97
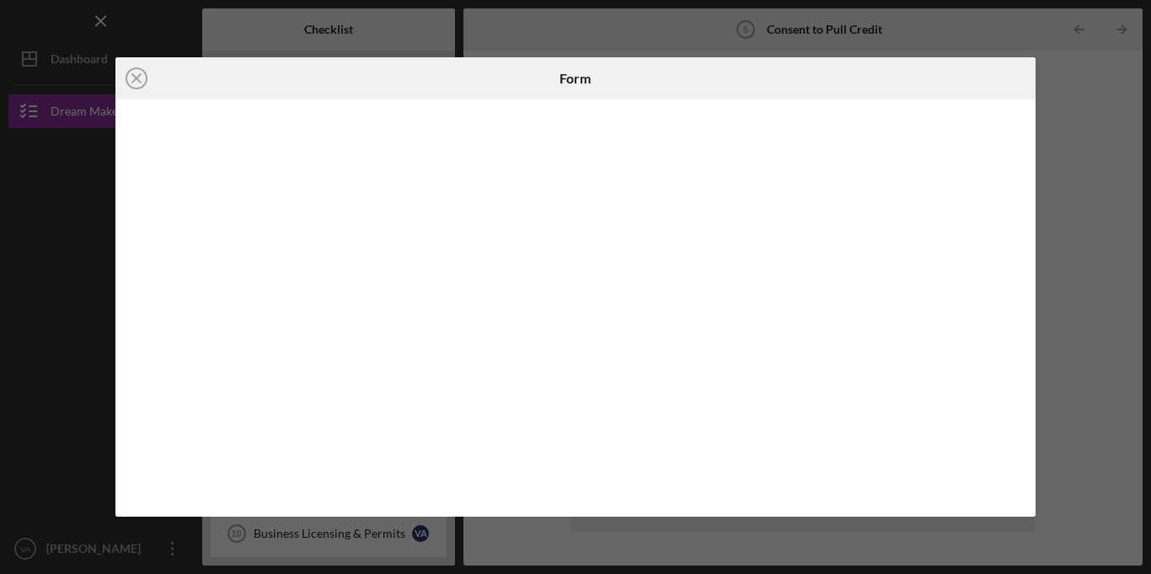
click at [88, 349] on div "Icon/Close Form" at bounding box center [575, 287] width 1151 height 574
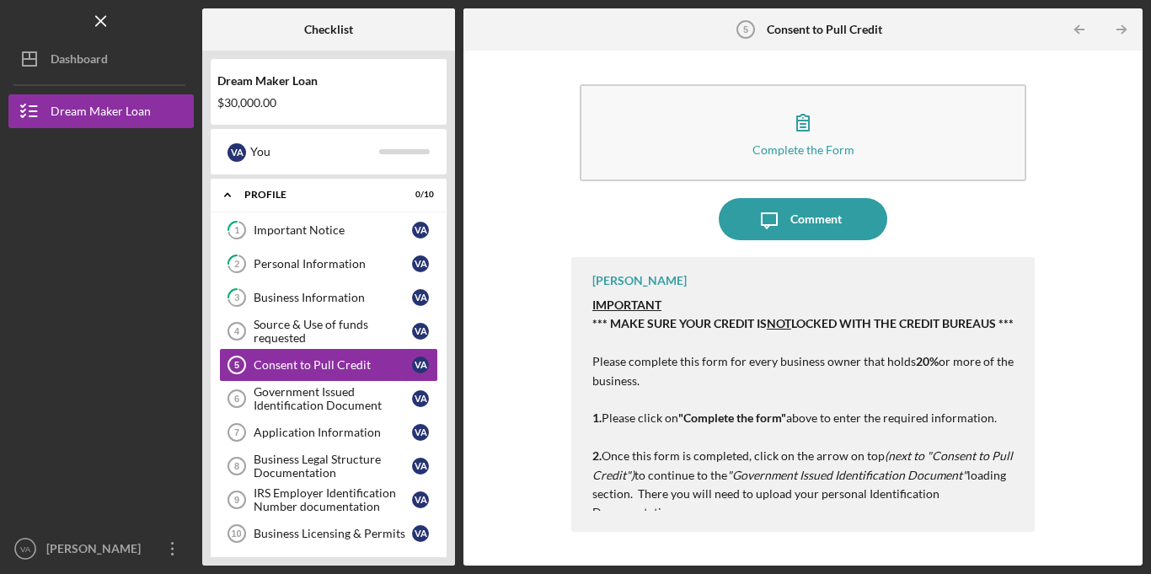
click at [1098, 206] on div "Complete the Form Form Icon/Message Comment [PERSON_NAME] IMPORTANT *** MAKE SU…" at bounding box center [803, 308] width 662 height 498
click at [324, 398] on div "Government Issued Identification Document" at bounding box center [333, 398] width 158 height 27
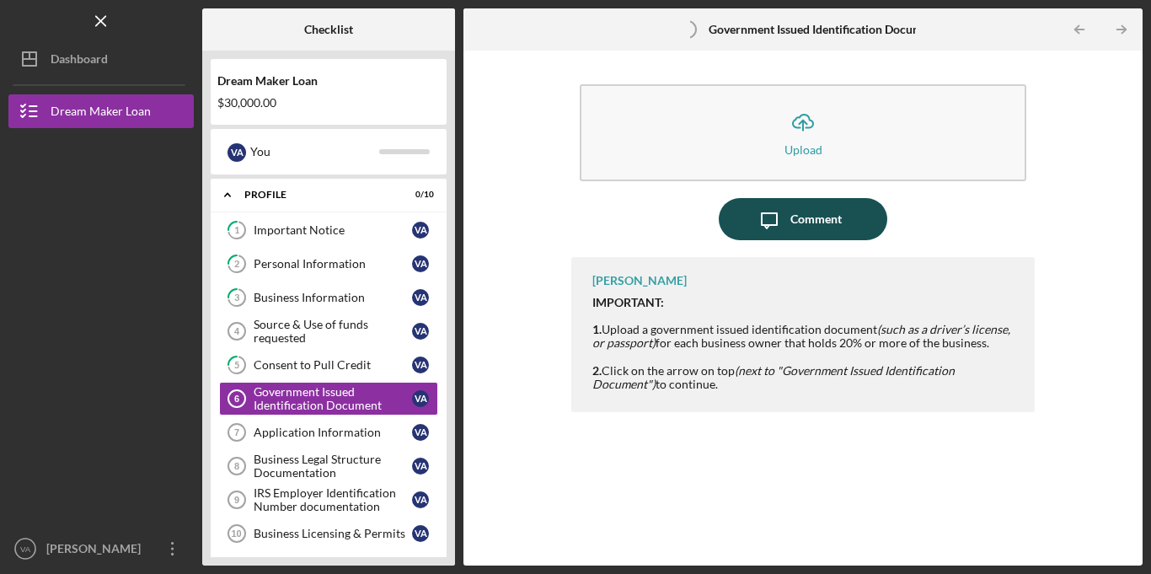
click at [746, 218] on button "Icon/Message Comment" at bounding box center [803, 219] width 168 height 42
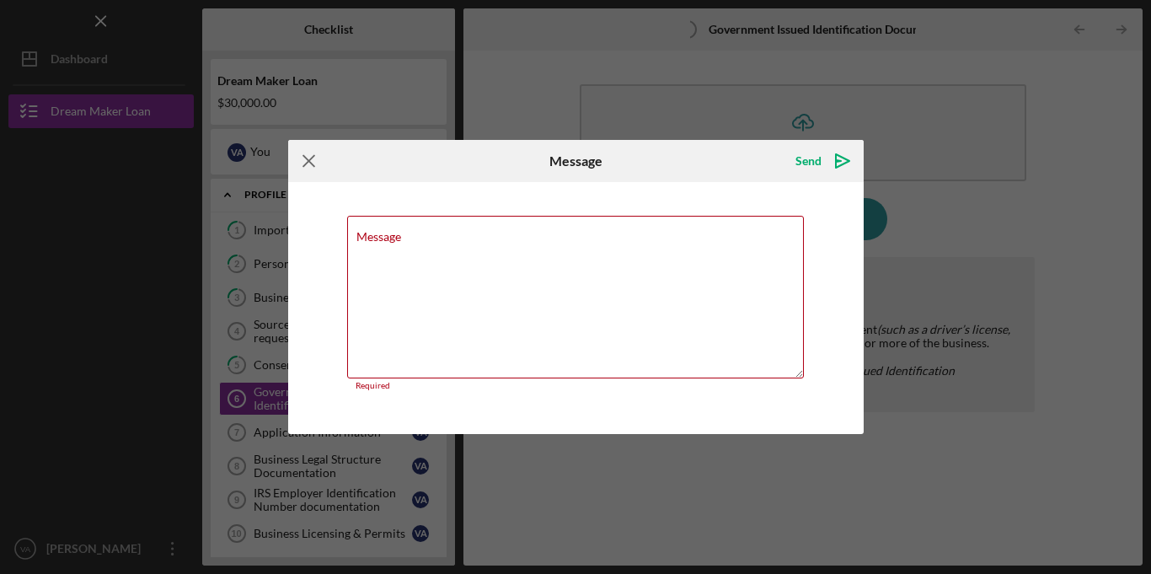
click at [312, 162] on icon "Icon/Menu Close" at bounding box center [309, 161] width 42 height 42
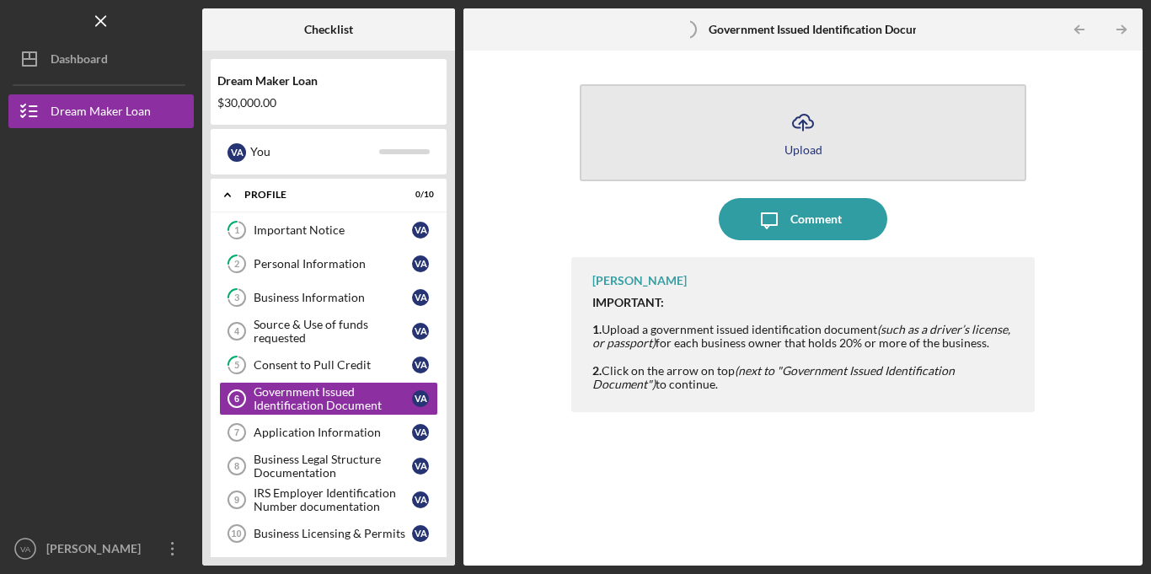
click at [762, 151] on button "Icon/Upload Upload" at bounding box center [803, 132] width 446 height 97
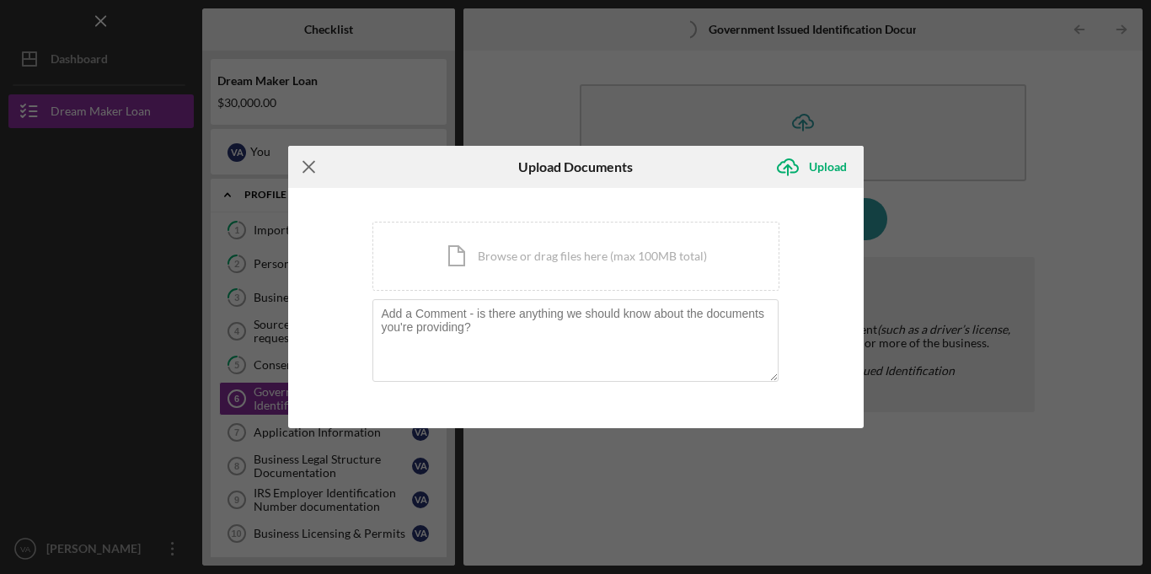
click at [311, 166] on icon "Icon/Menu Close" at bounding box center [309, 167] width 42 height 42
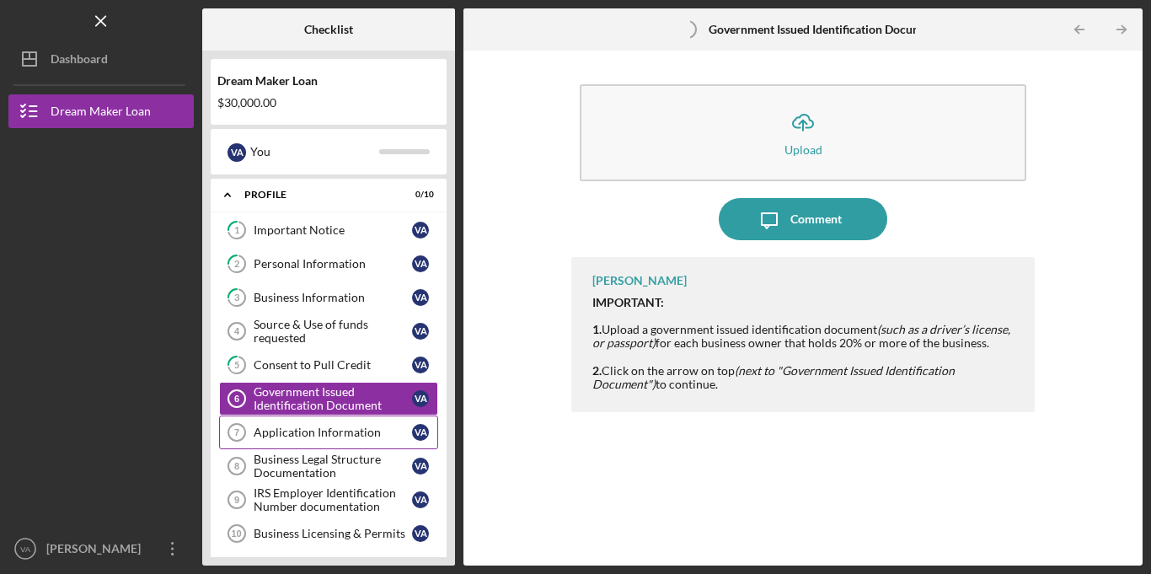
click at [318, 436] on div "Application Information" at bounding box center [333, 431] width 158 height 13
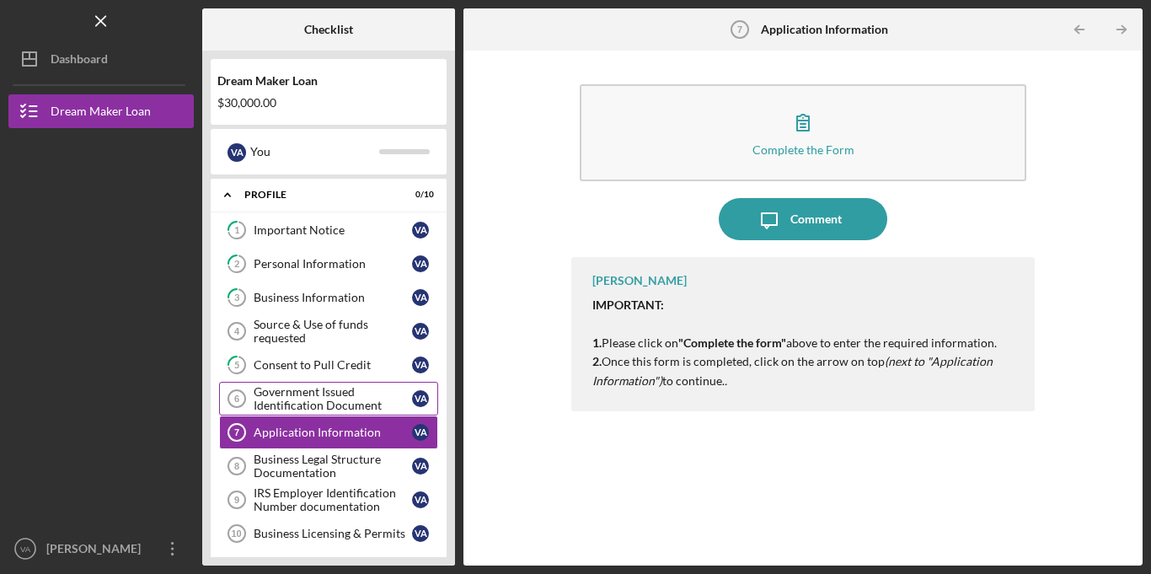
click at [345, 402] on div "Government Issued Identification Document" at bounding box center [333, 398] width 158 height 27
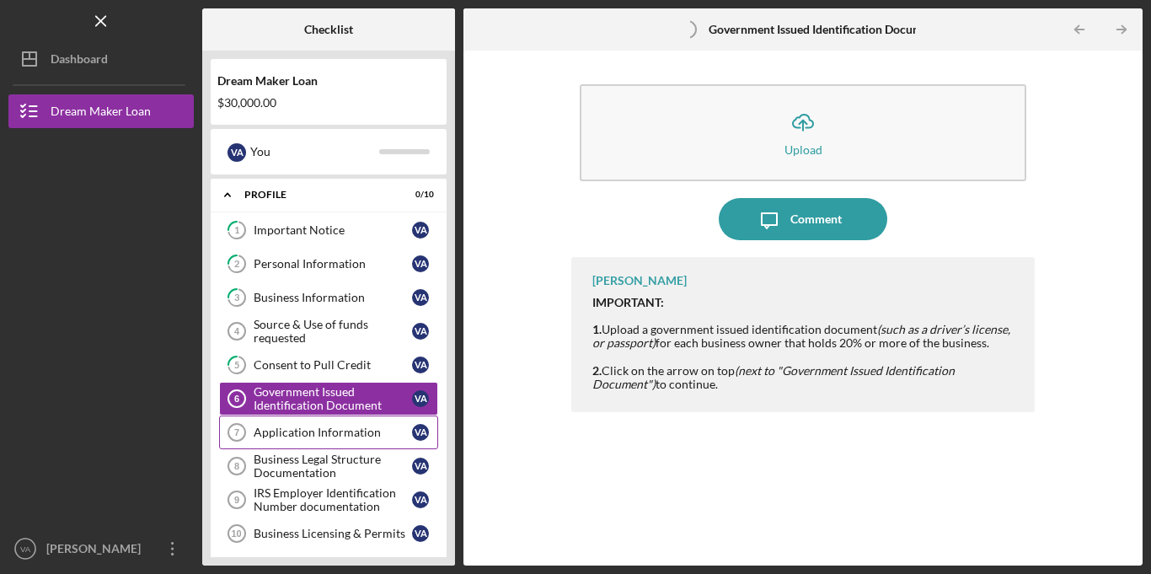
click at [316, 439] on link "Application Information 7 Application Information V A" at bounding box center [328, 432] width 219 height 34
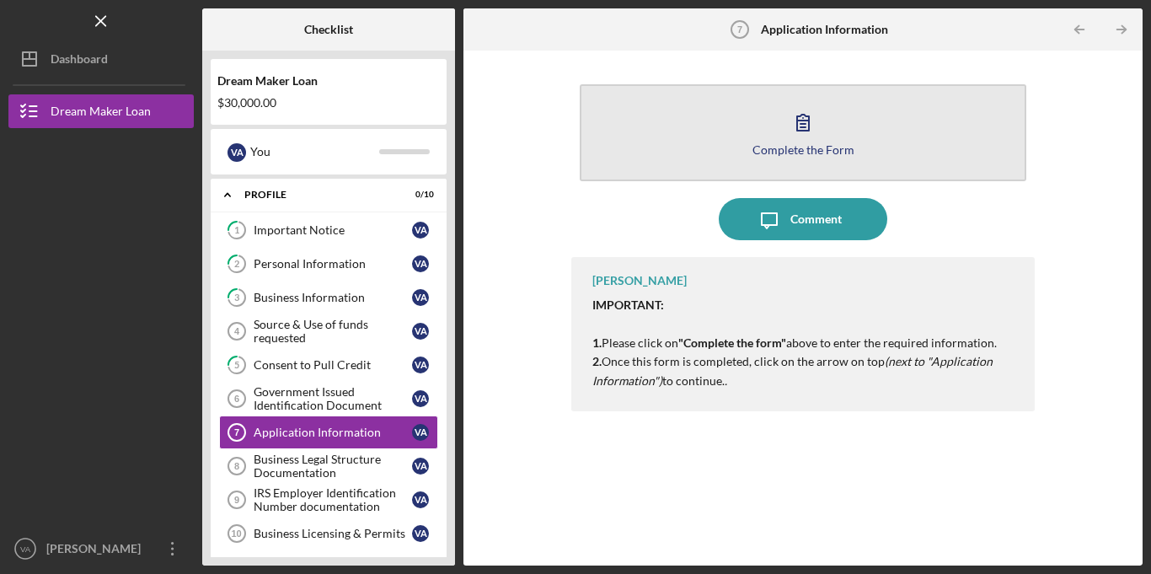
click at [809, 137] on icon "button" at bounding box center [803, 122] width 42 height 42
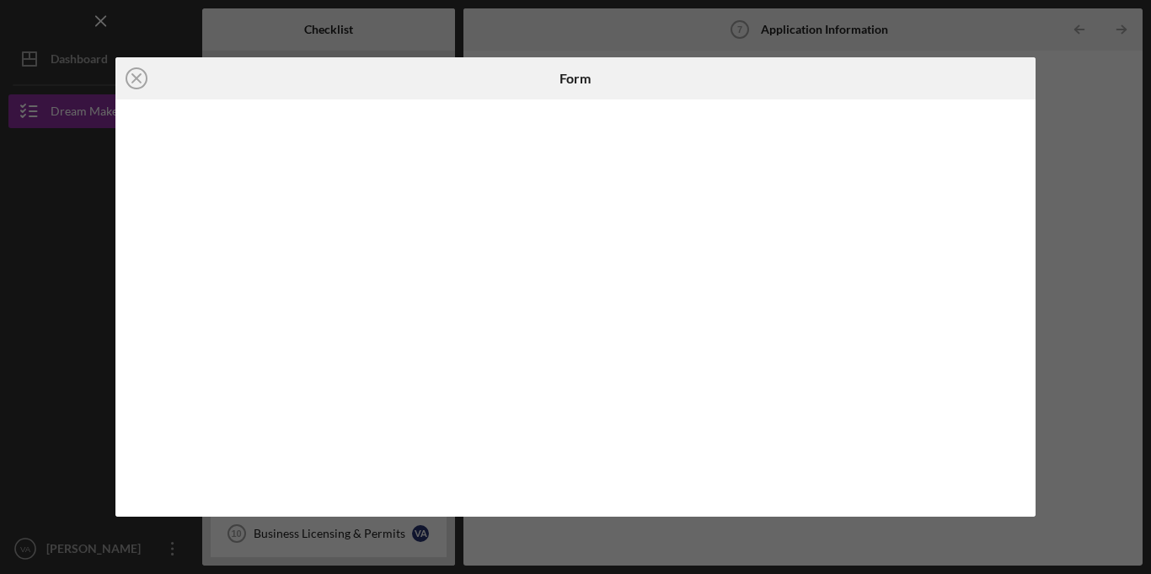
click at [1031, 239] on div at bounding box center [575, 307] width 921 height 417
click at [1033, 252] on div at bounding box center [575, 307] width 921 height 417
click at [1022, 347] on div at bounding box center [575, 307] width 921 height 417
click at [1021, 366] on div at bounding box center [575, 307] width 921 height 417
click at [1018, 516] on div at bounding box center [575, 307] width 921 height 417
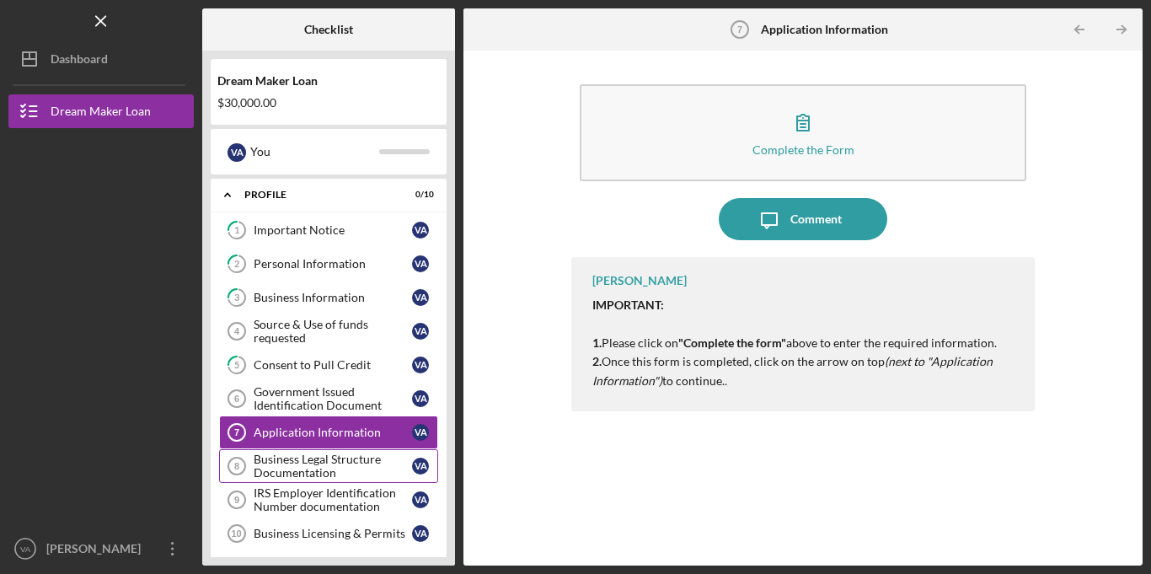
click at [308, 466] on div "Business Legal Structure Documentation" at bounding box center [333, 465] width 158 height 27
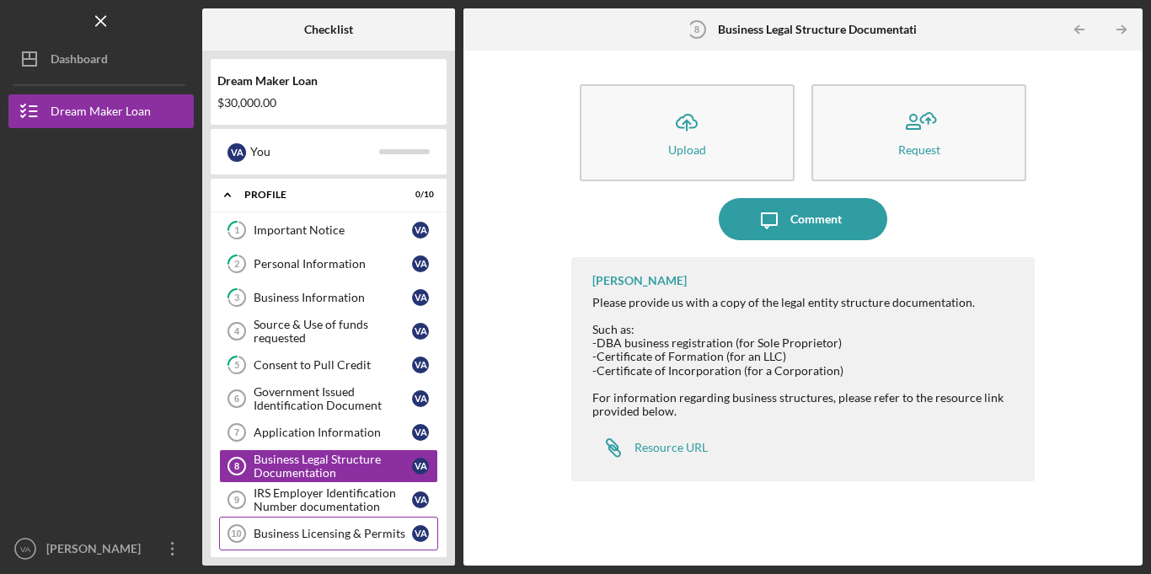
click at [373, 539] on div "Business Licensing & Permits" at bounding box center [333, 532] width 158 height 13
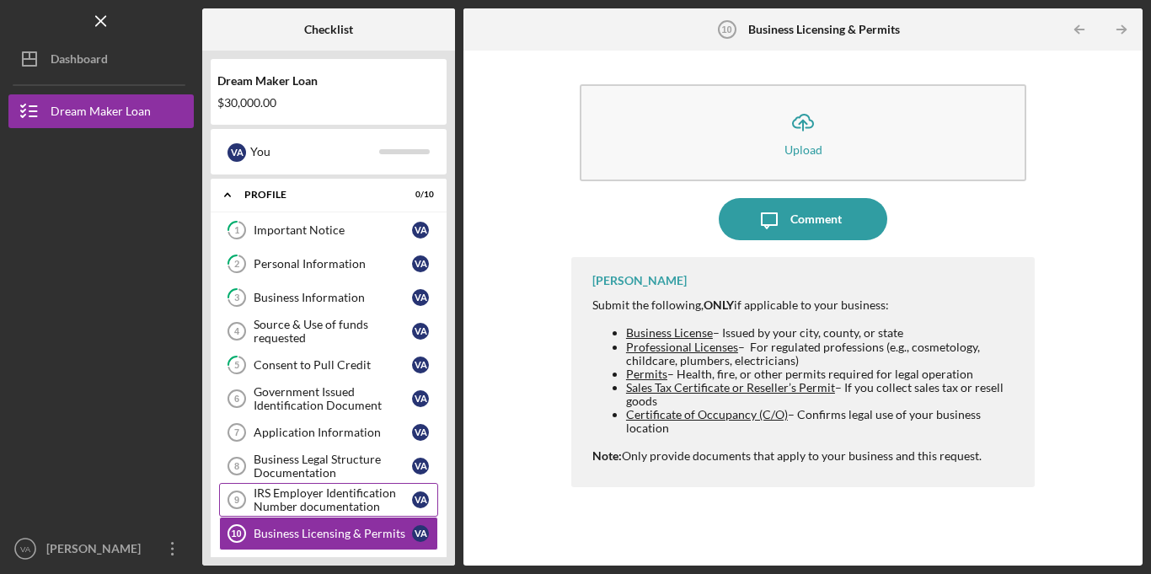
click at [367, 500] on div "IRS Employer Identification Number documentation" at bounding box center [333, 499] width 158 height 27
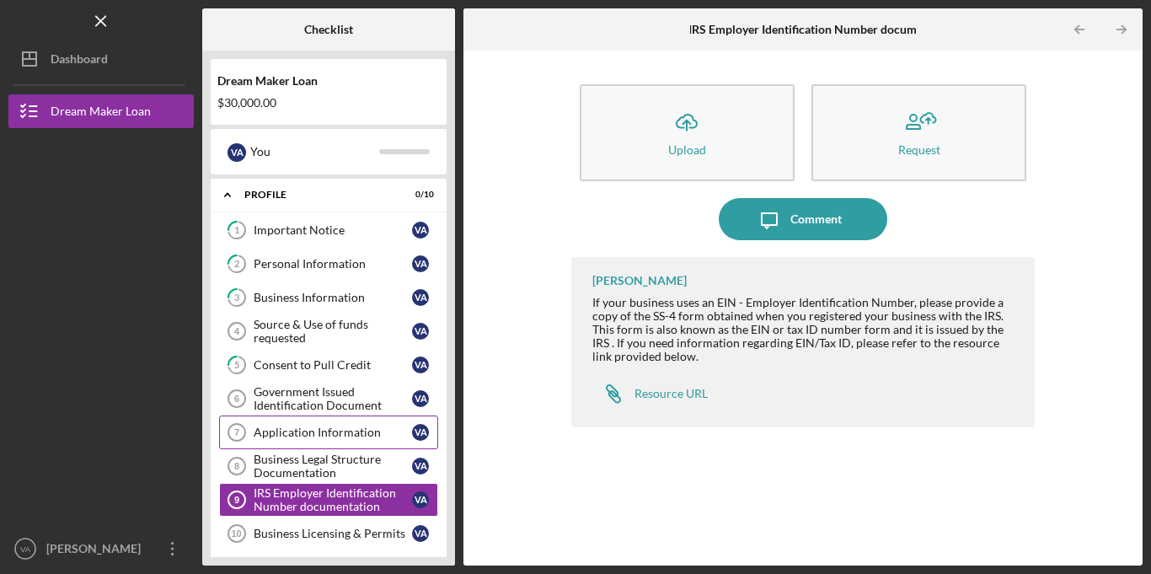
click at [330, 439] on link "Application Information 7 Application Information V A" at bounding box center [328, 432] width 219 height 34
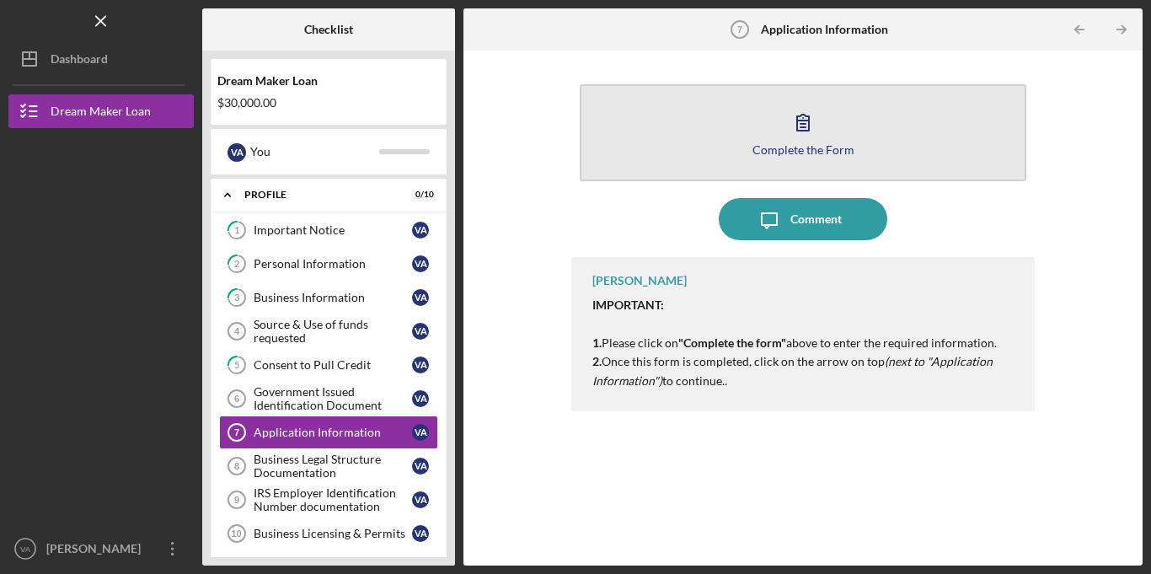
click at [792, 131] on icon "button" at bounding box center [803, 122] width 42 height 42
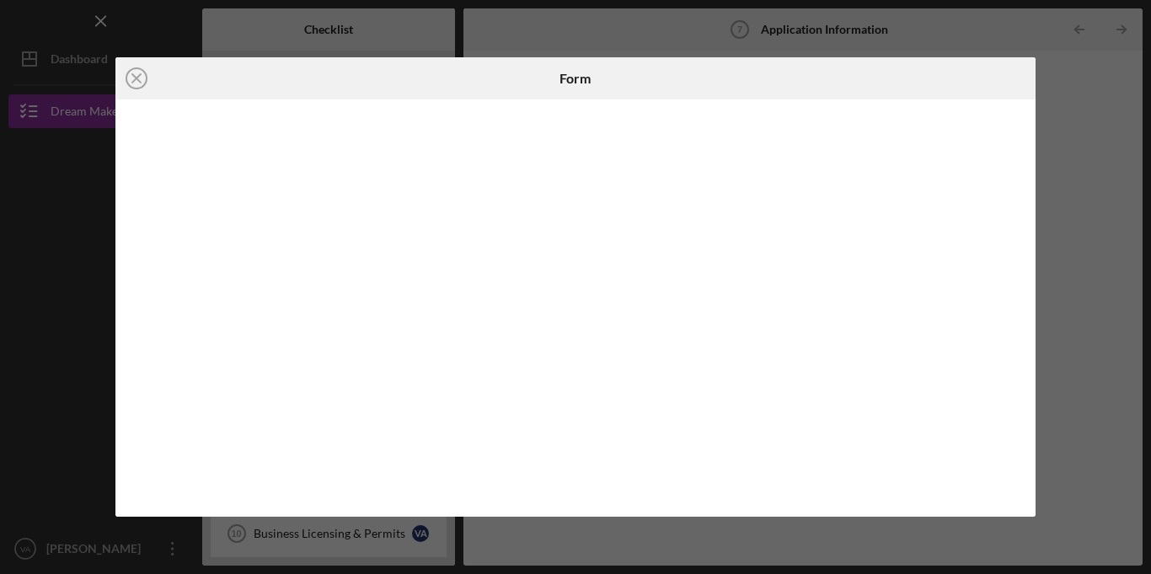
click at [532, 499] on iframe at bounding box center [576, 307] width 889 height 383
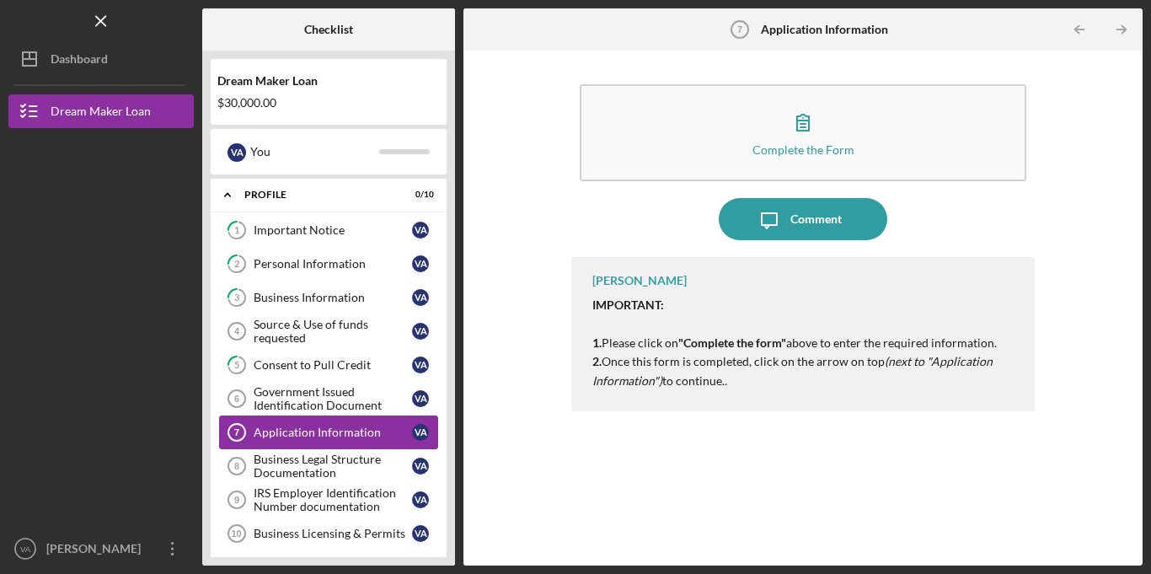
click at [359, 442] on link "Application Information 7 Application Information V A" at bounding box center [328, 432] width 219 height 34
click at [512, 349] on div "Complete the Form Form Icon/Message Comment [PERSON_NAME] IMPORTANT: 1. Please …" at bounding box center [803, 308] width 662 height 498
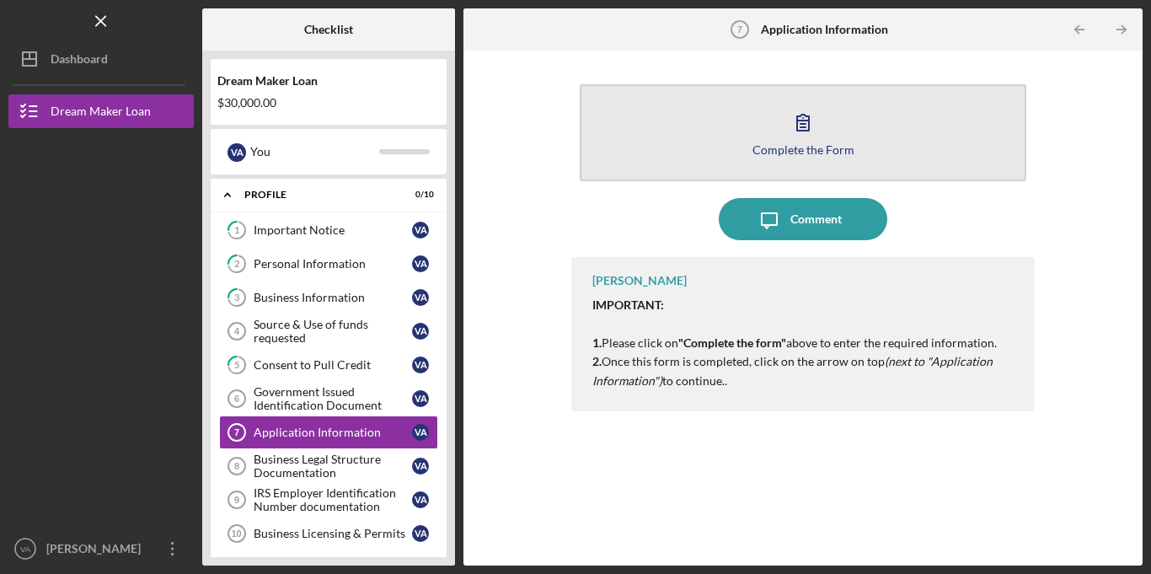
click at [750, 145] on button "Complete the Form Form" at bounding box center [803, 132] width 446 height 97
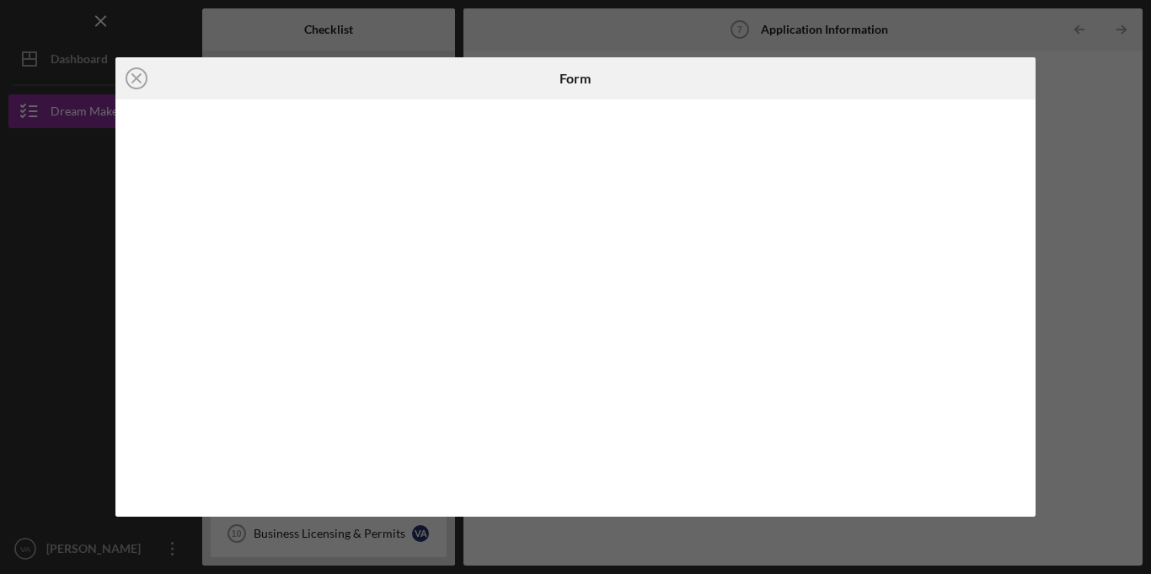
click at [125, 500] on div at bounding box center [575, 307] width 921 height 417
click at [516, 500] on div at bounding box center [575, 307] width 921 height 417
click at [139, 80] on icon "Icon/Close" at bounding box center [136, 78] width 42 height 42
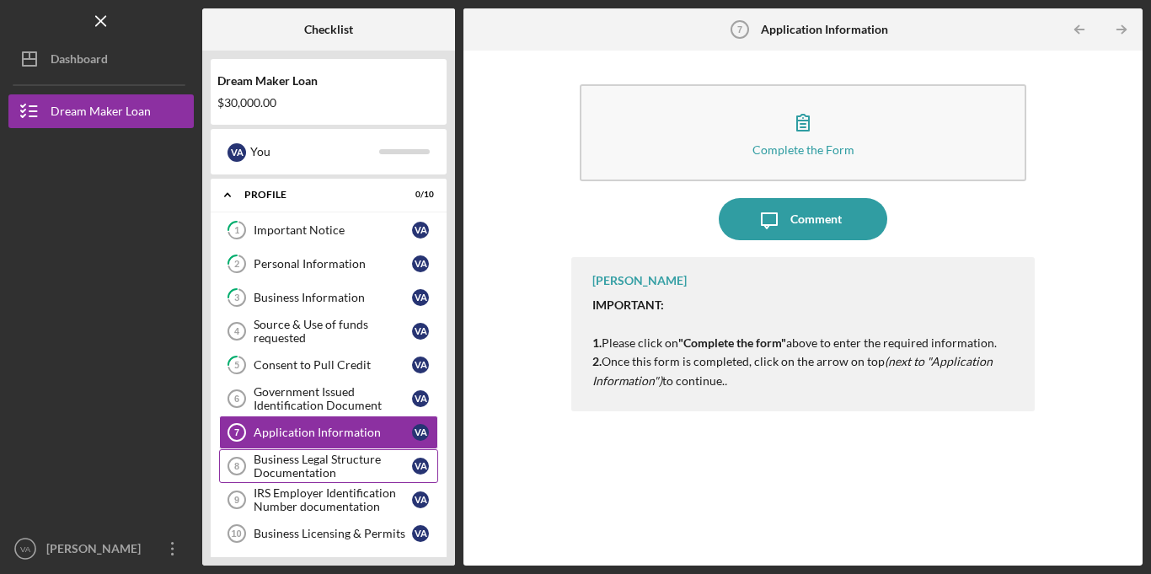
click at [325, 469] on div "Business Legal Structure Documentation" at bounding box center [333, 465] width 158 height 27
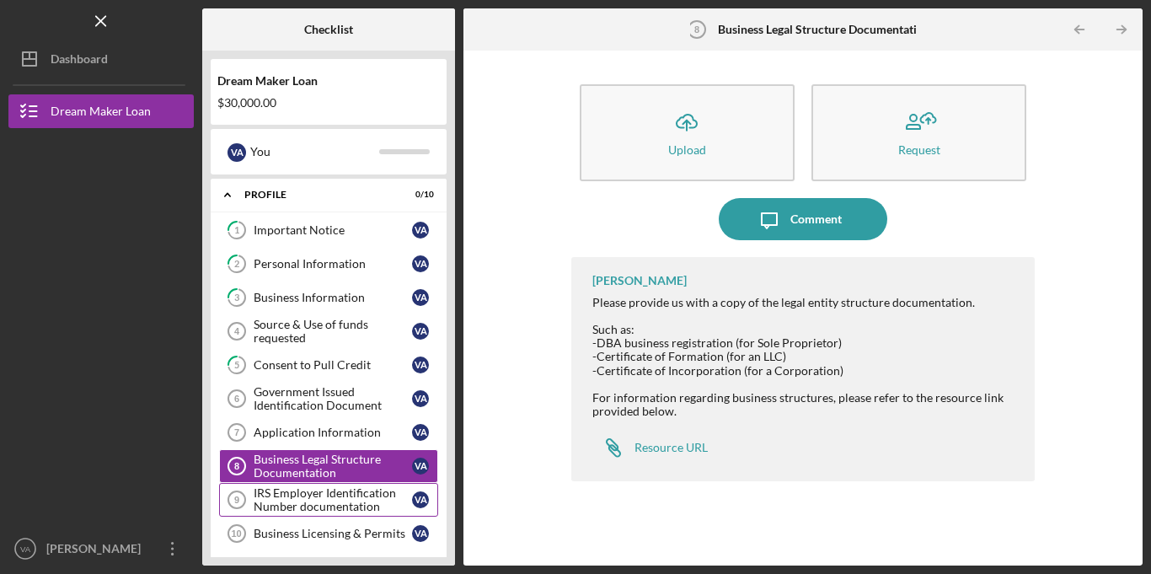
click at [322, 500] on div "IRS Employer Identification Number documentation" at bounding box center [333, 499] width 158 height 27
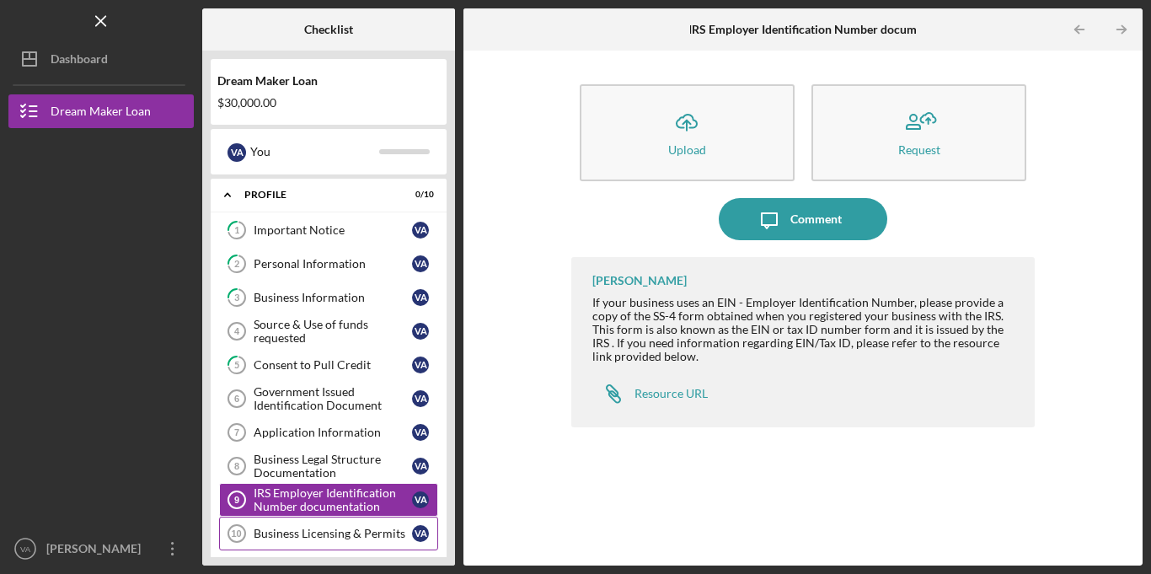
click at [318, 528] on div "Business Licensing & Permits" at bounding box center [333, 532] width 158 height 13
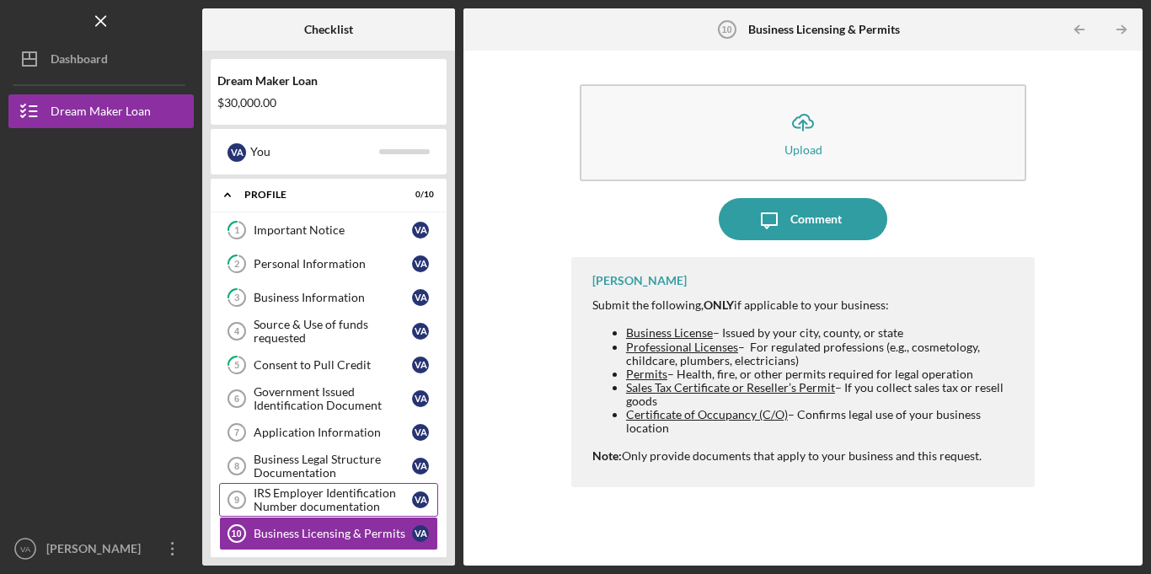
click at [342, 489] on div "IRS Employer Identification Number documentation" at bounding box center [333, 499] width 158 height 27
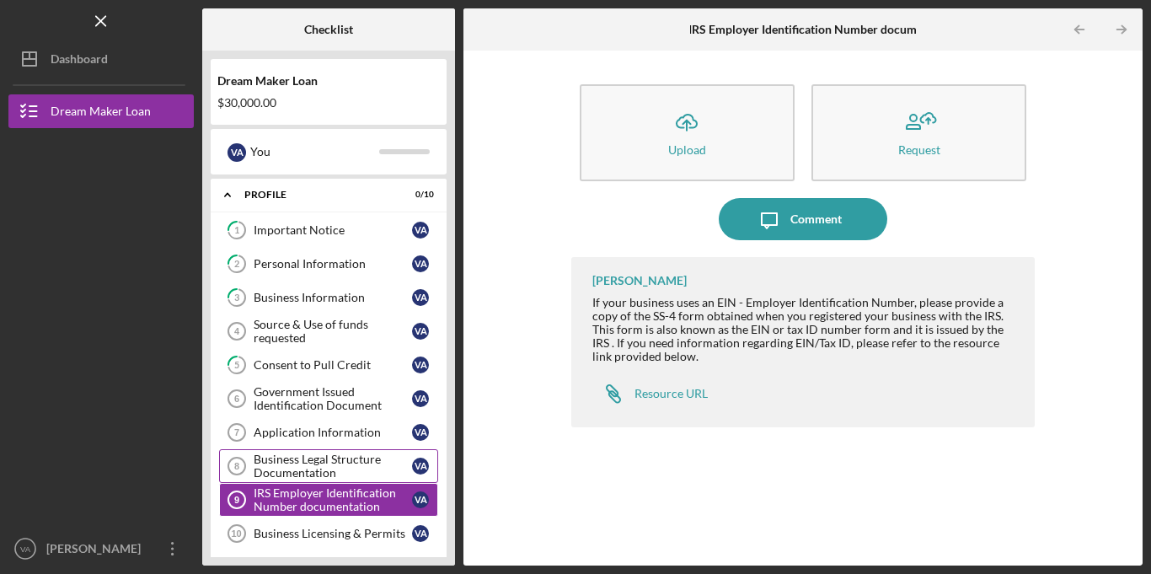
click at [353, 472] on div "Business Legal Structure Documentation" at bounding box center [333, 465] width 158 height 27
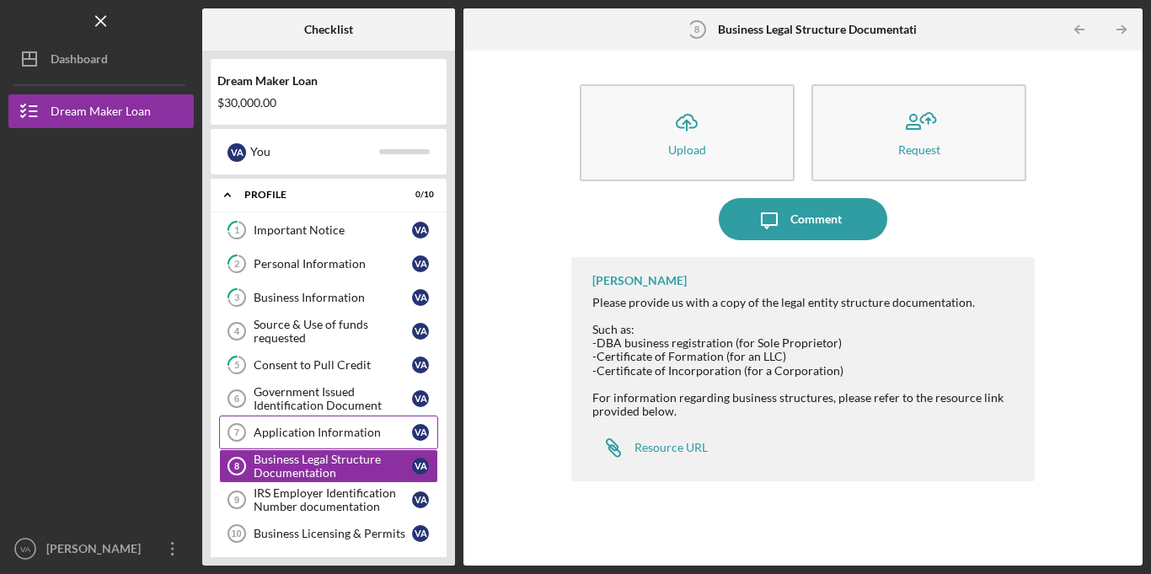
click at [363, 436] on div "Application Information" at bounding box center [333, 431] width 158 height 13
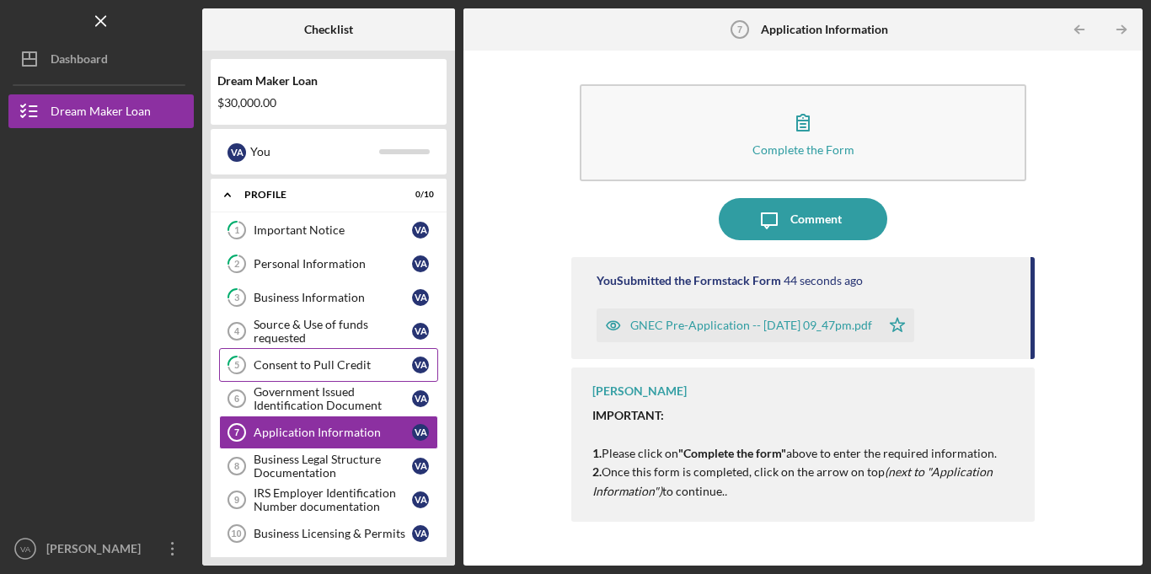
click at [380, 375] on link "5 Consent to Pull Credit V A" at bounding box center [328, 365] width 219 height 34
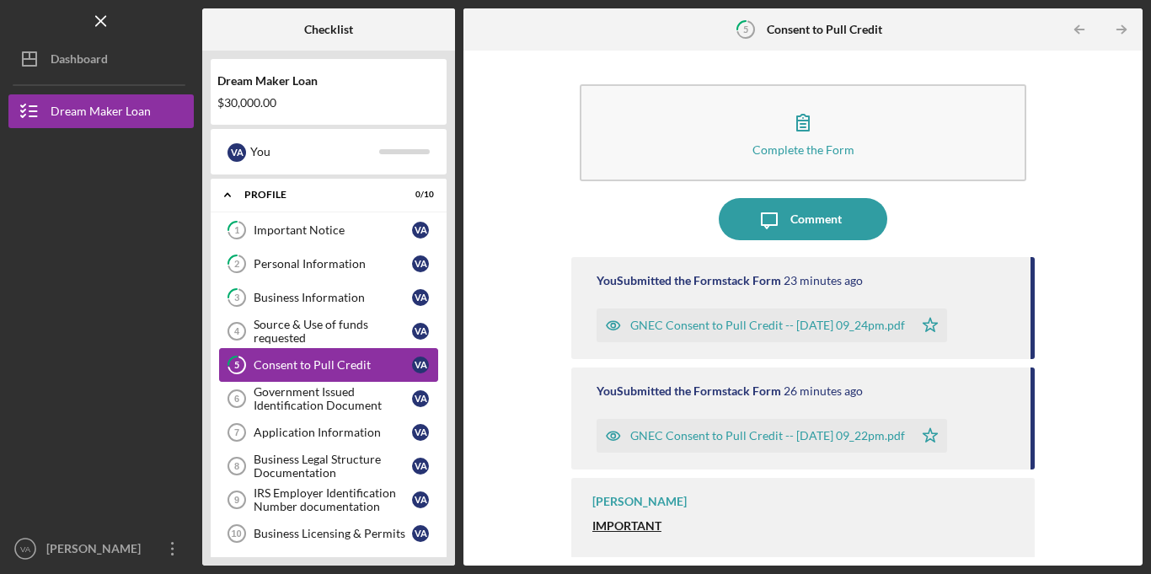
click at [380, 375] on link "5 Consent to Pull Credit V A" at bounding box center [328, 365] width 219 height 34
click at [308, 411] on div "Government Issued Identification Document" at bounding box center [333, 398] width 158 height 27
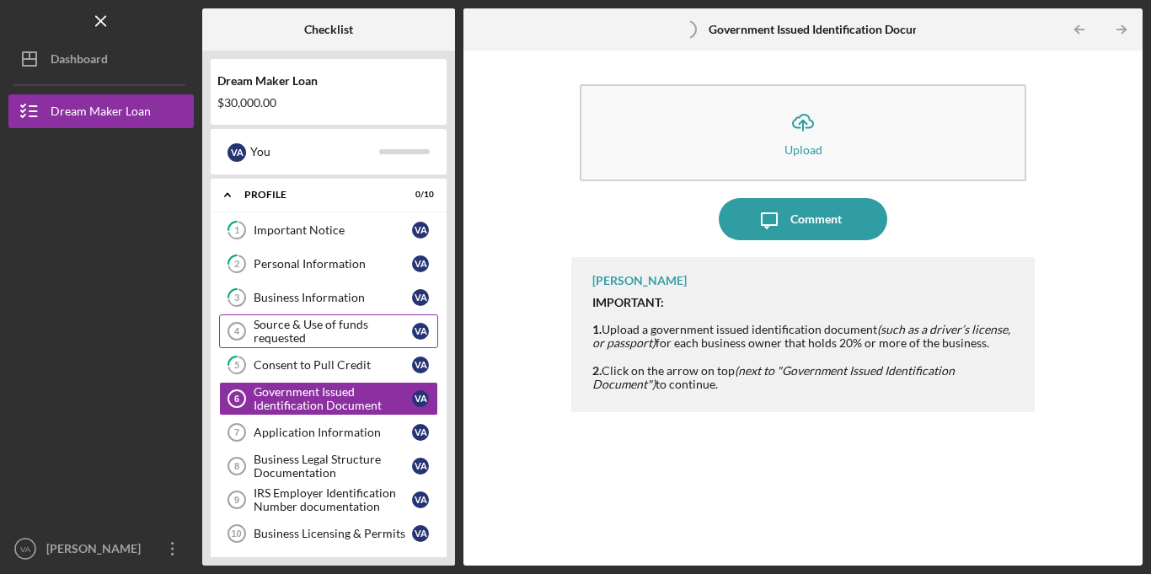
click at [330, 343] on div "Source & Use of funds requested" at bounding box center [333, 331] width 158 height 27
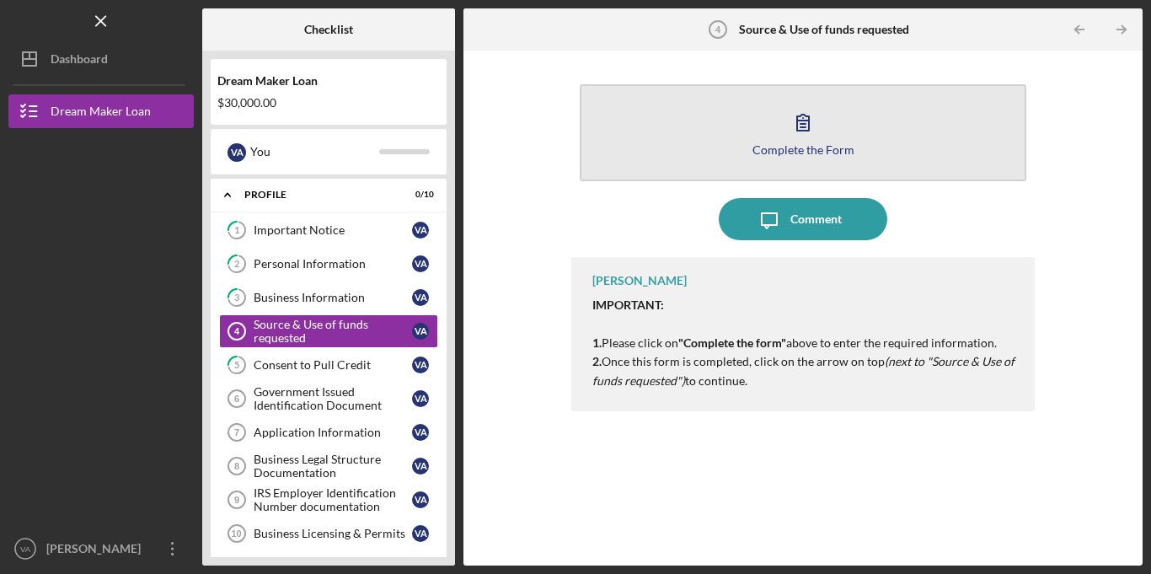
click at [771, 115] on button "Complete the Form Form" at bounding box center [803, 132] width 446 height 97
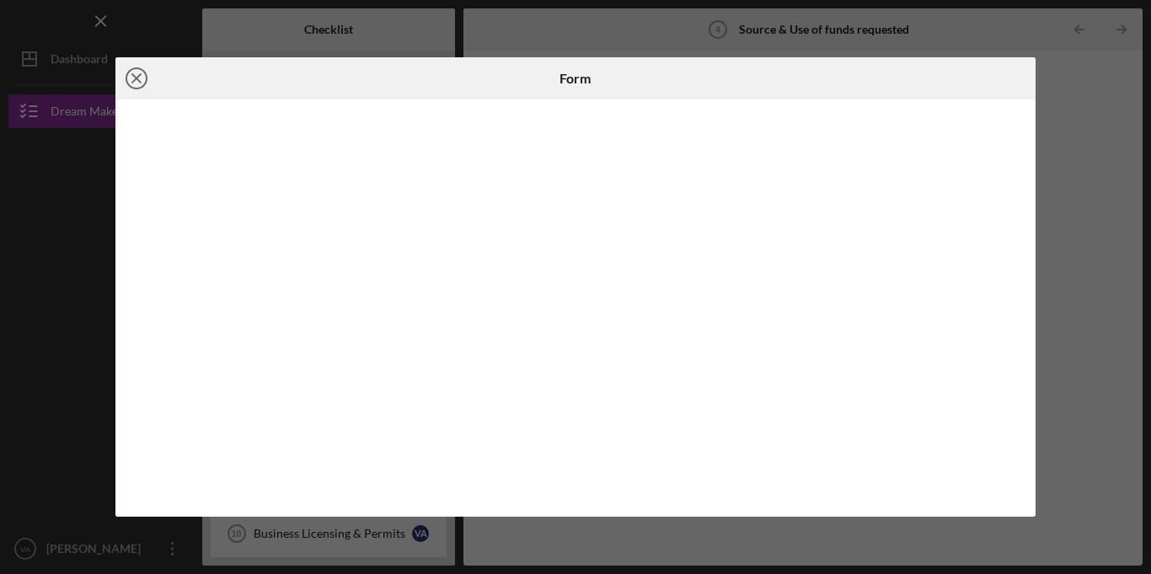
click at [137, 79] on line at bounding box center [136, 78] width 8 height 8
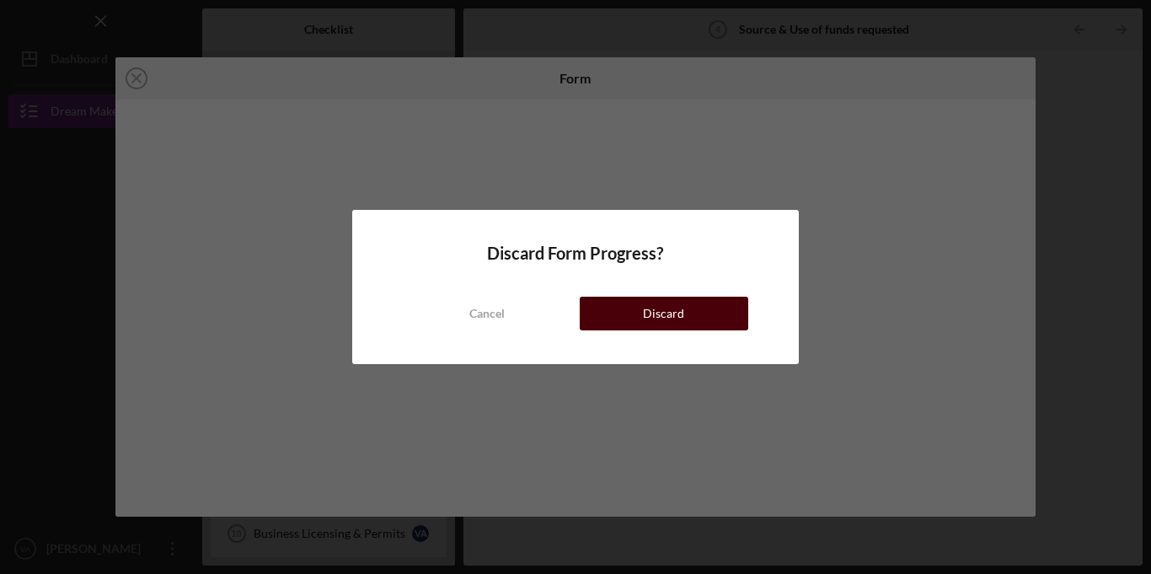
click at [627, 305] on button "Discard" at bounding box center [664, 314] width 168 height 34
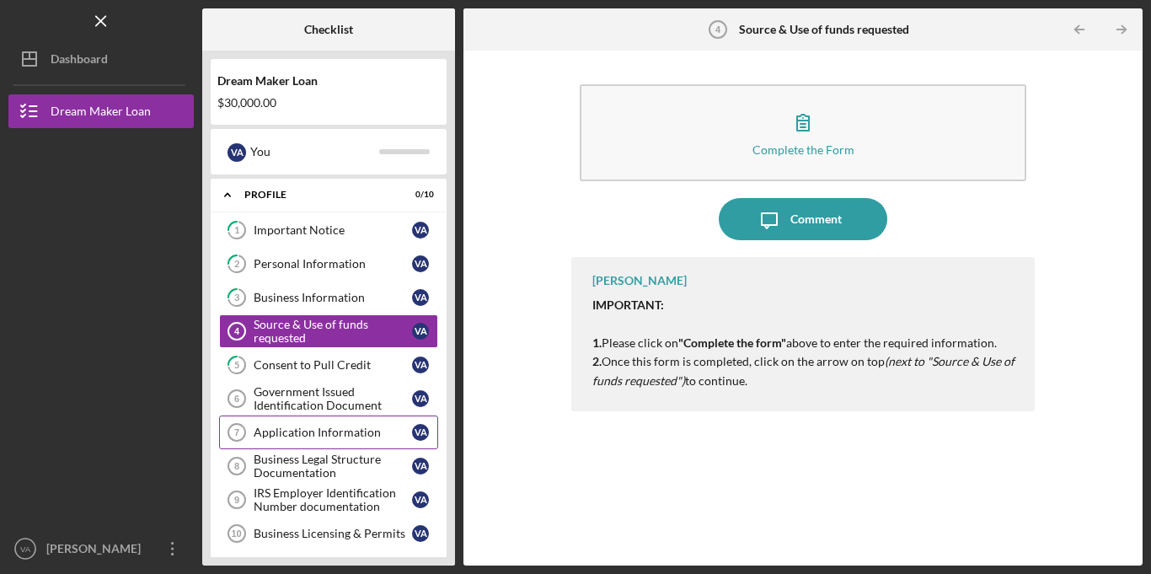
click at [337, 448] on link "Application Information 7 Application Information V A" at bounding box center [328, 432] width 219 height 34
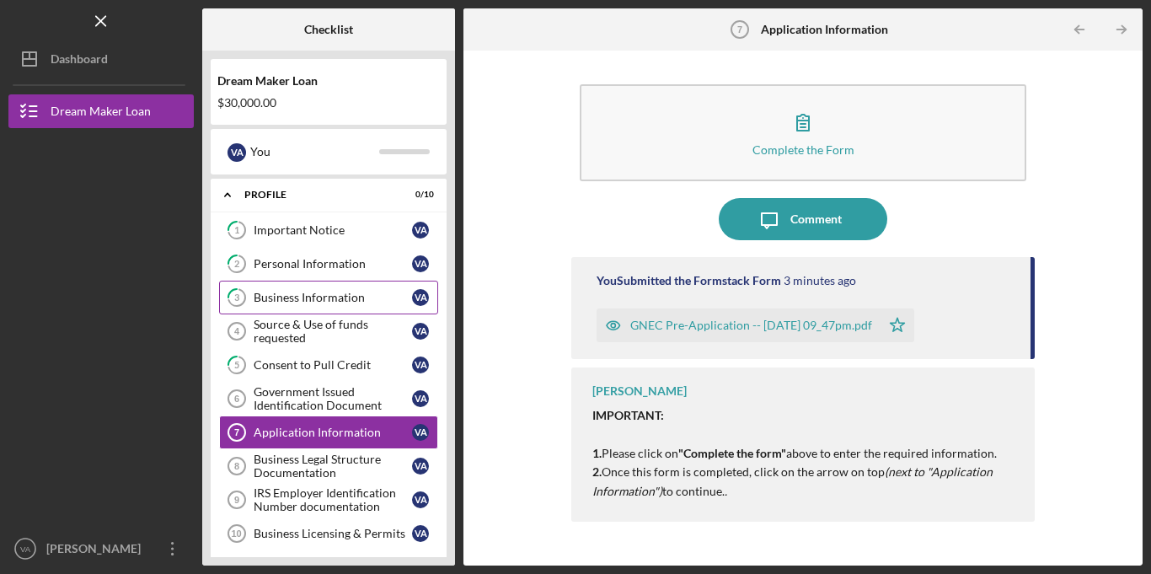
click at [339, 299] on div "Business Information" at bounding box center [333, 297] width 158 height 13
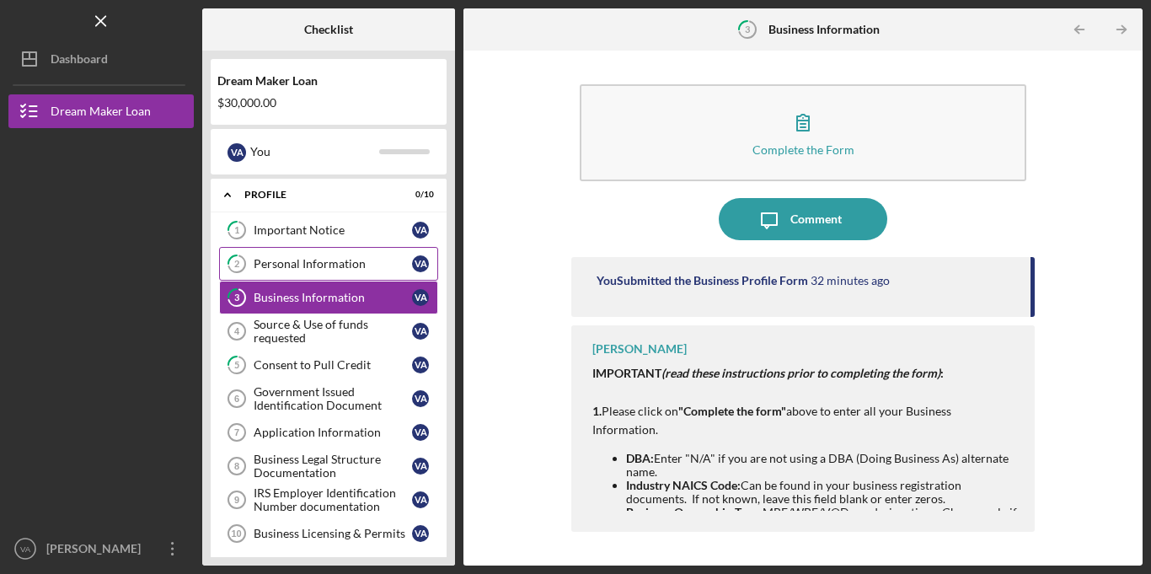
click at [337, 275] on link "2 Personal Information V A" at bounding box center [328, 264] width 219 height 34
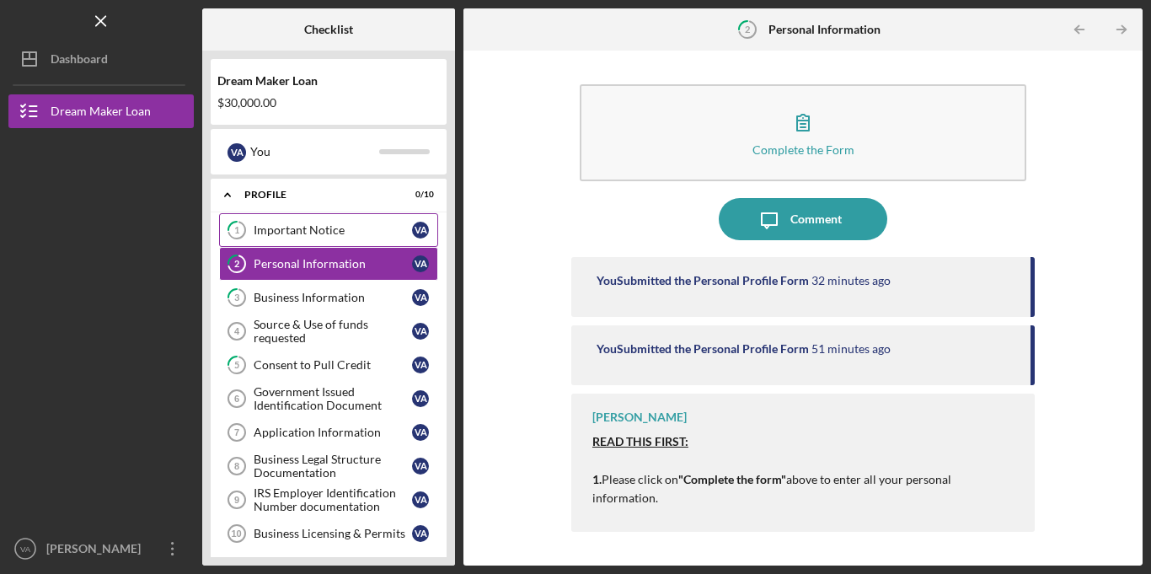
click at [337, 243] on link "1 Important Notice V A" at bounding box center [328, 230] width 219 height 34
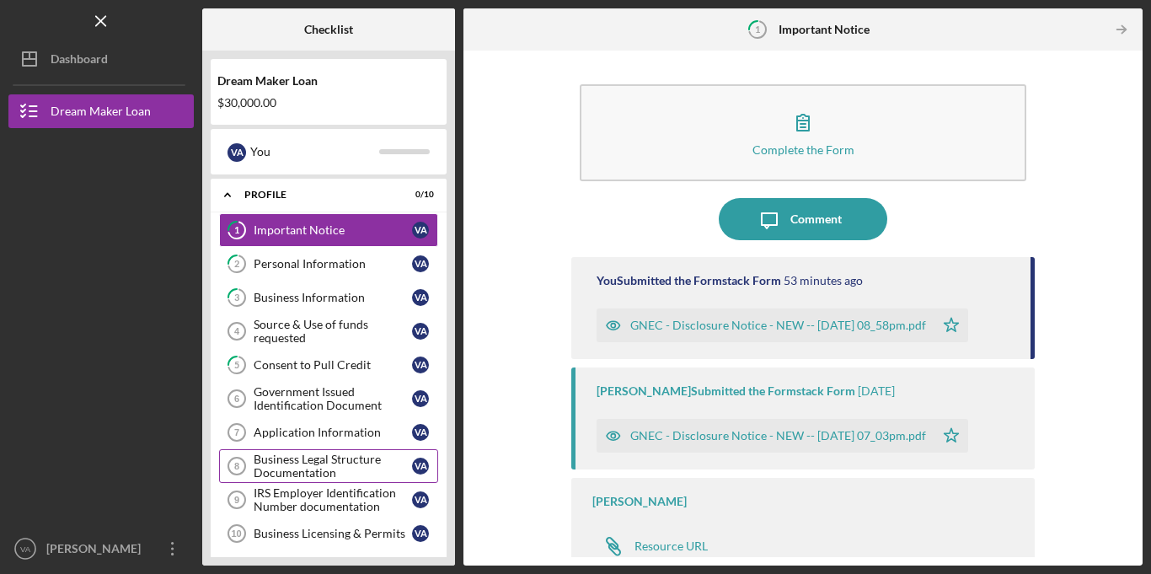
click at [318, 478] on div "Business Legal Structure Documentation" at bounding box center [333, 465] width 158 height 27
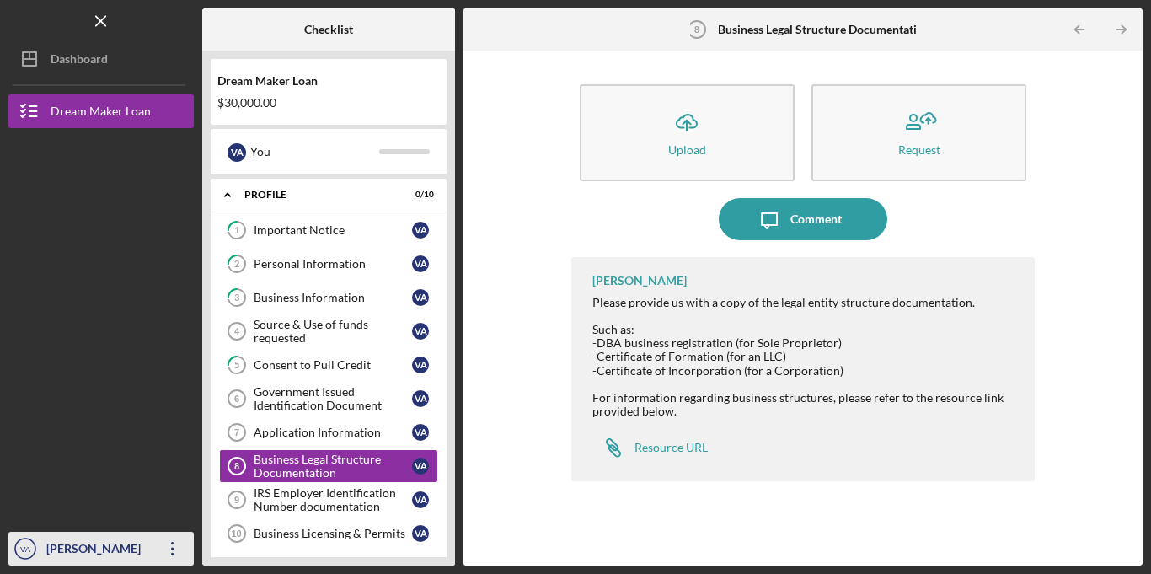
click at [80, 545] on div "[PERSON_NAME] [PERSON_NAME]" at bounding box center [97, 565] width 110 height 67
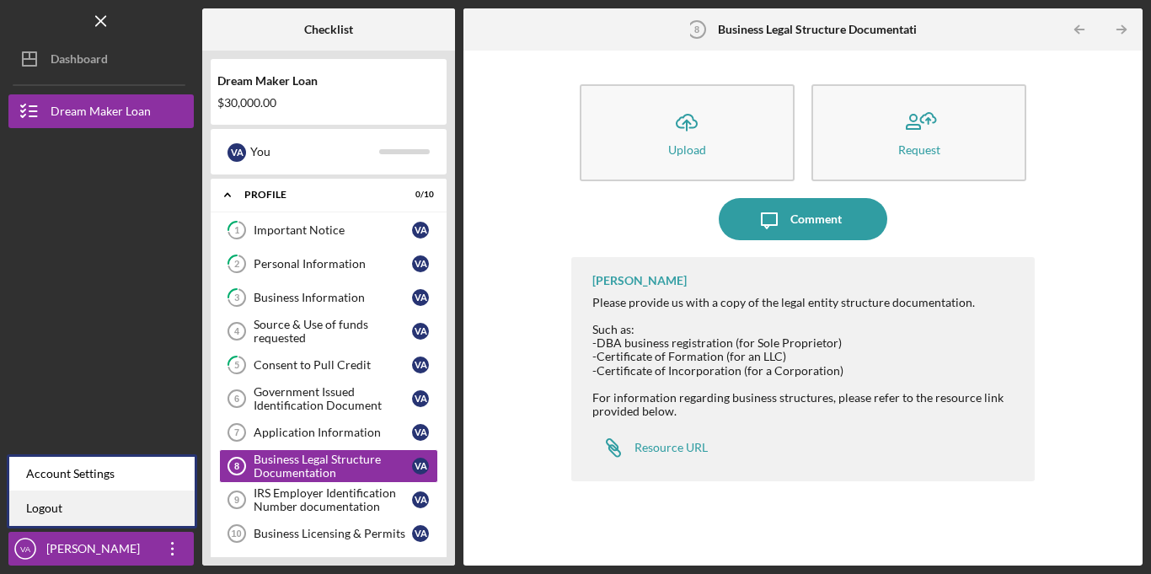
click at [72, 508] on link "Logout" at bounding box center [101, 508] width 185 height 35
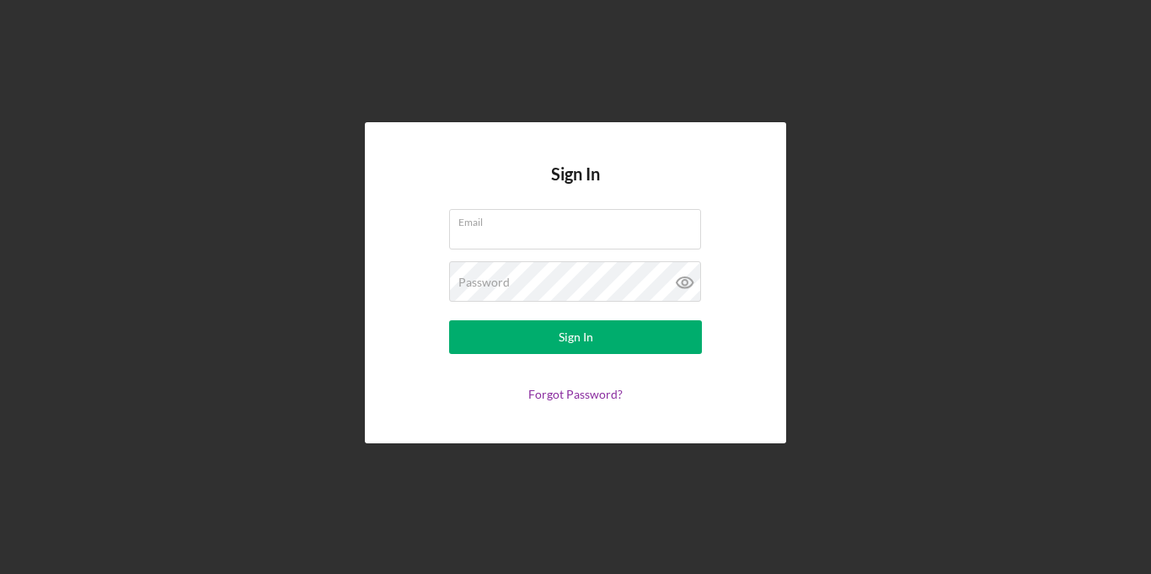
type input "[DOMAIN_NAME][EMAIL_ADDRESS][DOMAIN_NAME]"
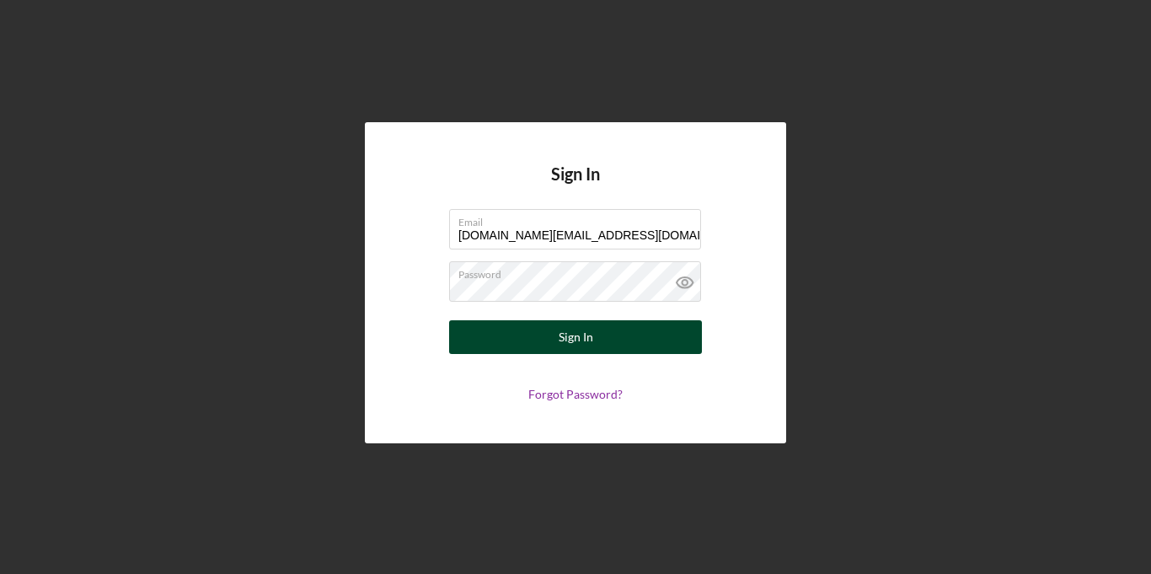
click at [542, 326] on button "Sign In" at bounding box center [575, 337] width 253 height 34
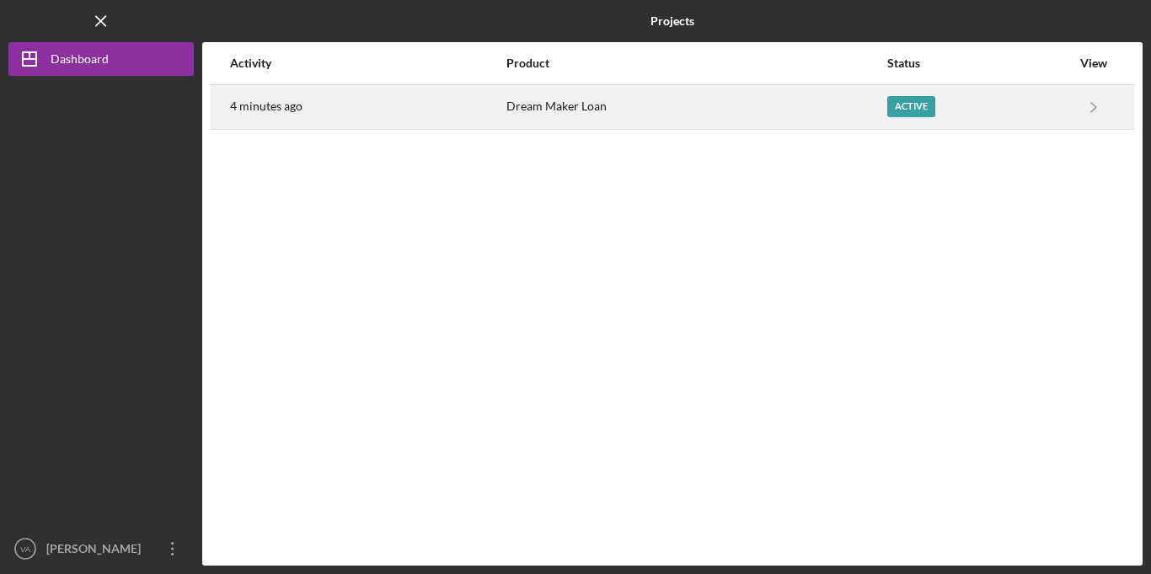
click at [304, 111] on div "4 minutes ago" at bounding box center [367, 107] width 275 height 42
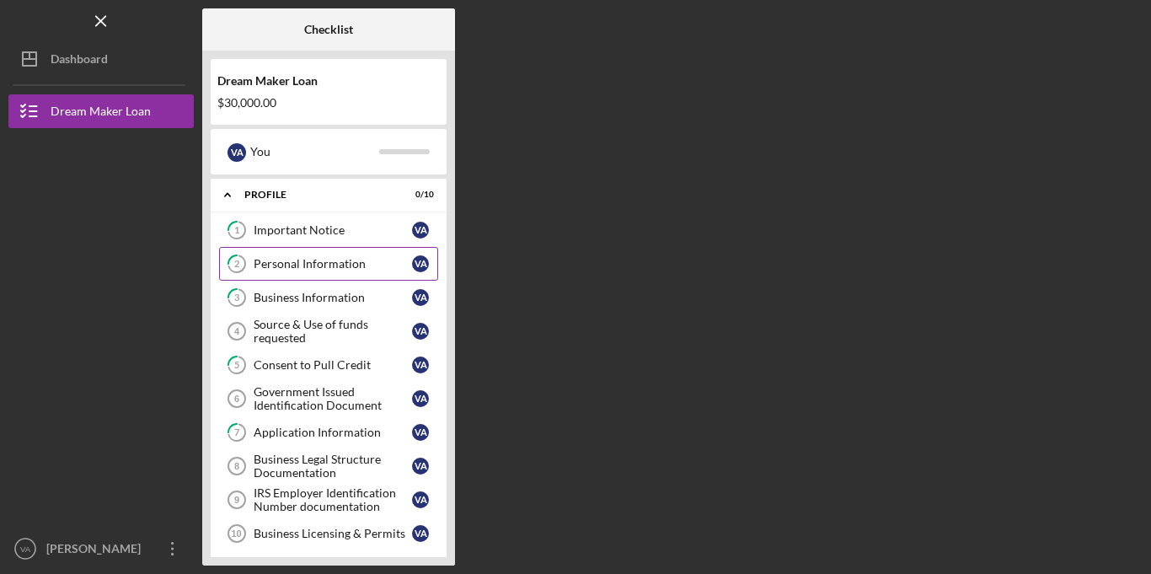
click at [259, 270] on div "Personal Information" at bounding box center [333, 263] width 158 height 13
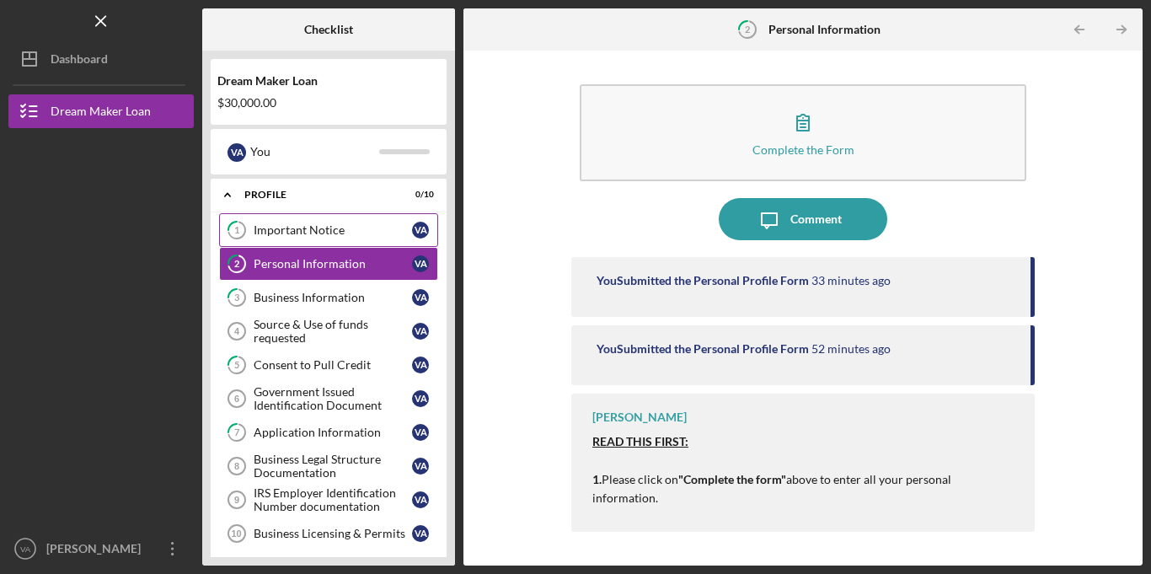
click at [322, 243] on link "1 Important Notice V A" at bounding box center [328, 230] width 219 height 34
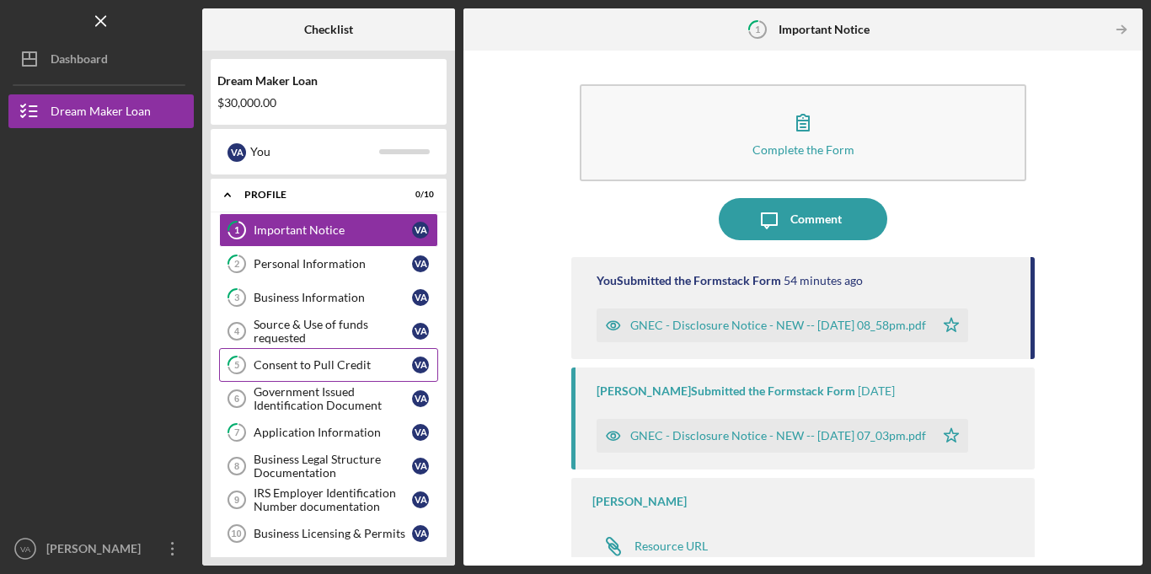
click at [239, 366] on icon "5" at bounding box center [237, 365] width 42 height 42
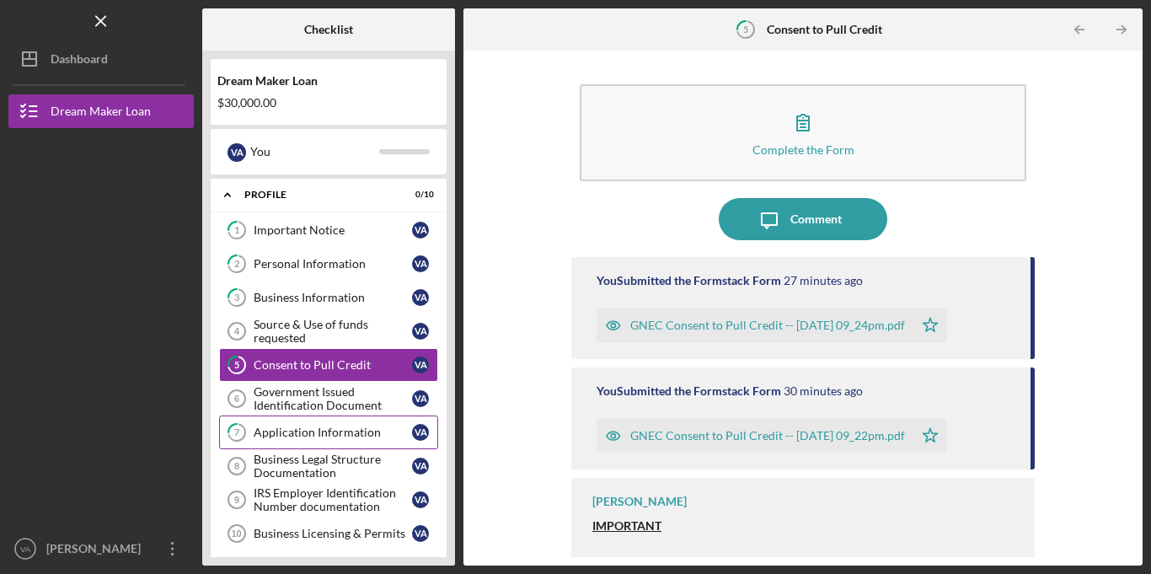
click at [323, 441] on link "7 Application Information V A" at bounding box center [328, 432] width 219 height 34
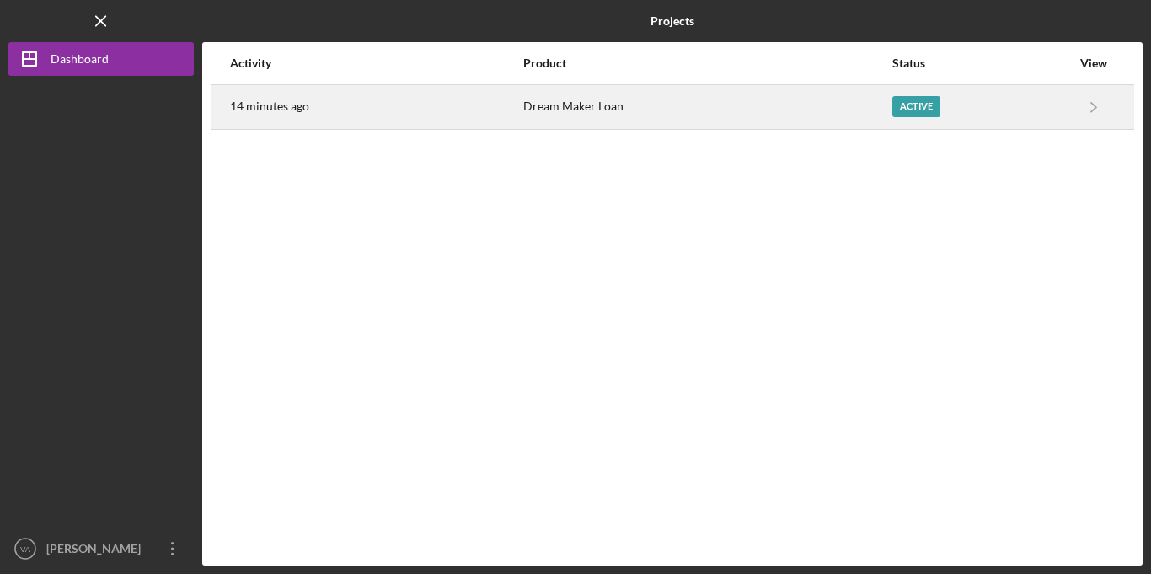
click at [303, 112] on time "14 minutes ago" at bounding box center [269, 105] width 79 height 13
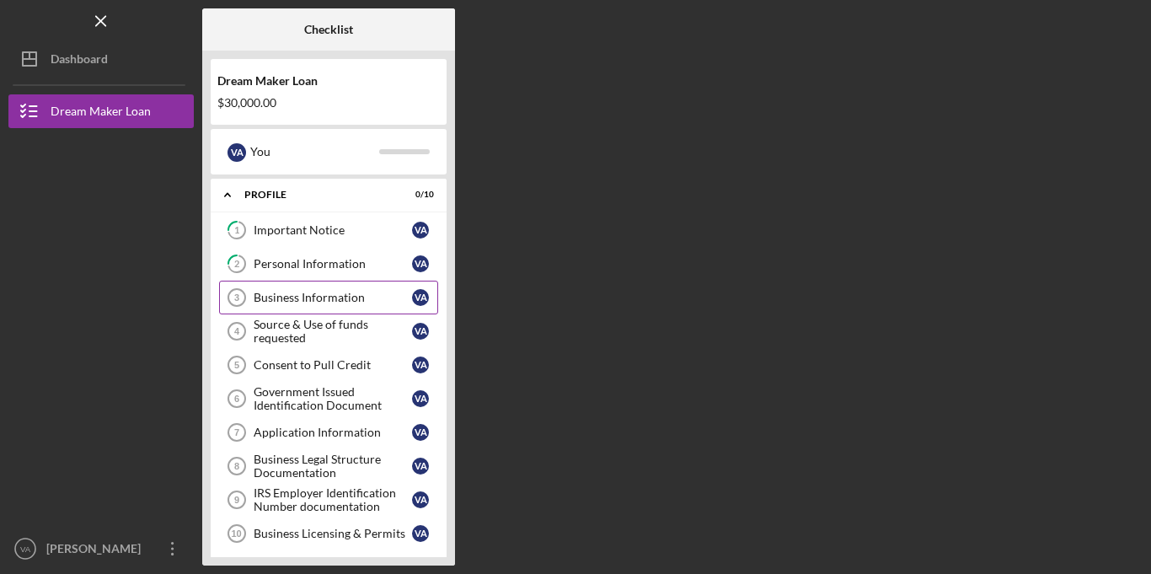
click at [312, 292] on div "Business Information" at bounding box center [333, 297] width 158 height 13
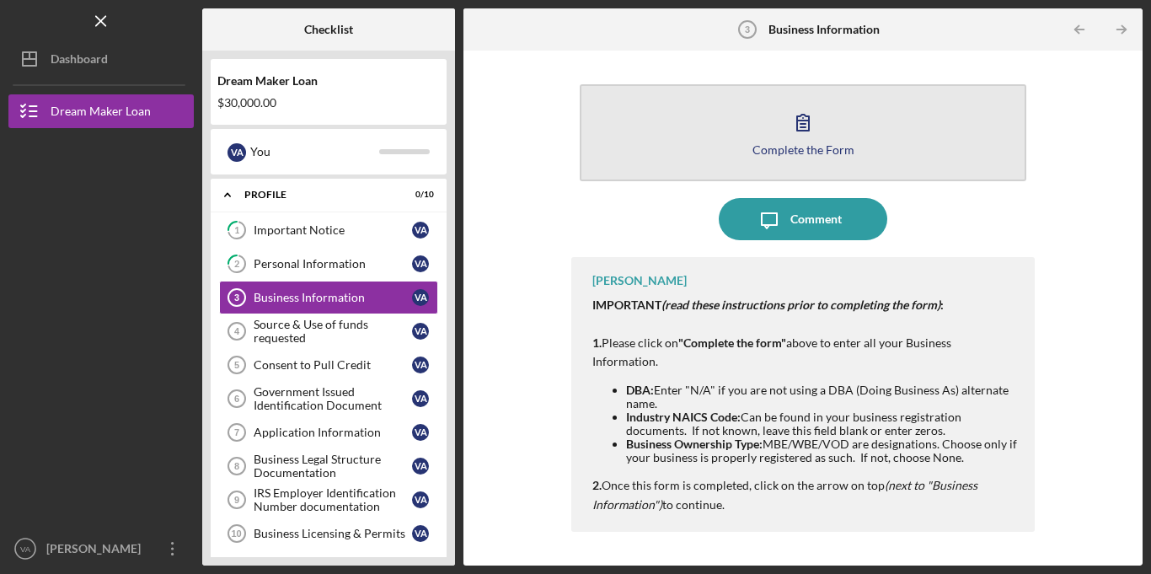
click at [820, 125] on icon "button" at bounding box center [803, 122] width 42 height 42
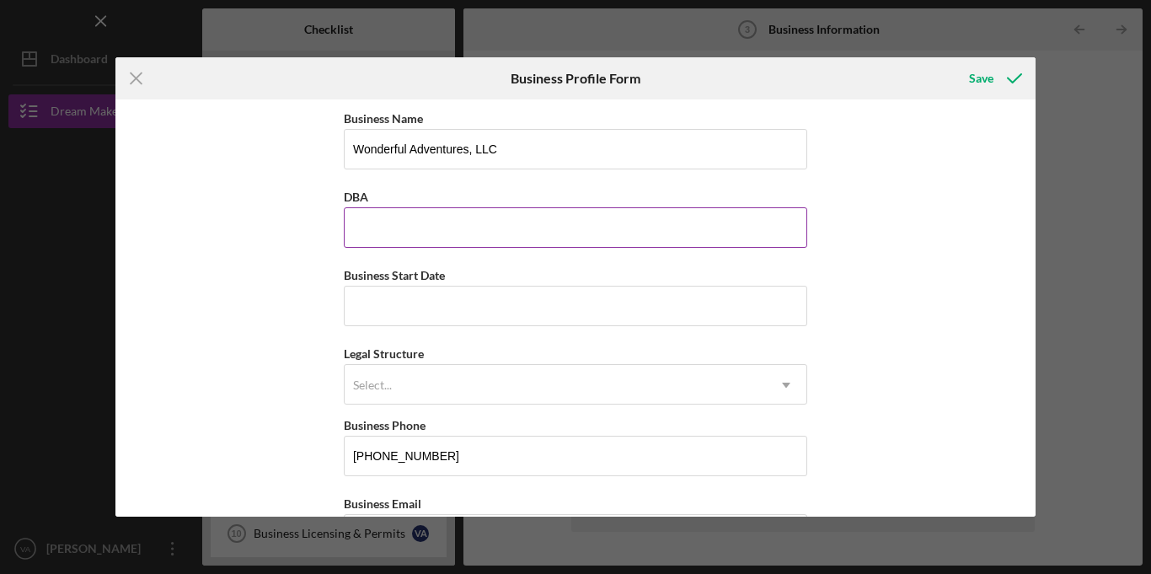
click at [608, 212] on input "DBA" at bounding box center [575, 227] width 463 height 40
type input "Wonderful Adventures"
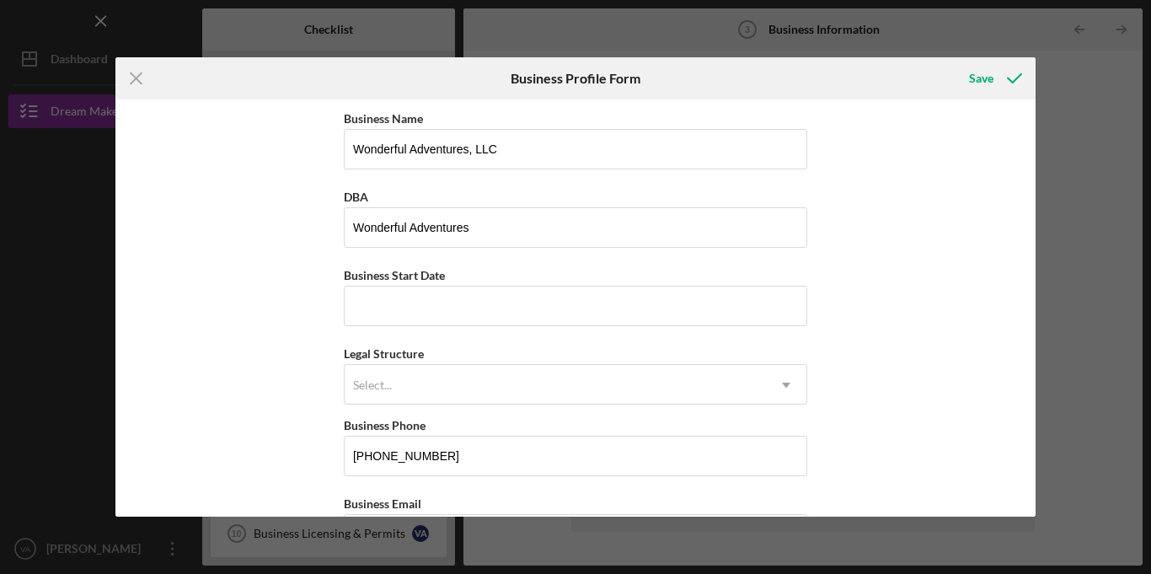
type input "316 Amsterdam Ave"
type input "Roselle"
type input "NEW JERSEY"
type input "07203"
type input "NEW JERSEY"
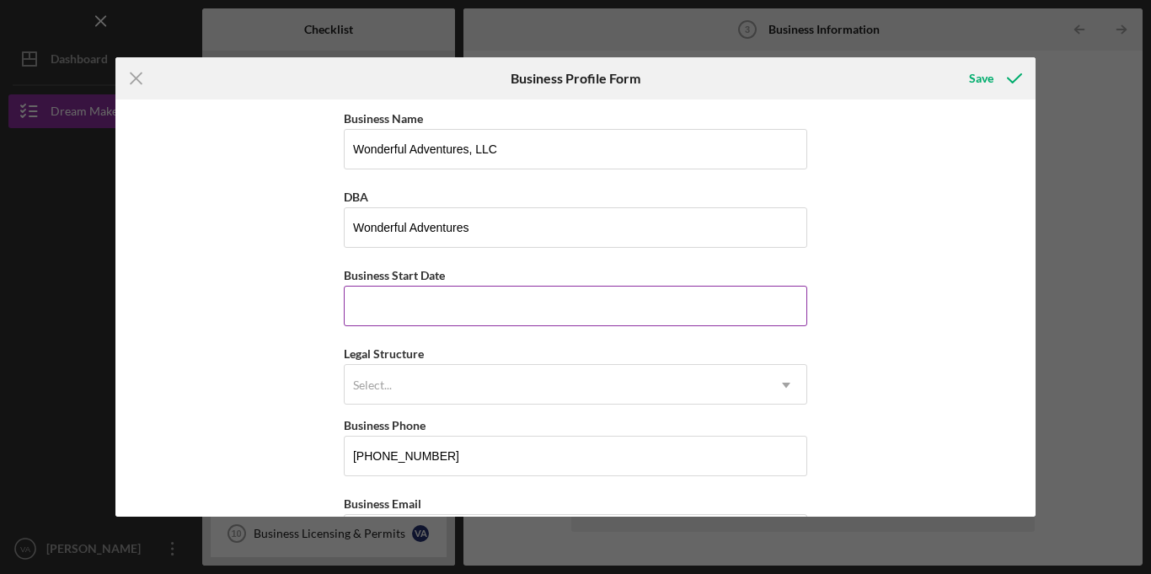
click at [494, 312] on input "Business Start Date" at bounding box center [575, 306] width 463 height 40
type input "12/12/2019"
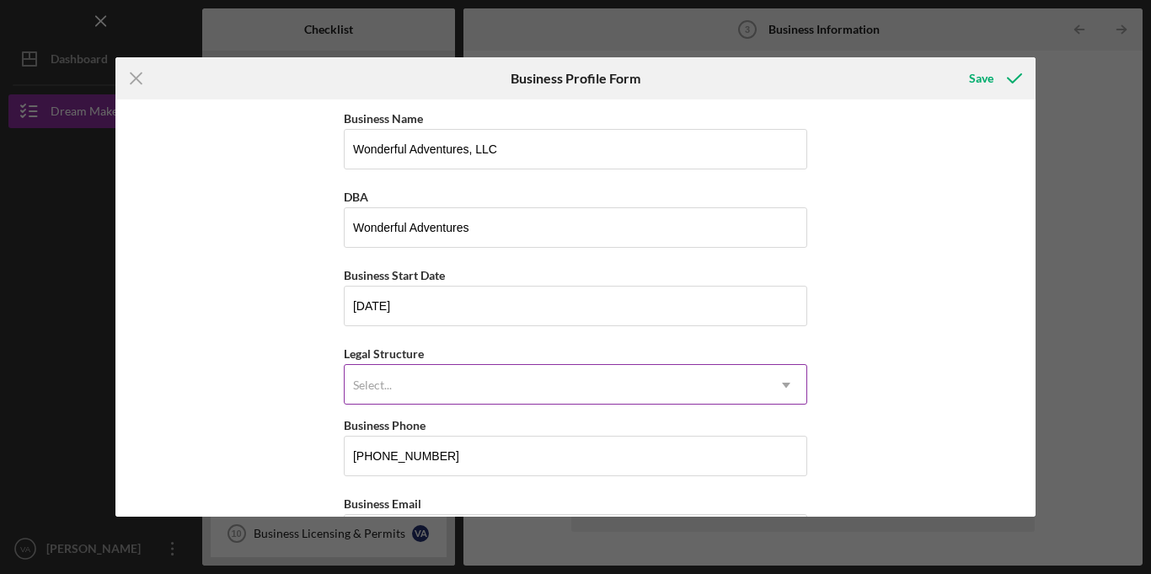
click at [428, 399] on div "Select..." at bounding box center [555, 385] width 421 height 39
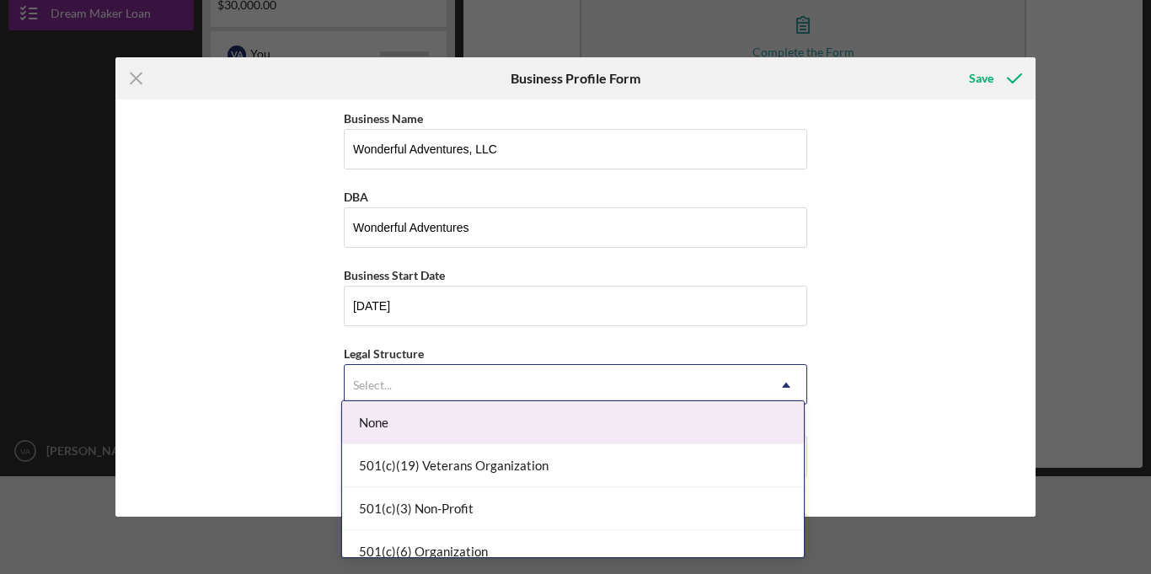
scroll to position [99, 0]
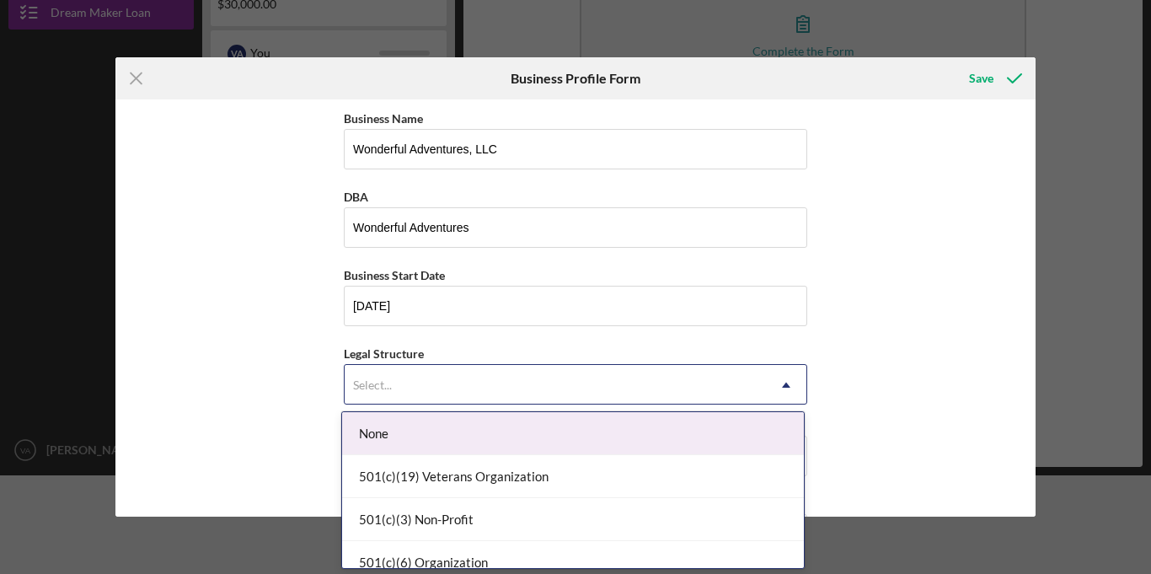
click at [423, 414] on div "None" at bounding box center [573, 433] width 462 height 43
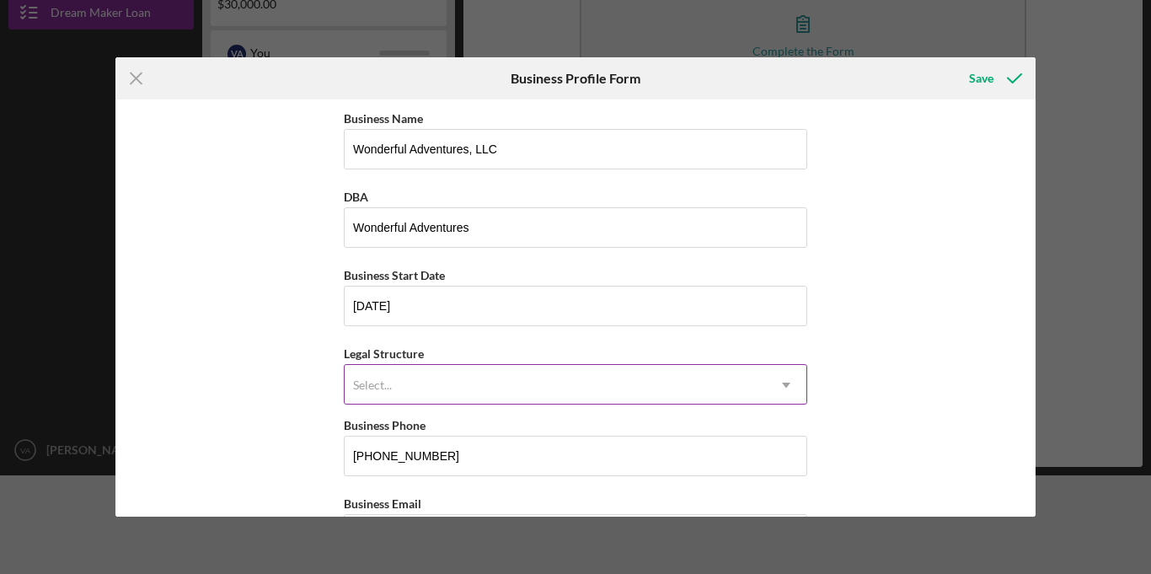
click at [382, 369] on div "Select..." at bounding box center [555, 385] width 421 height 39
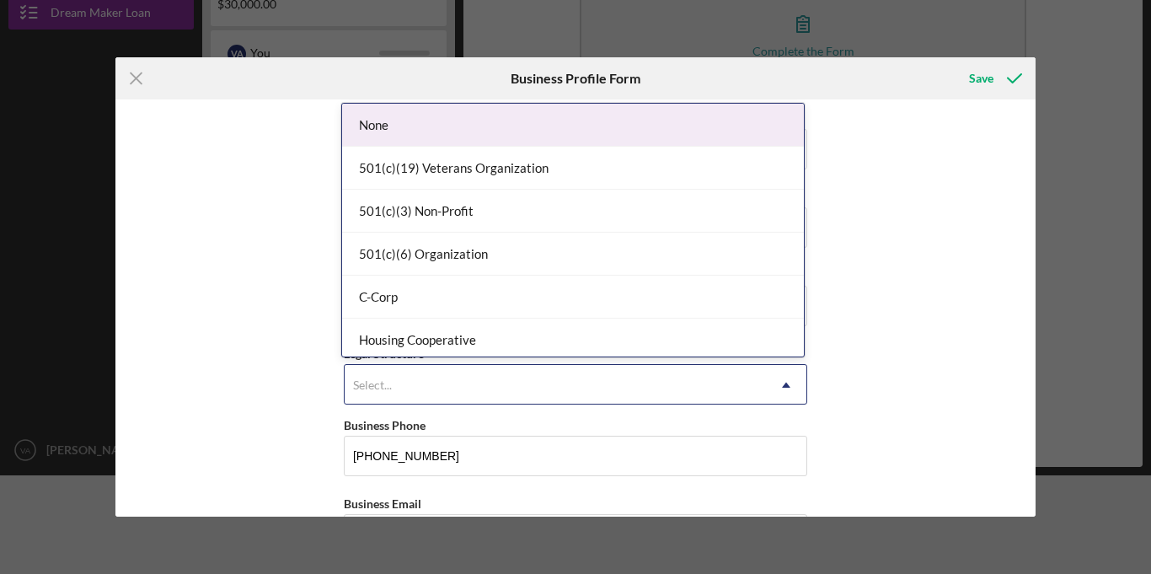
click at [433, 135] on div "None" at bounding box center [573, 125] width 462 height 43
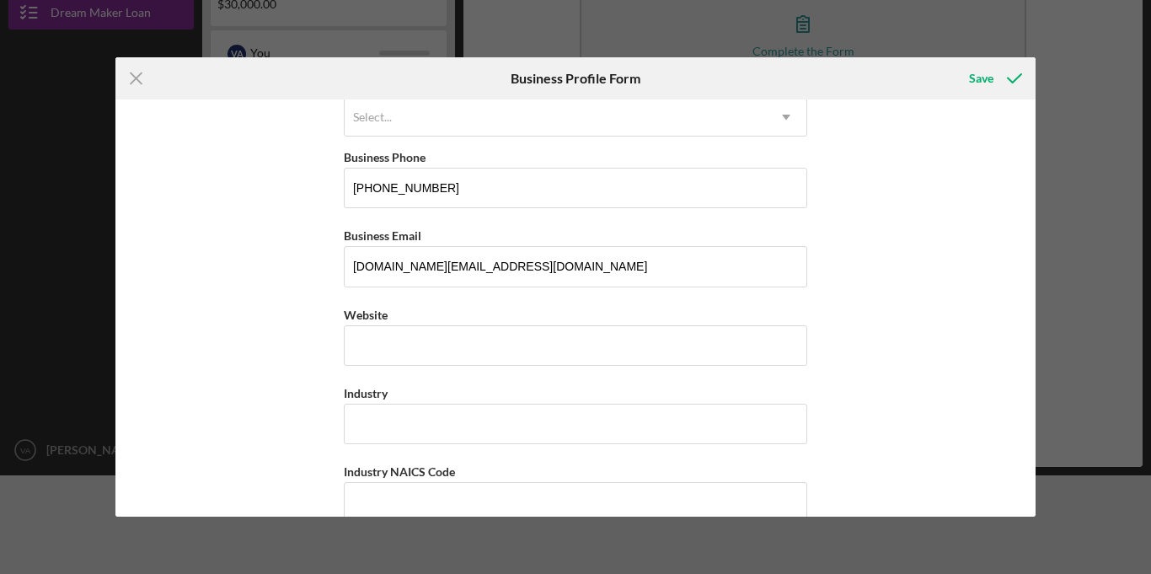
scroll to position [275, 0]
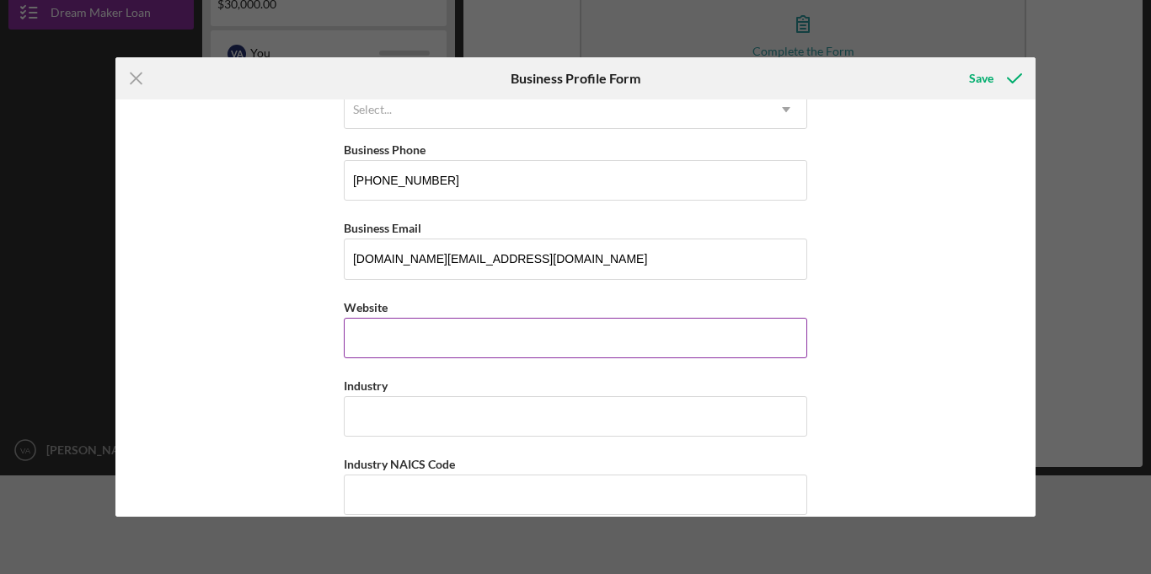
click at [680, 338] on input "Website" at bounding box center [575, 338] width 463 height 40
type input "[DOMAIN_NAME]"
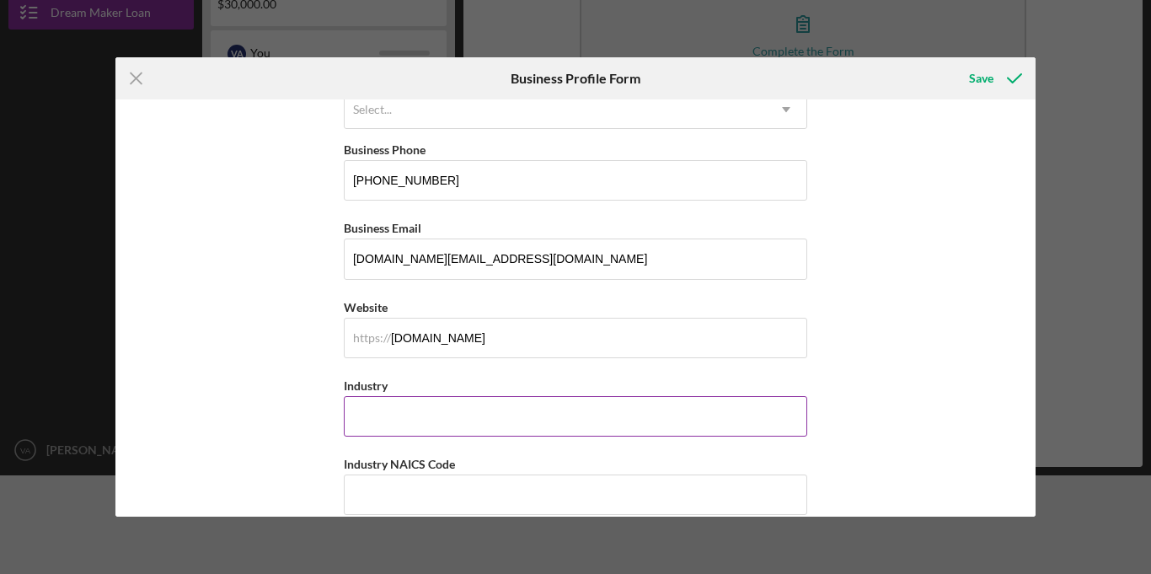
click at [473, 409] on input "Industry" at bounding box center [575, 416] width 463 height 40
type input "Education"
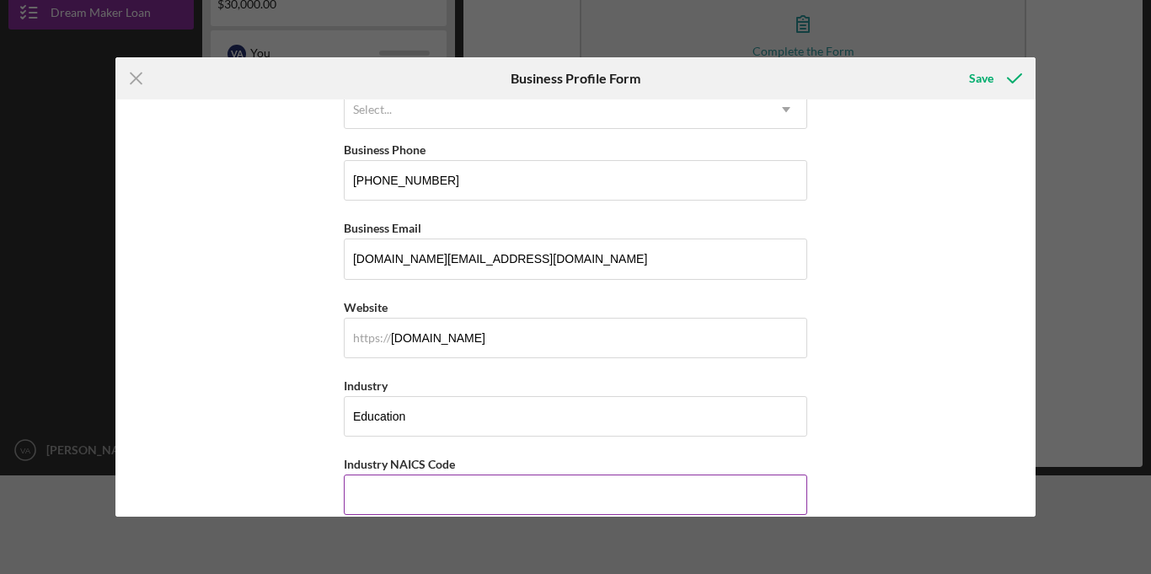
click at [456, 493] on input "Industry NAICS Code" at bounding box center [575, 494] width 463 height 40
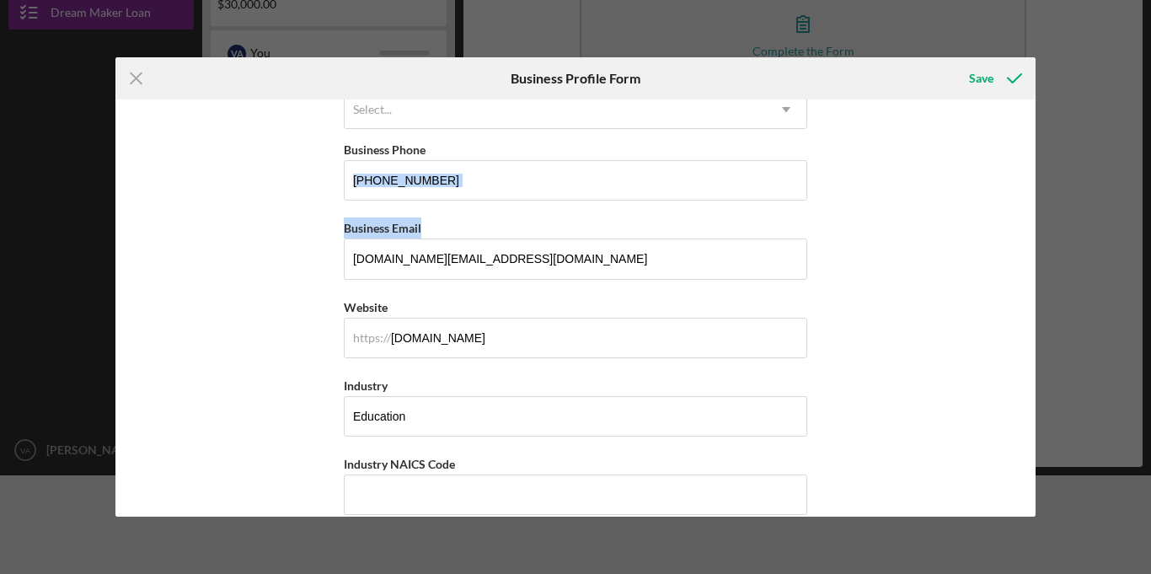
drag, startPoint x: 1034, startPoint y: 200, endPoint x: 1034, endPoint y: 223, distance: 23.6
click at [1034, 223] on div "Business Name Wonderful Adventures, LLC DBA Wonderful Adventures Business Start…" at bounding box center [575, 307] width 921 height 417
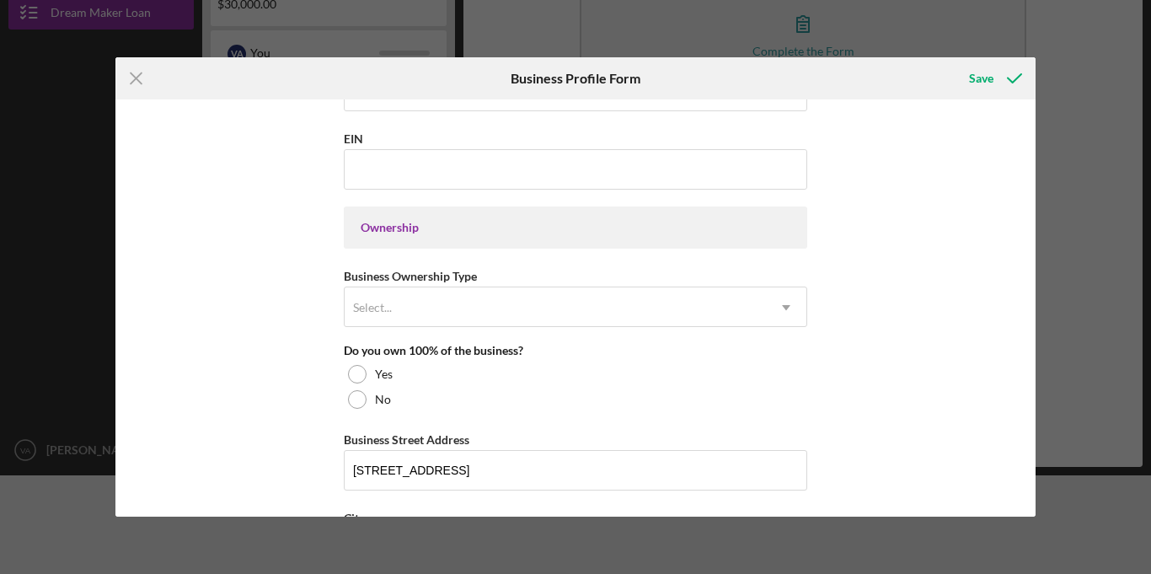
scroll to position [686, 0]
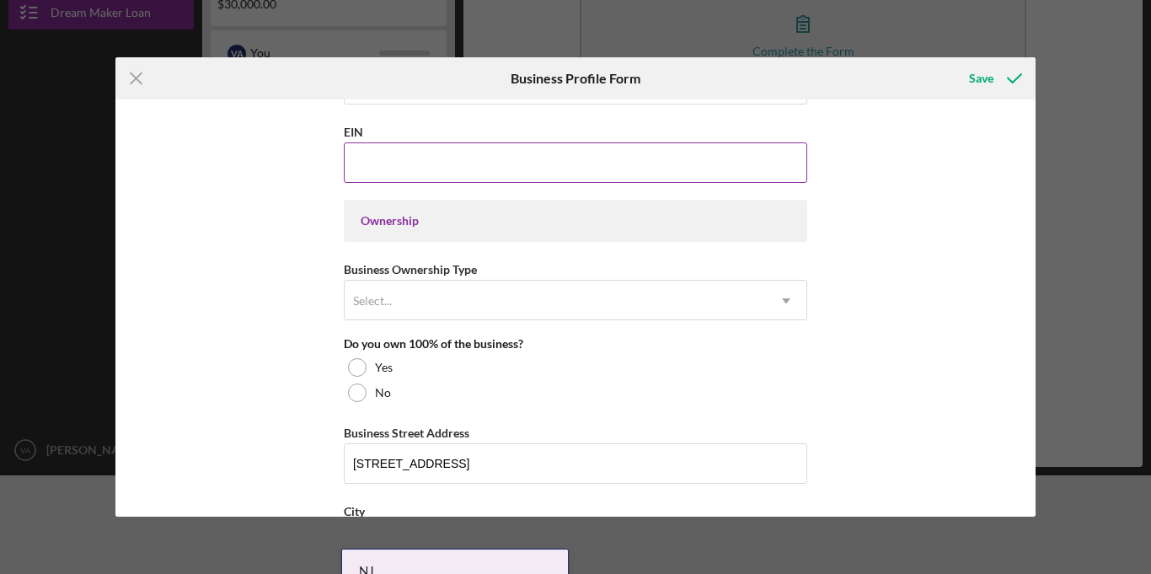
click at [694, 180] on input "EIN" at bounding box center [575, 162] width 463 height 40
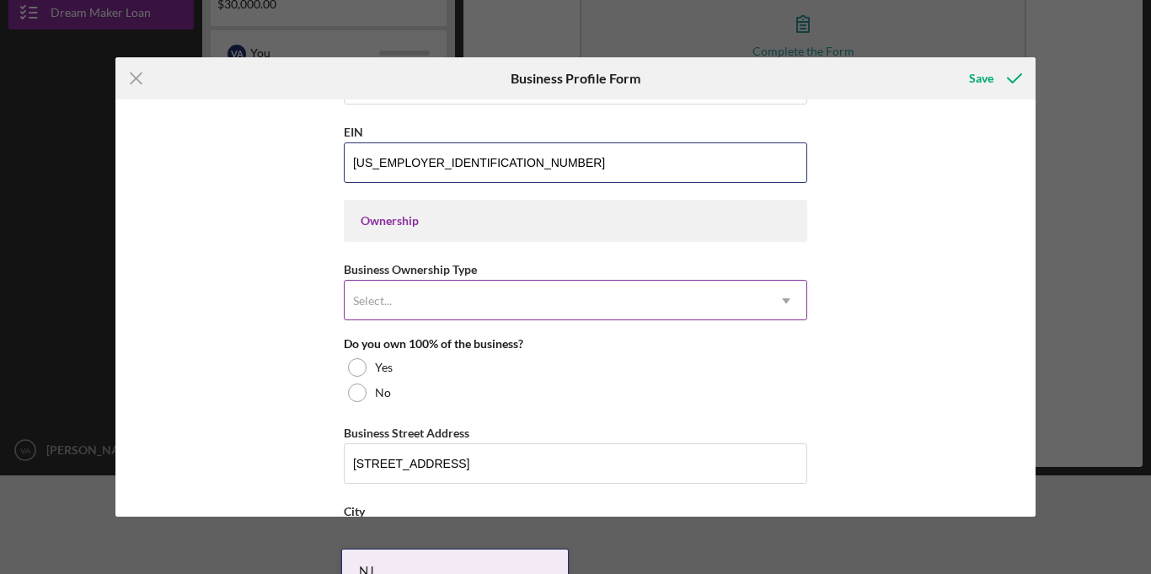
type input "[US_EMPLOYER_IDENTIFICATION_NUMBER]"
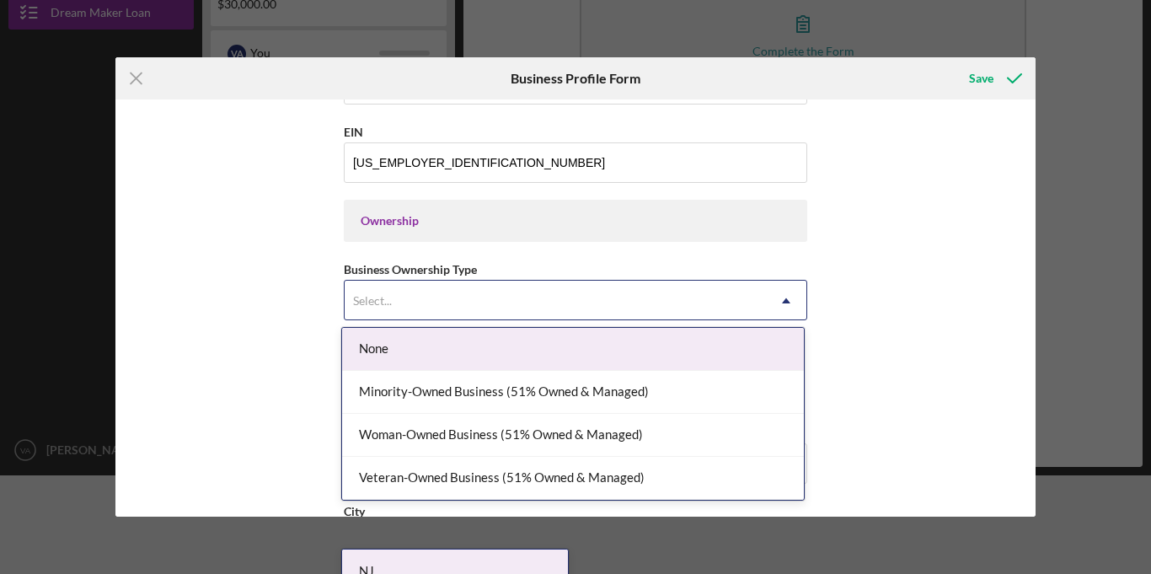
click at [523, 294] on div "Select..." at bounding box center [555, 300] width 421 height 39
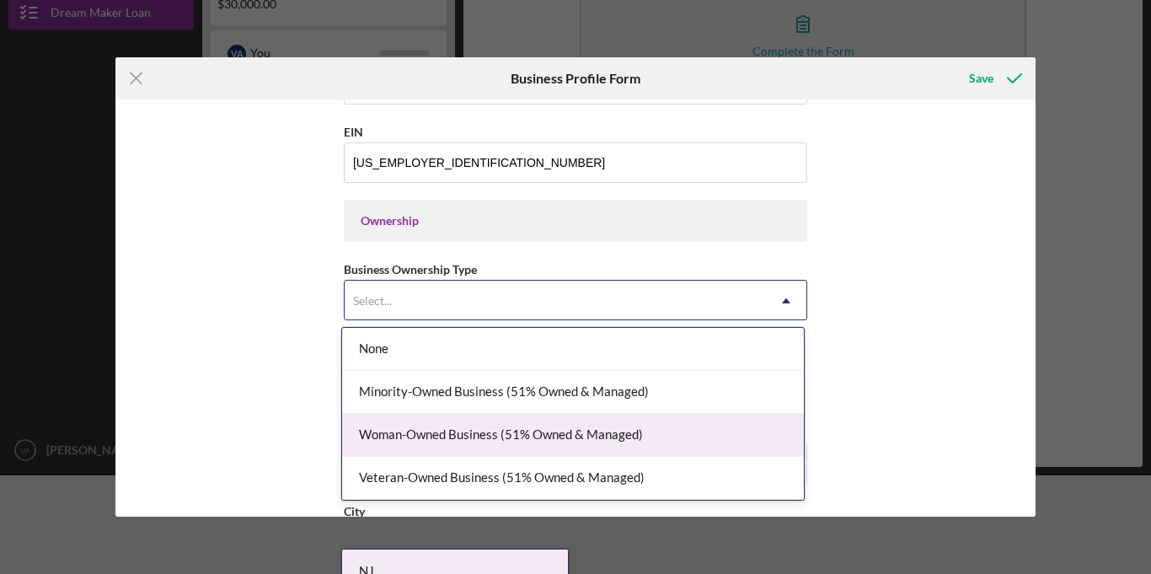
click at [454, 441] on div "Woman-Owned Business (51% Owned & Managed)" at bounding box center [573, 435] width 462 height 43
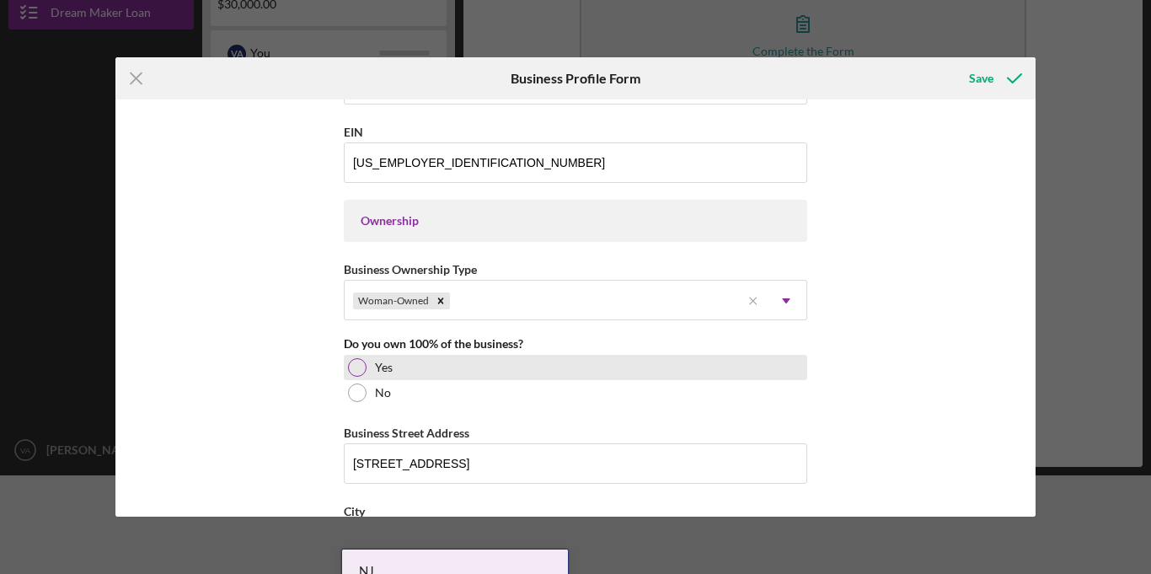
click at [358, 366] on div at bounding box center [357, 367] width 19 height 19
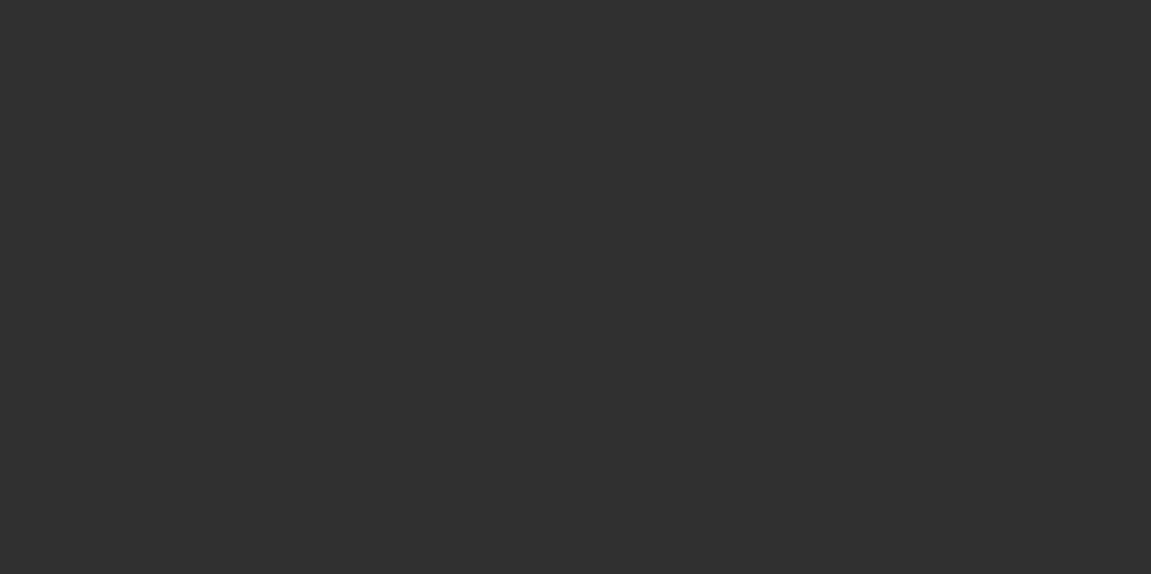
scroll to position [0, 0]
drag, startPoint x: 1032, startPoint y: 317, endPoint x: 1030, endPoint y: 339, distance: 22.0
click at [932, 27] on div at bounding box center [575, 287] width 1151 height 574
click at [790, 131] on div at bounding box center [575, 287] width 1151 height 574
click at [687, 237] on div at bounding box center [575, 287] width 1151 height 574
